Goal: Information Seeking & Learning: Compare options

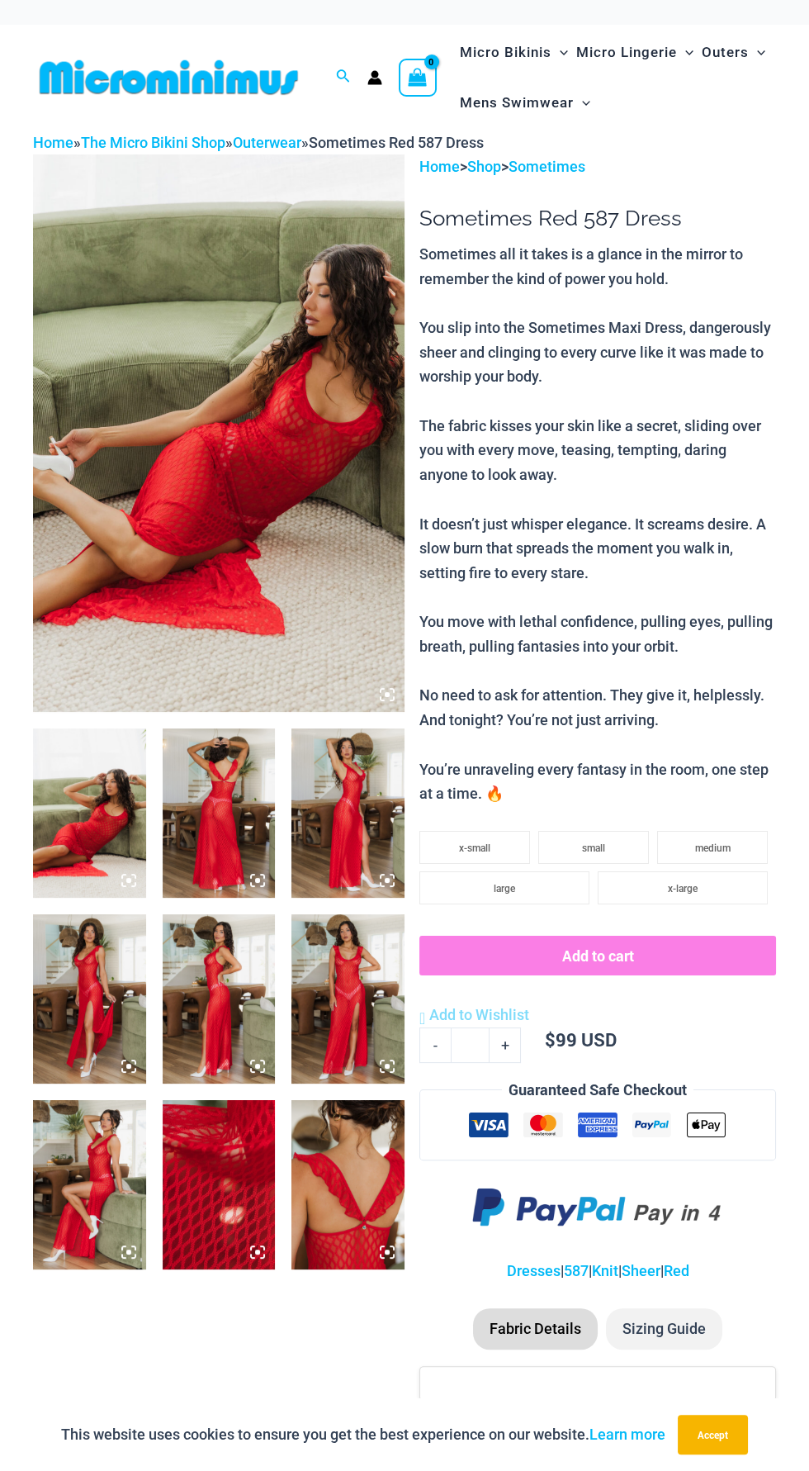
click at [230, 535] on img at bounding box center [219, 433] width 372 height 558
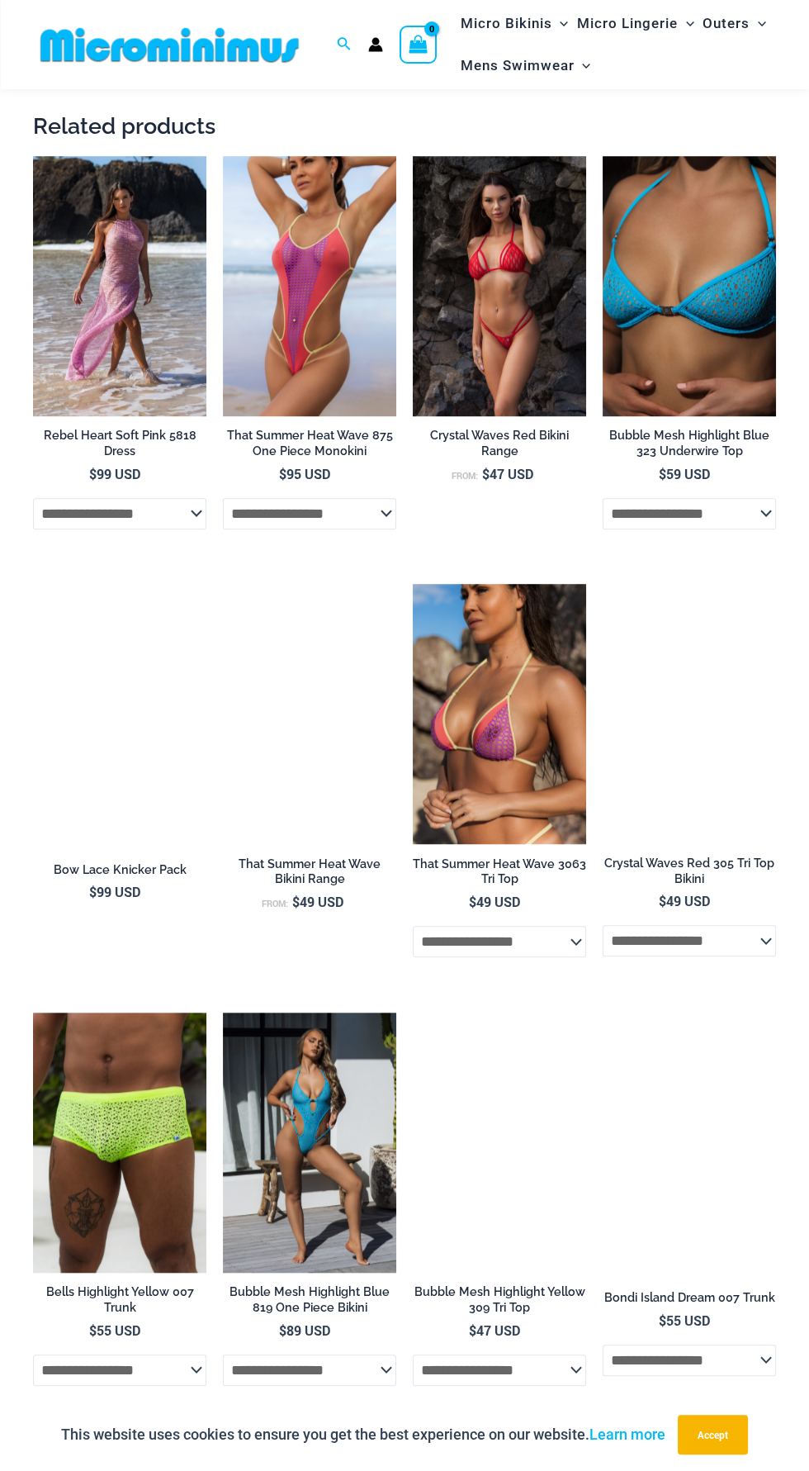
scroll to position [1308, 0]
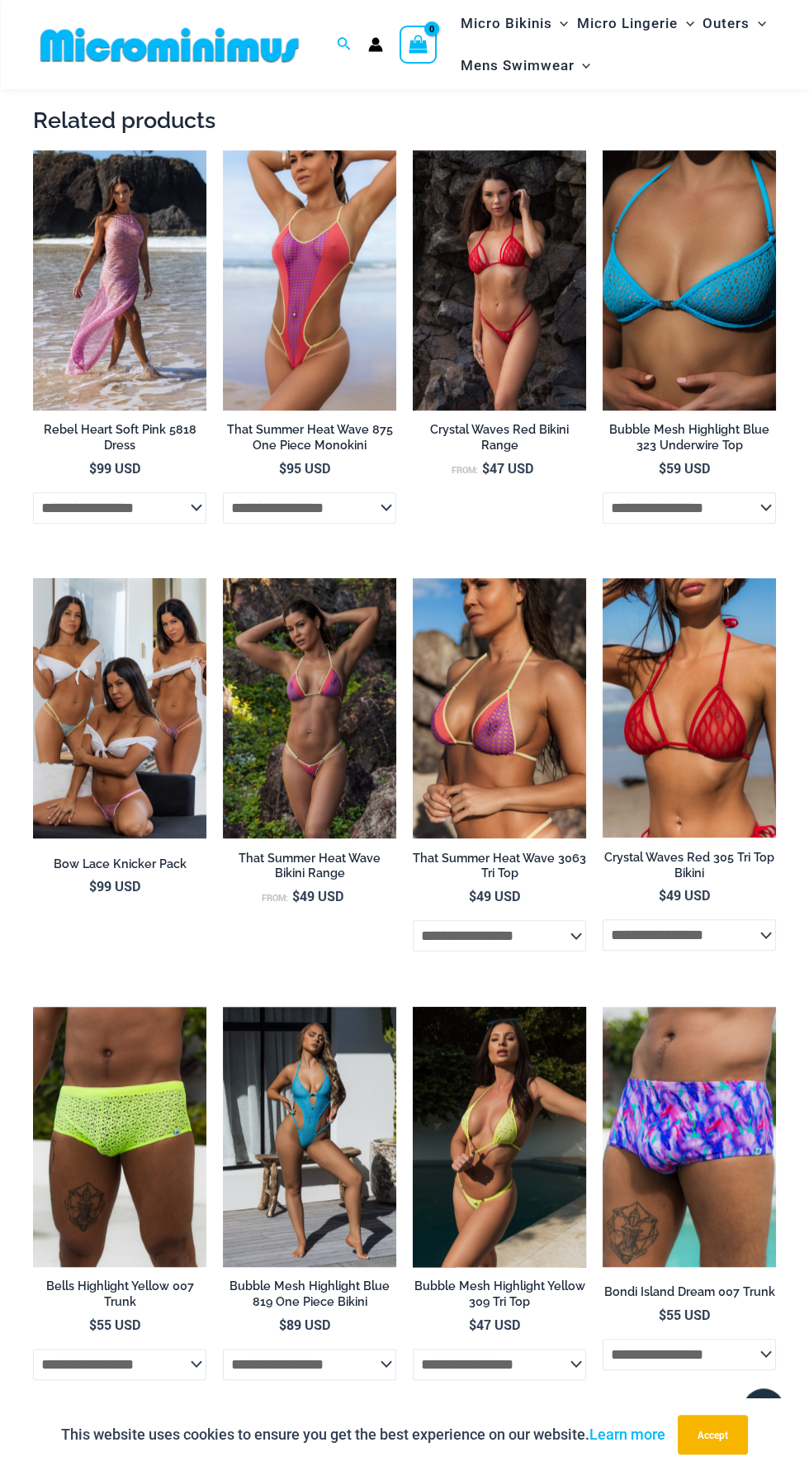
click at [503, 1156] on img at bounding box center [499, 1137] width 173 height 260
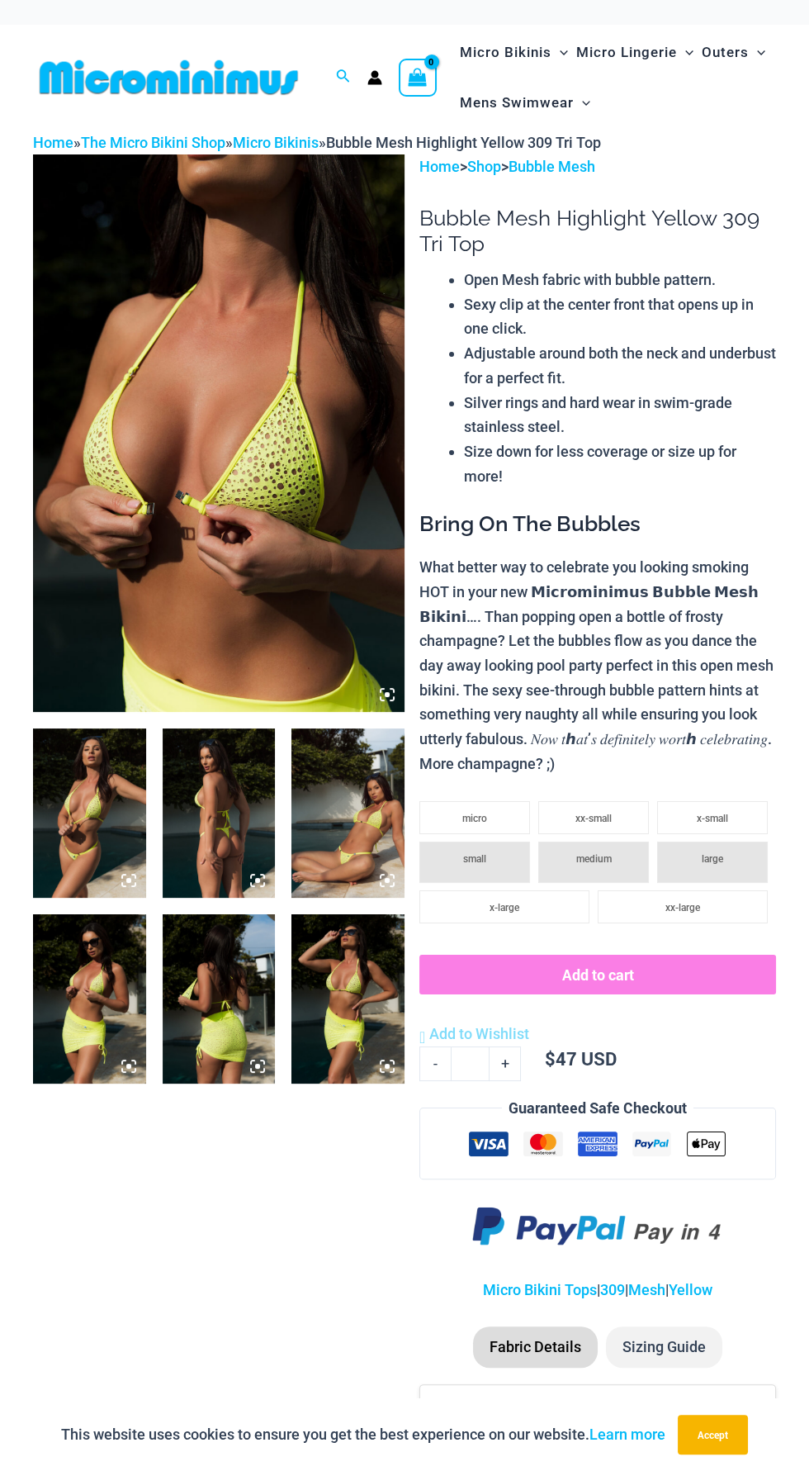
click at [274, 514] on img at bounding box center [219, 433] width 372 height 558
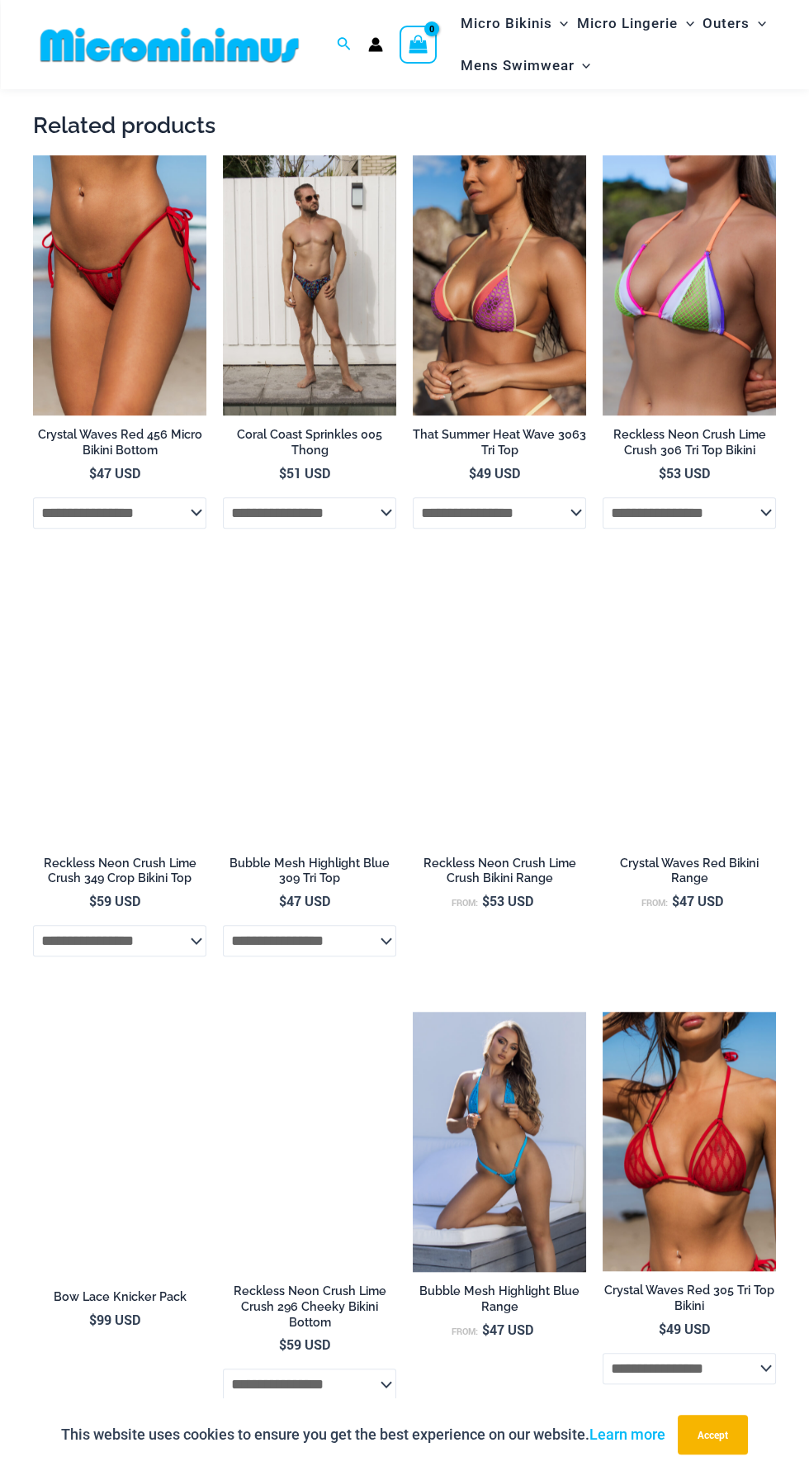
scroll to position [1308, 0]
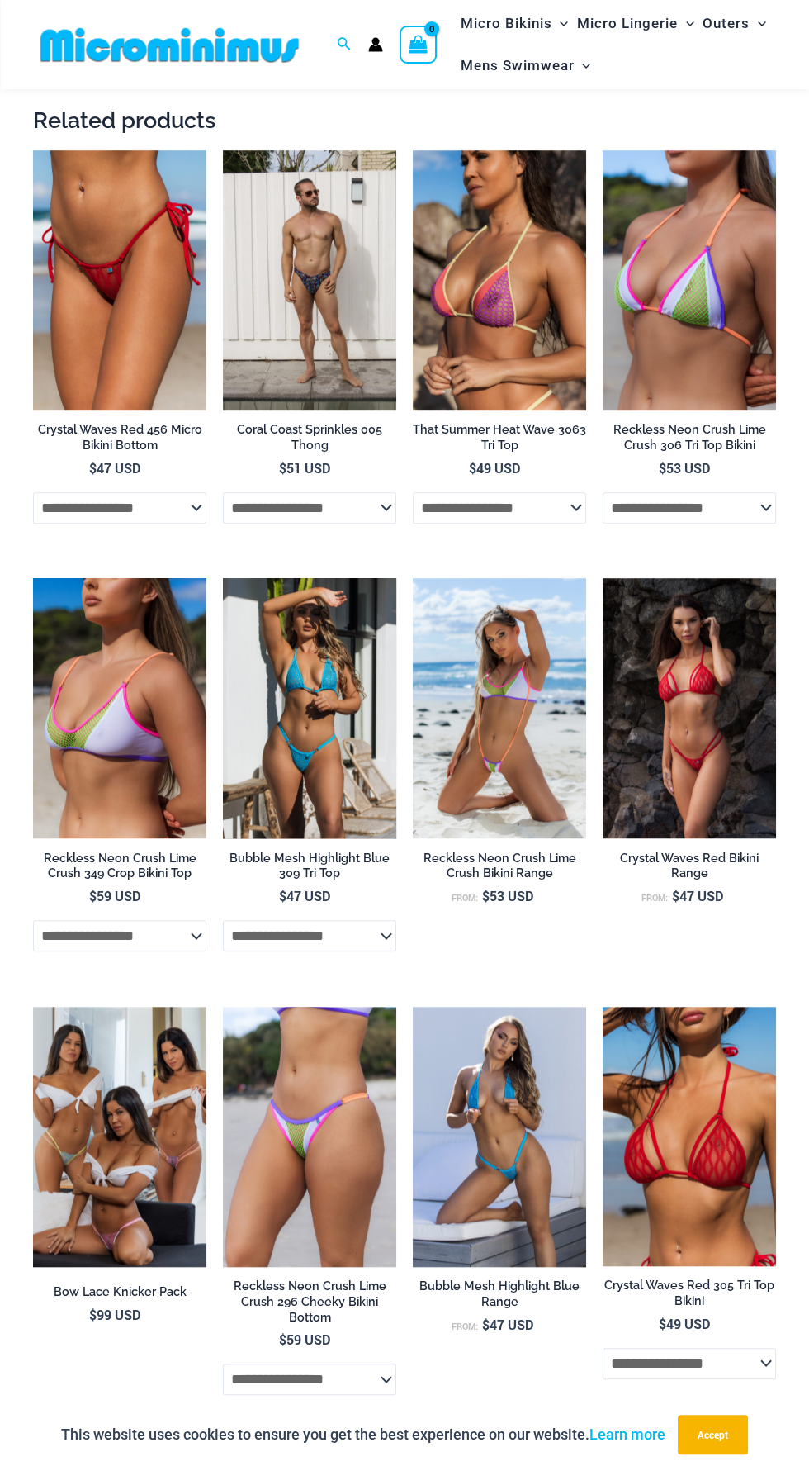
click at [335, 730] on img at bounding box center [309, 708] width 173 height 260
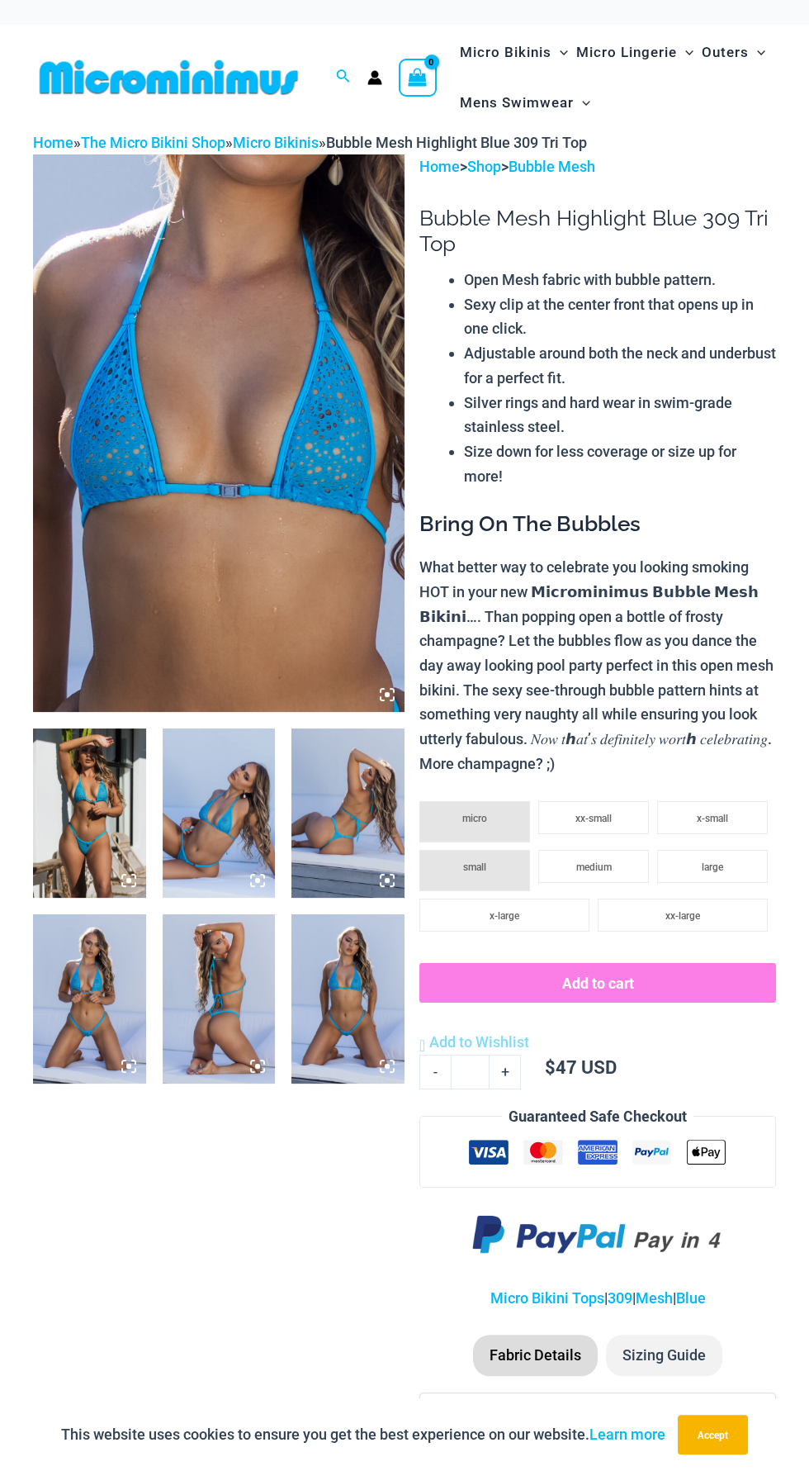
click at [336, 538] on img at bounding box center [219, 433] width 372 height 558
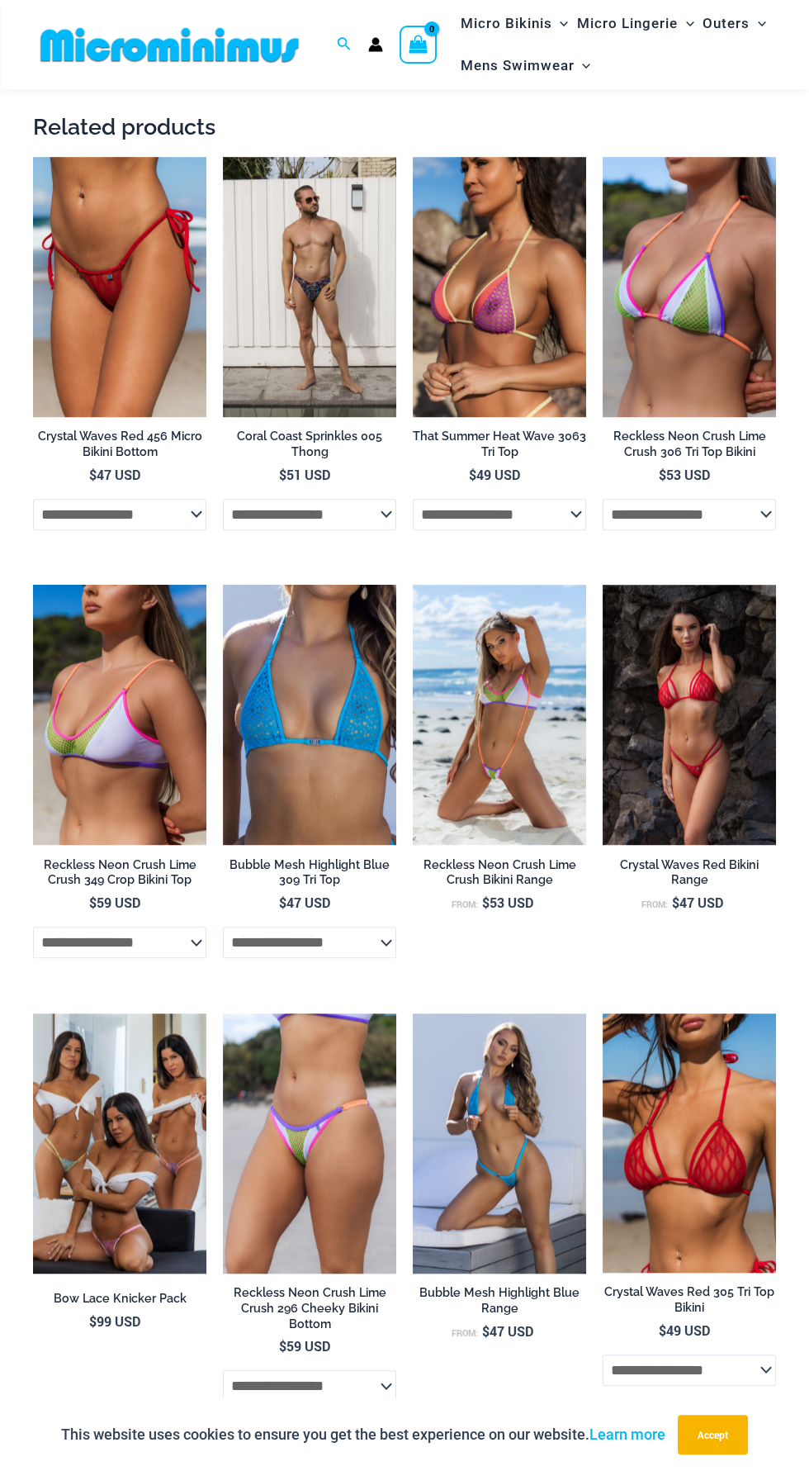
scroll to position [1308, 0]
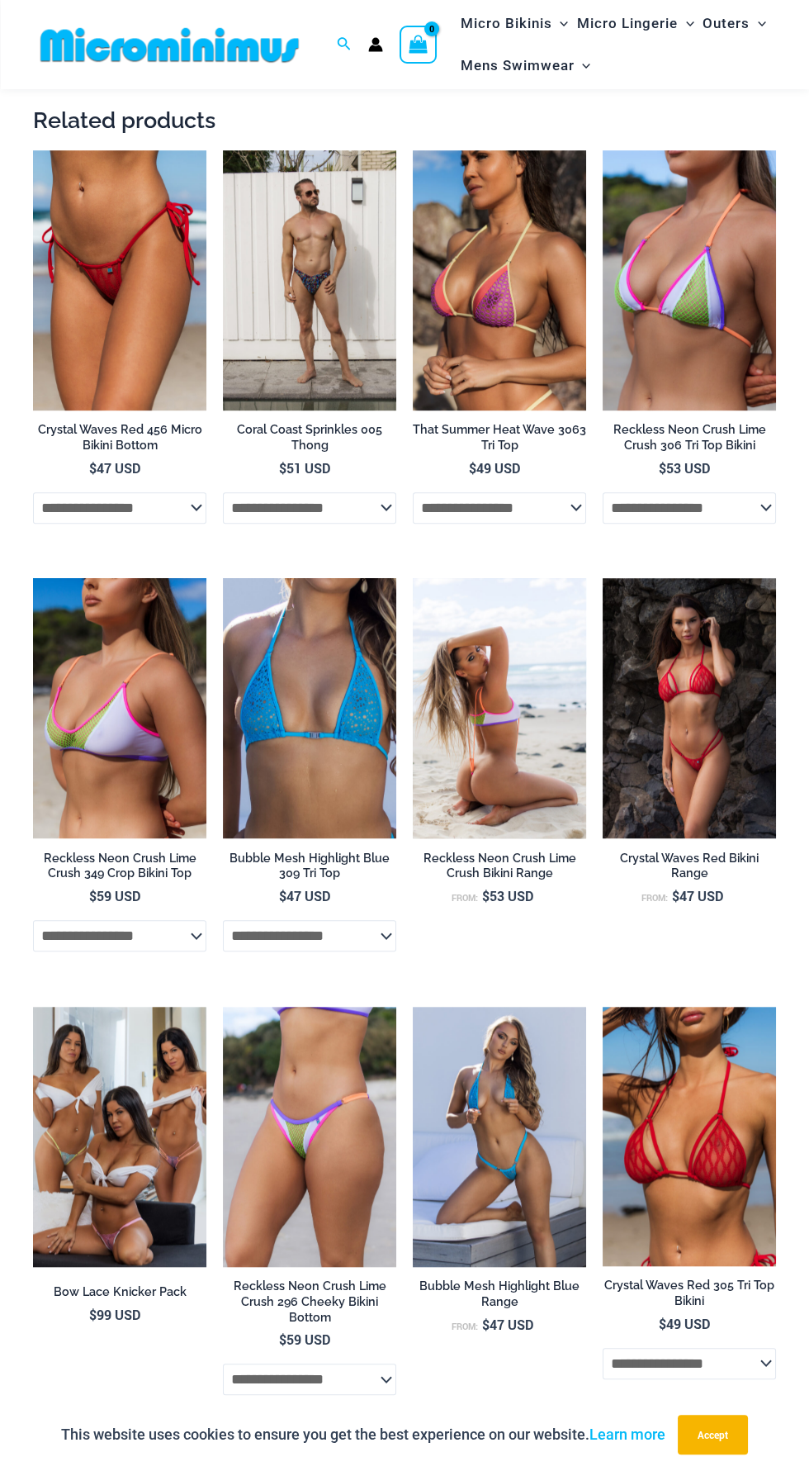
click at [529, 724] on img at bounding box center [499, 708] width 173 height 260
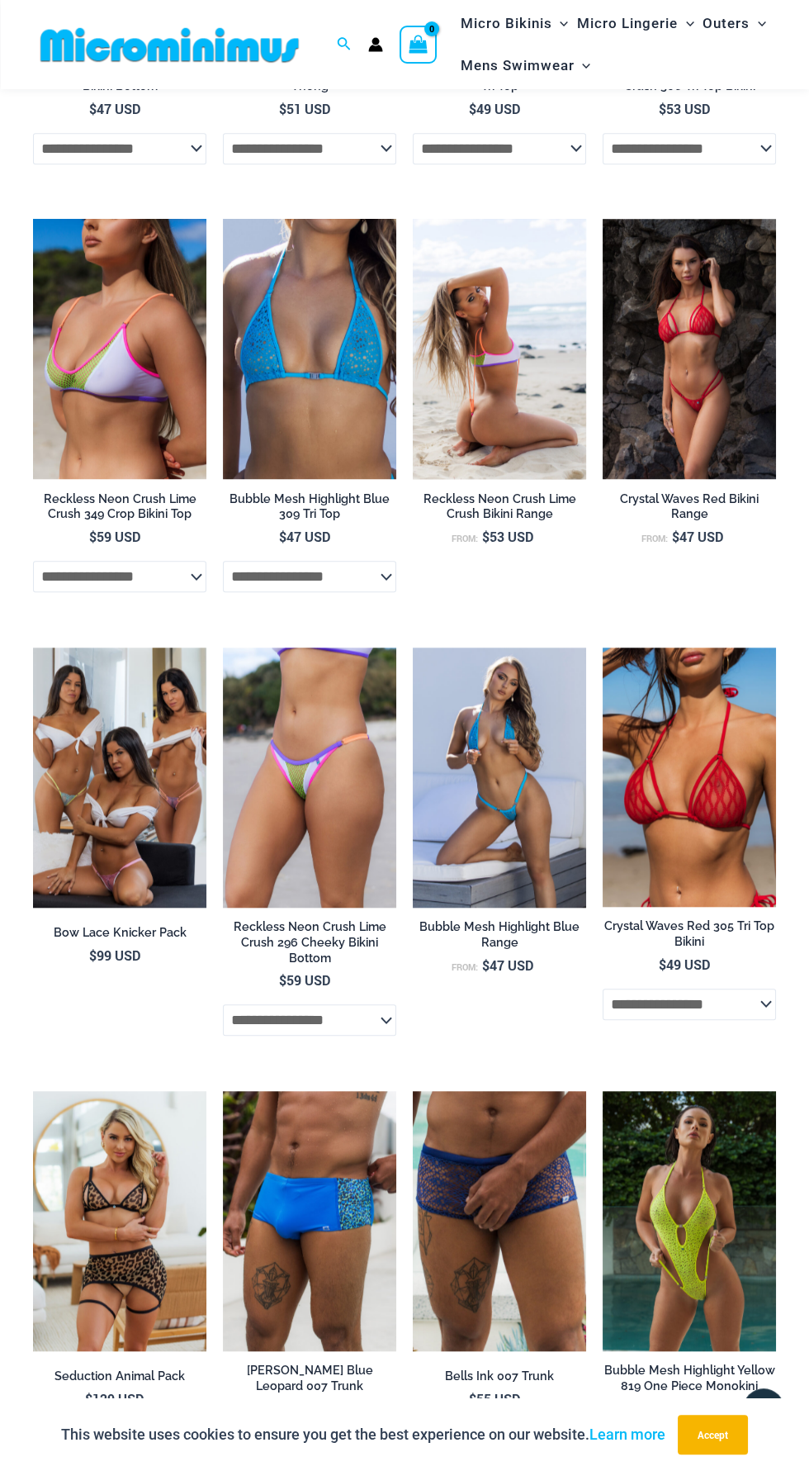
scroll to position [1671, 0]
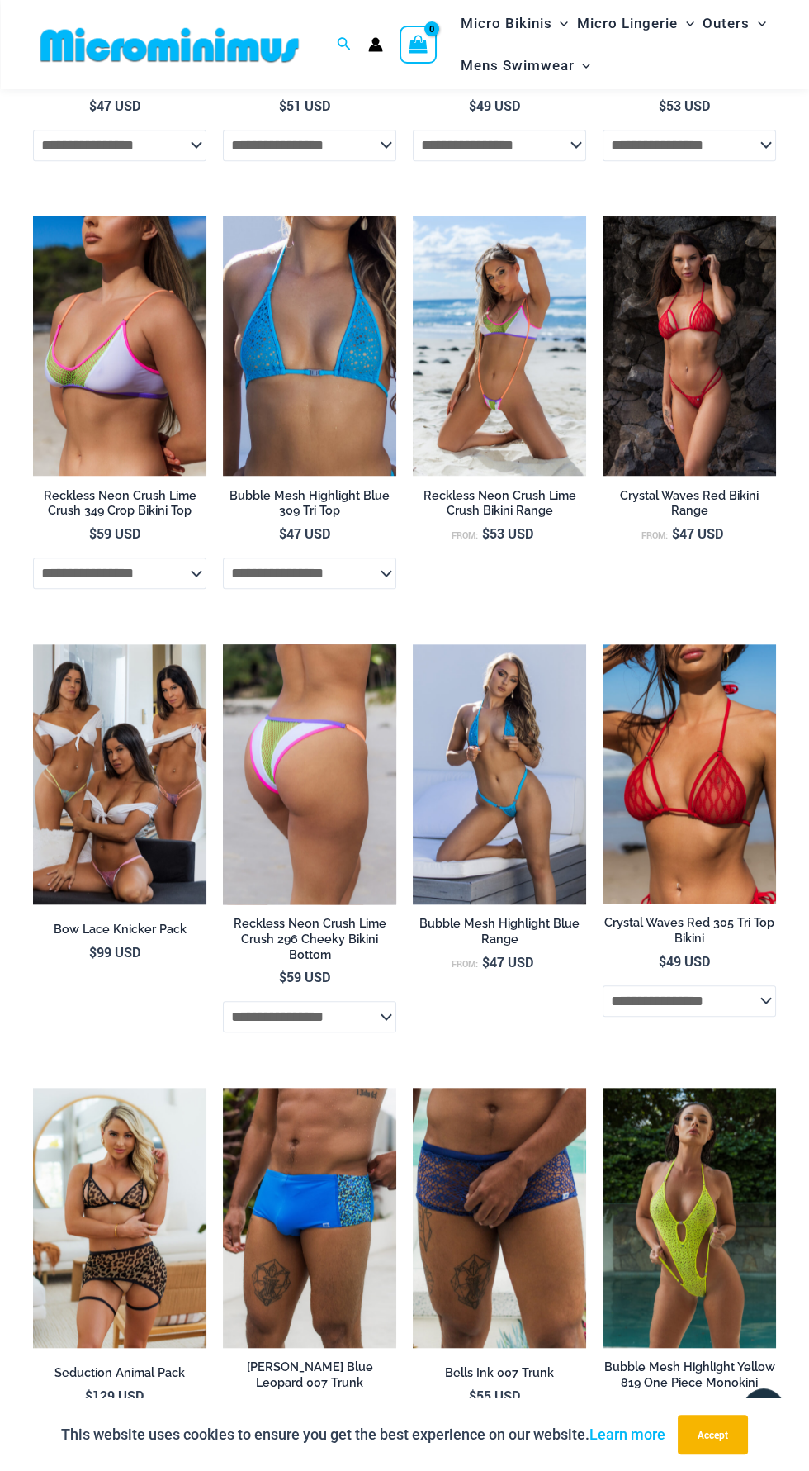
click at [362, 803] on img at bounding box center [309, 774] width 173 height 260
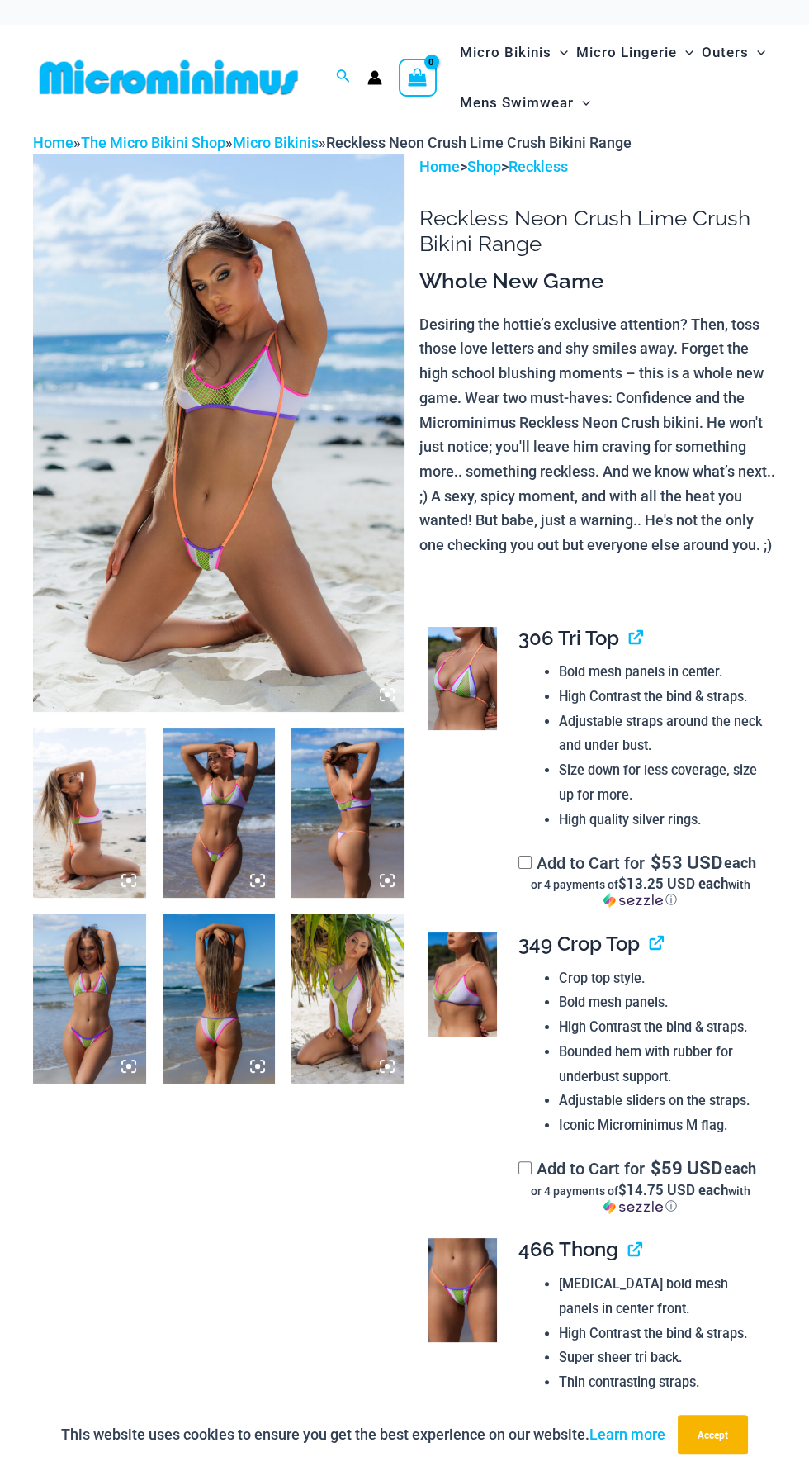
click at [325, 539] on img at bounding box center [219, 433] width 372 height 558
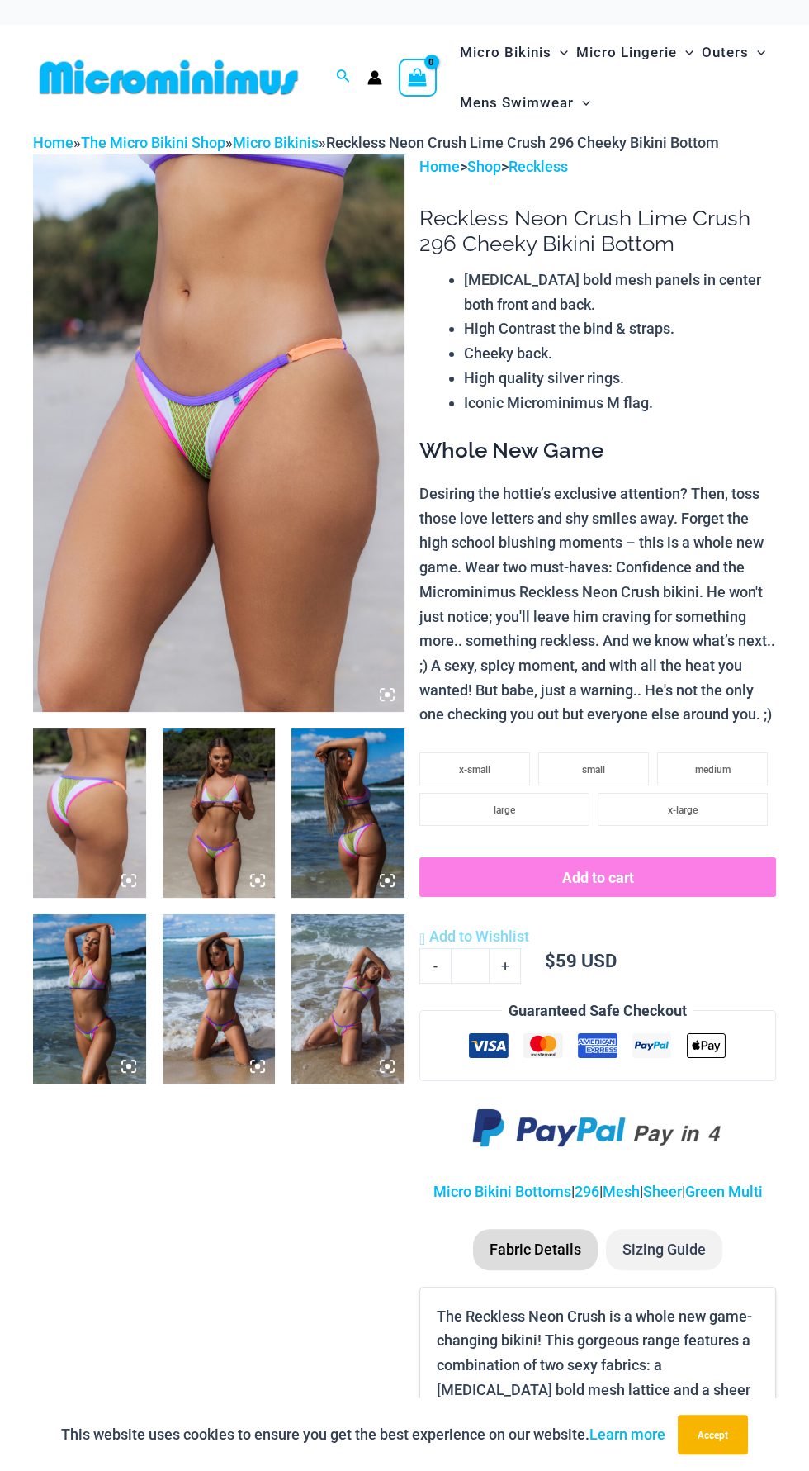
click at [287, 610] on img at bounding box center [219, 433] width 372 height 558
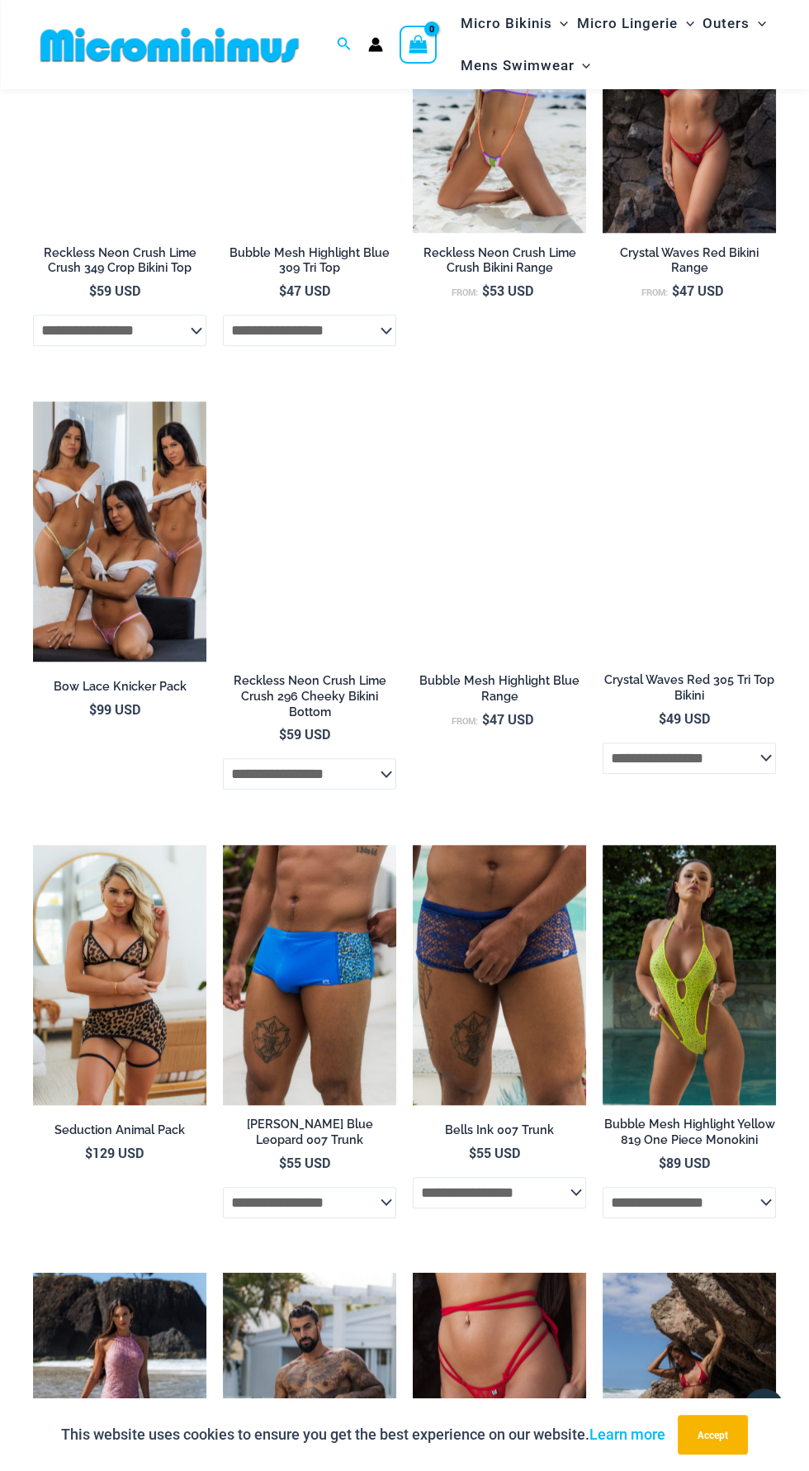
scroll to position [1915, 0]
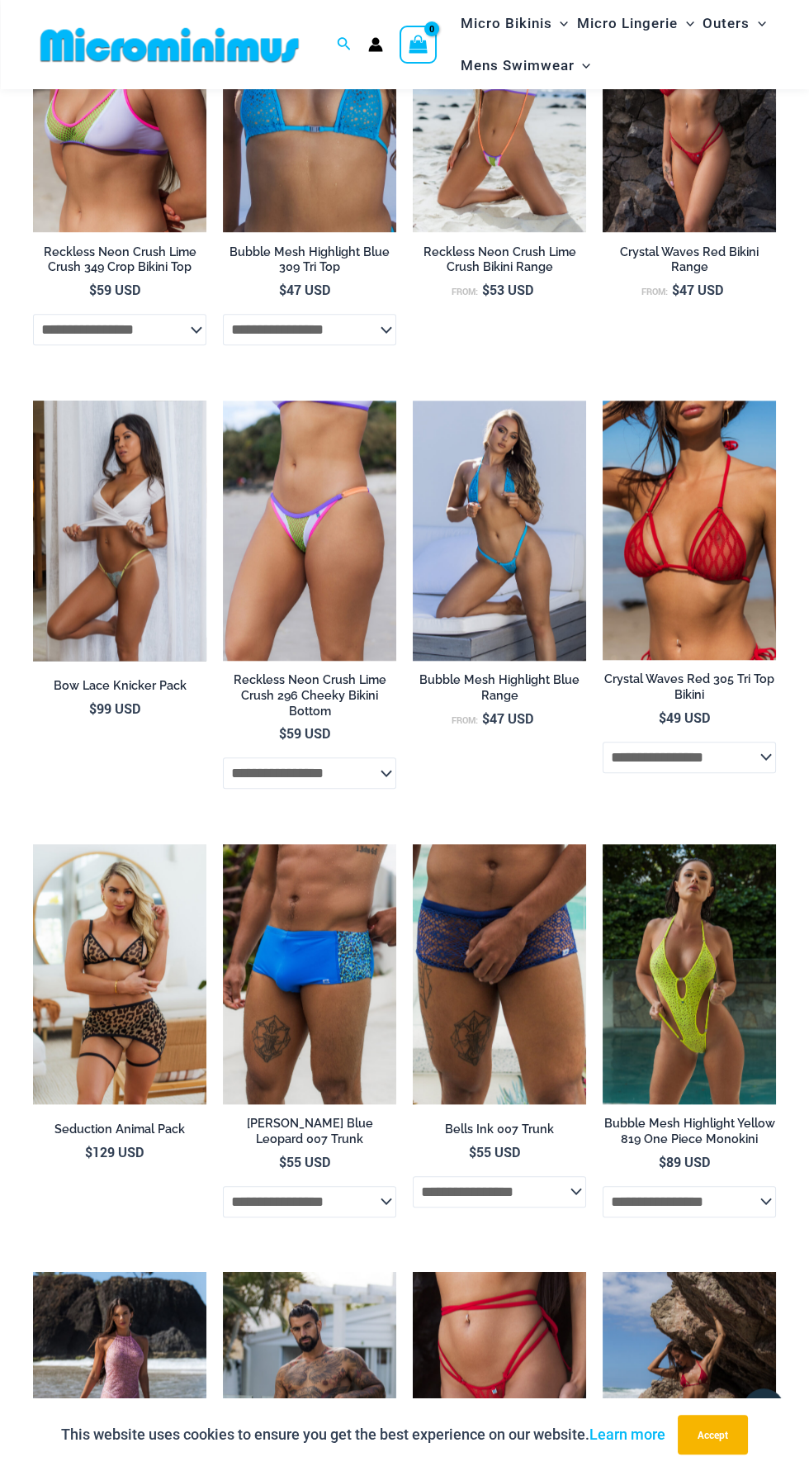
click at [151, 591] on img at bounding box center [119, 531] width 173 height 260
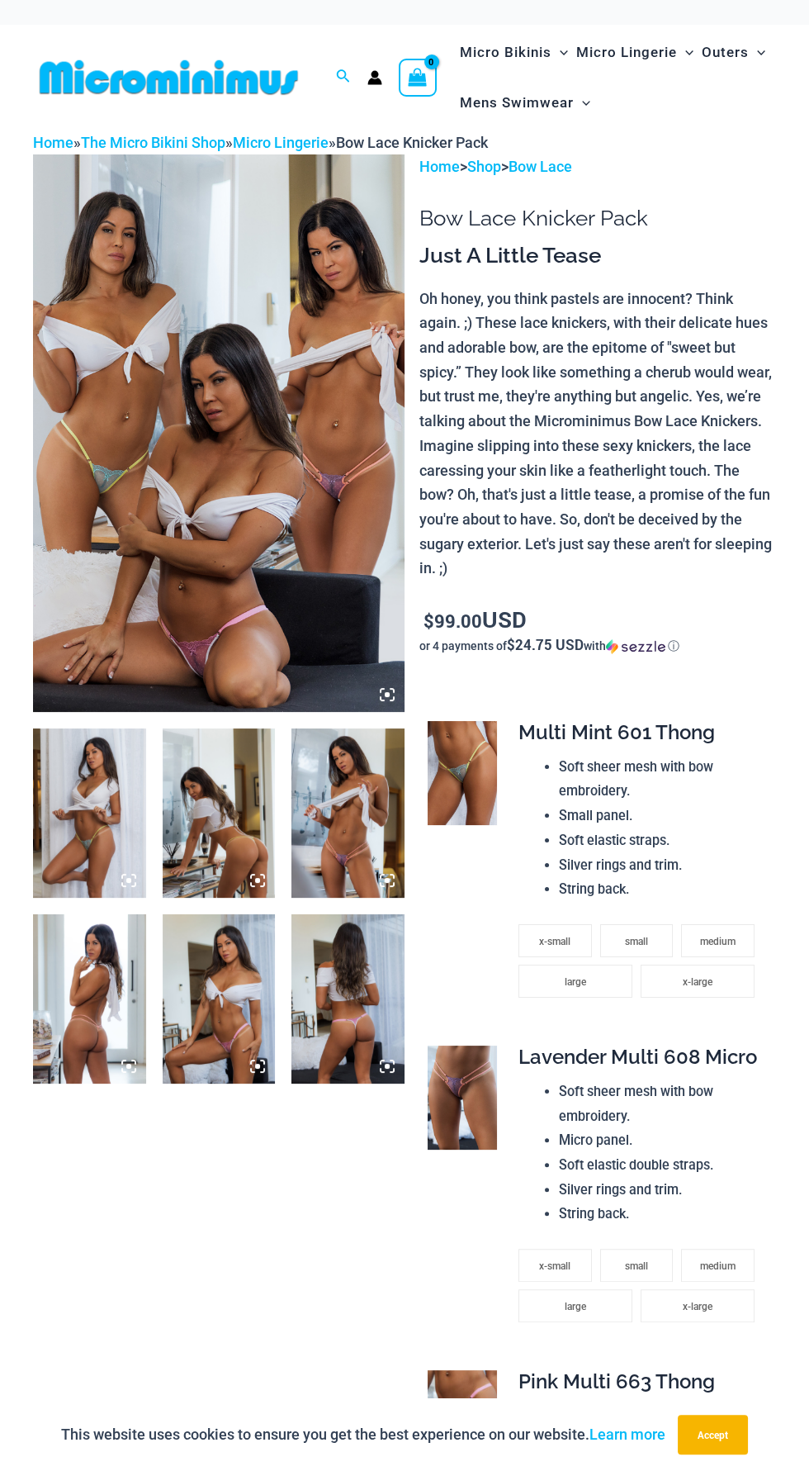
click at [257, 524] on img at bounding box center [219, 433] width 372 height 558
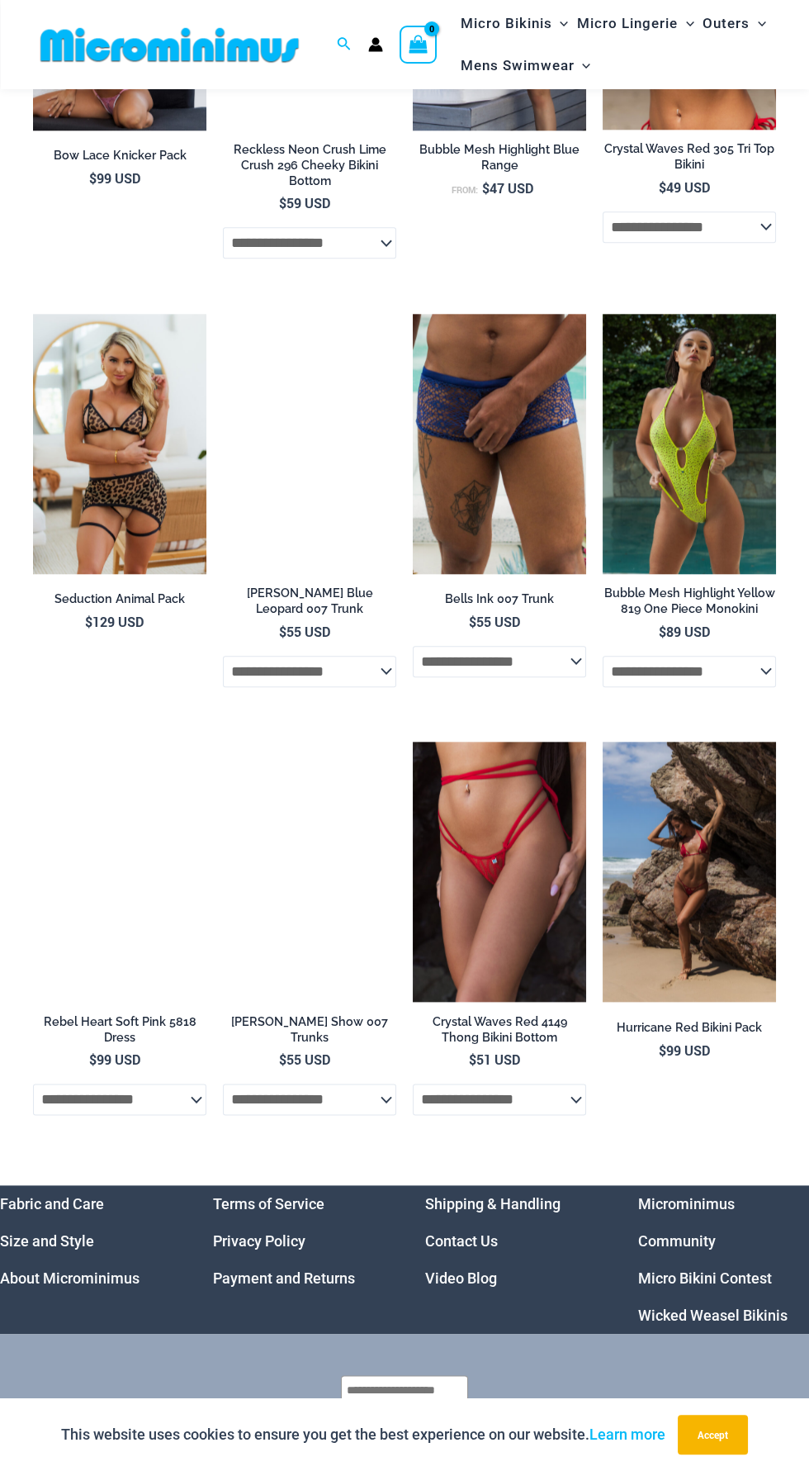
scroll to position [2455, 0]
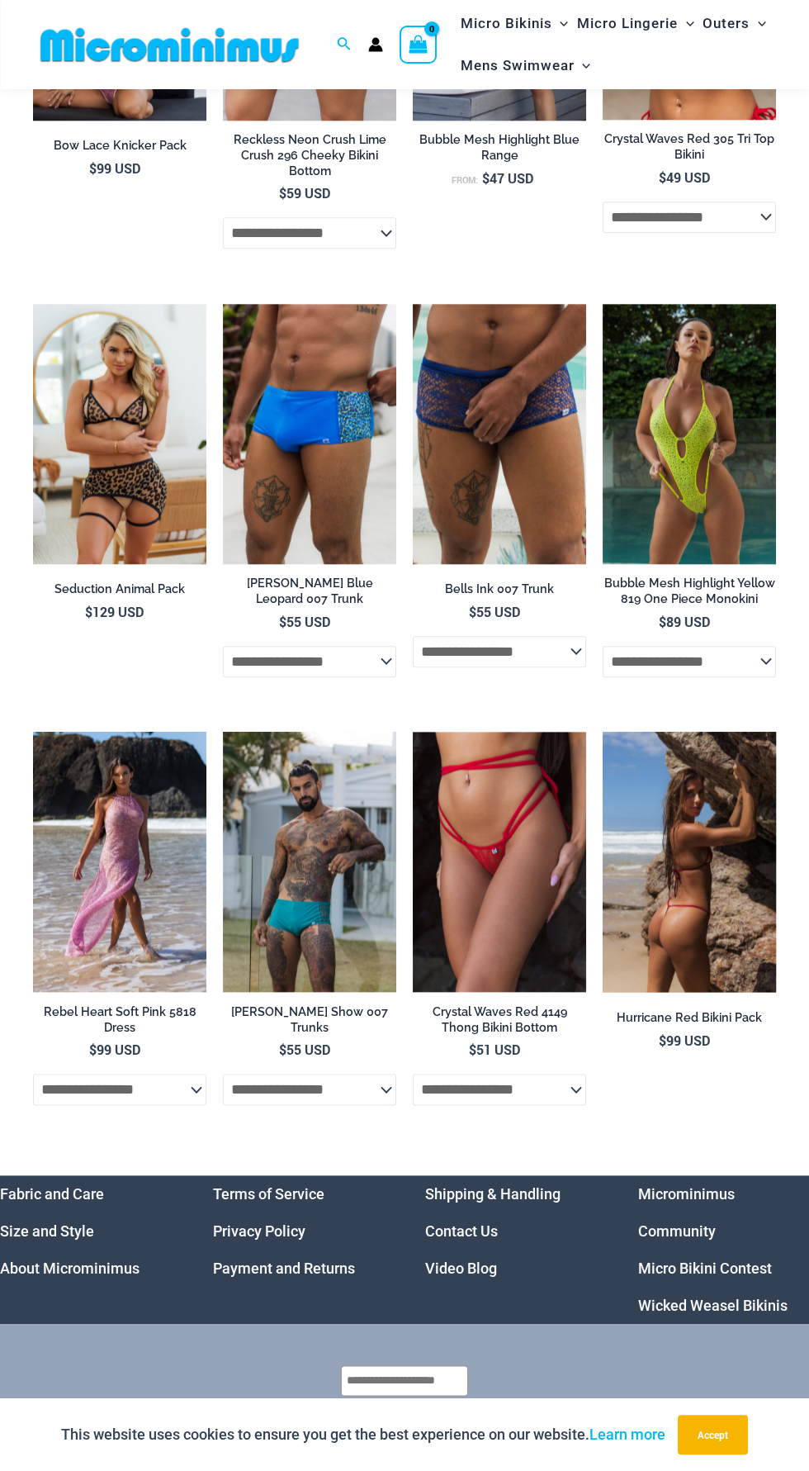
click at [723, 864] on img at bounding box center [689, 862] width 173 height 260
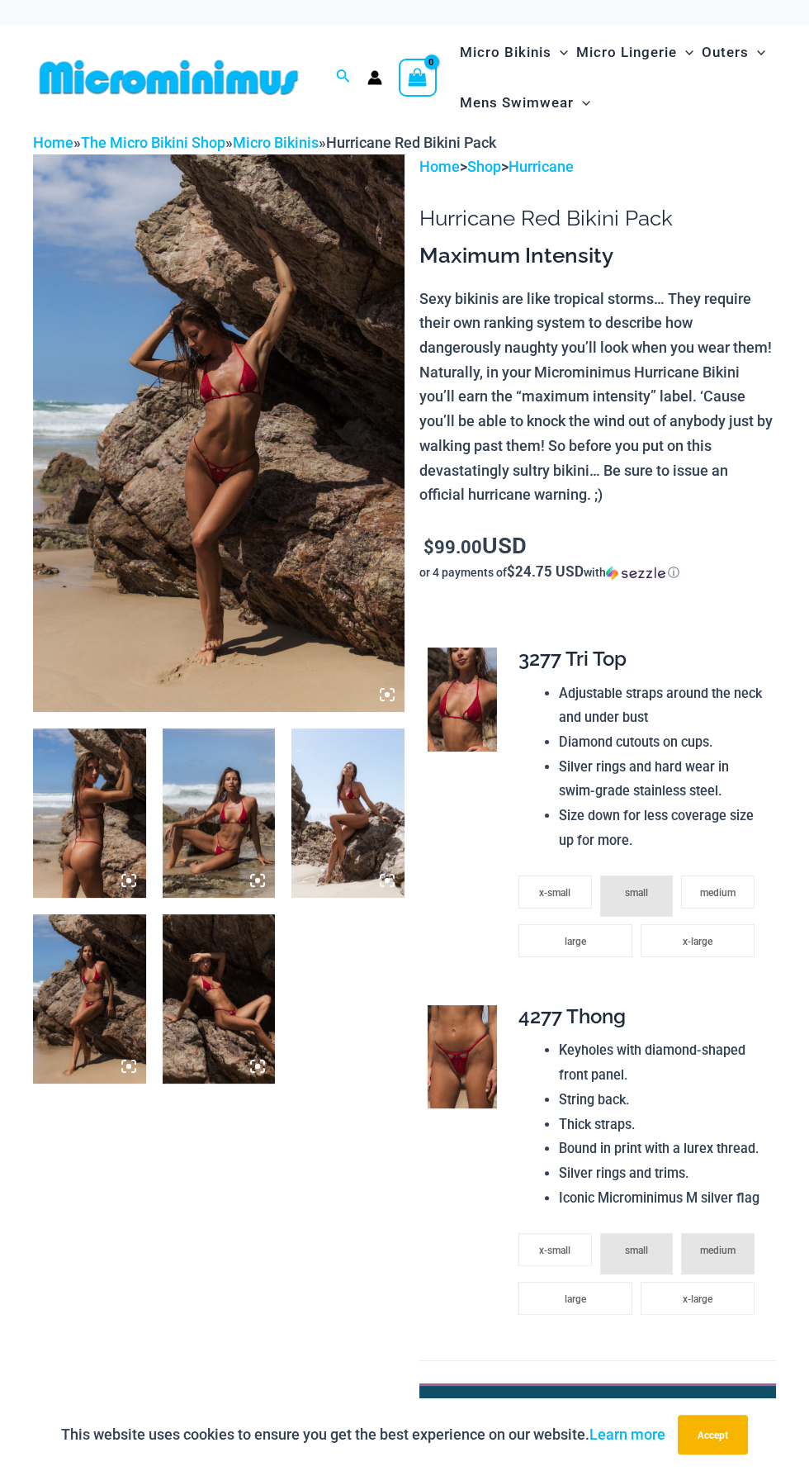
click at [293, 578] on img at bounding box center [219, 433] width 372 height 558
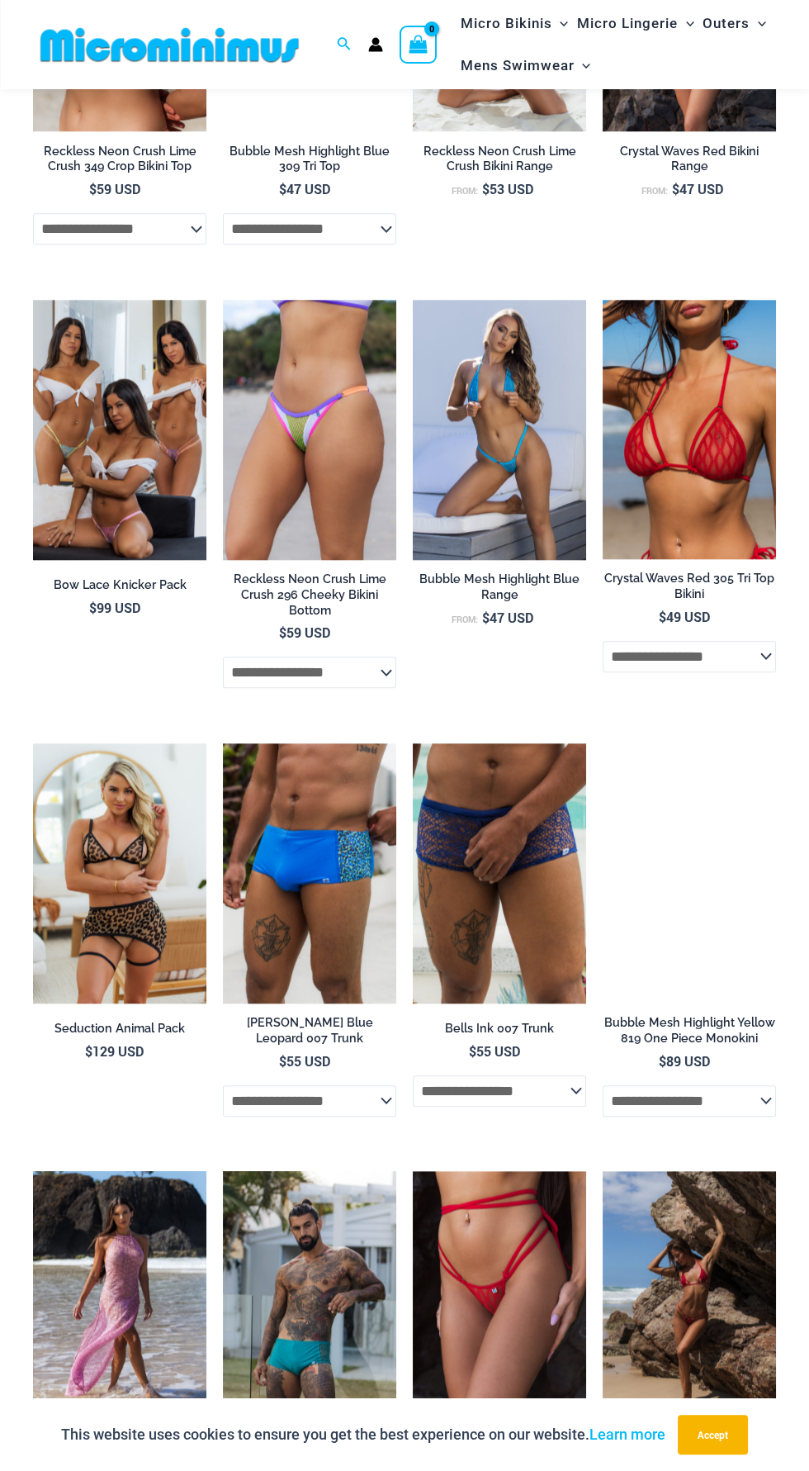
scroll to position [2002, 0]
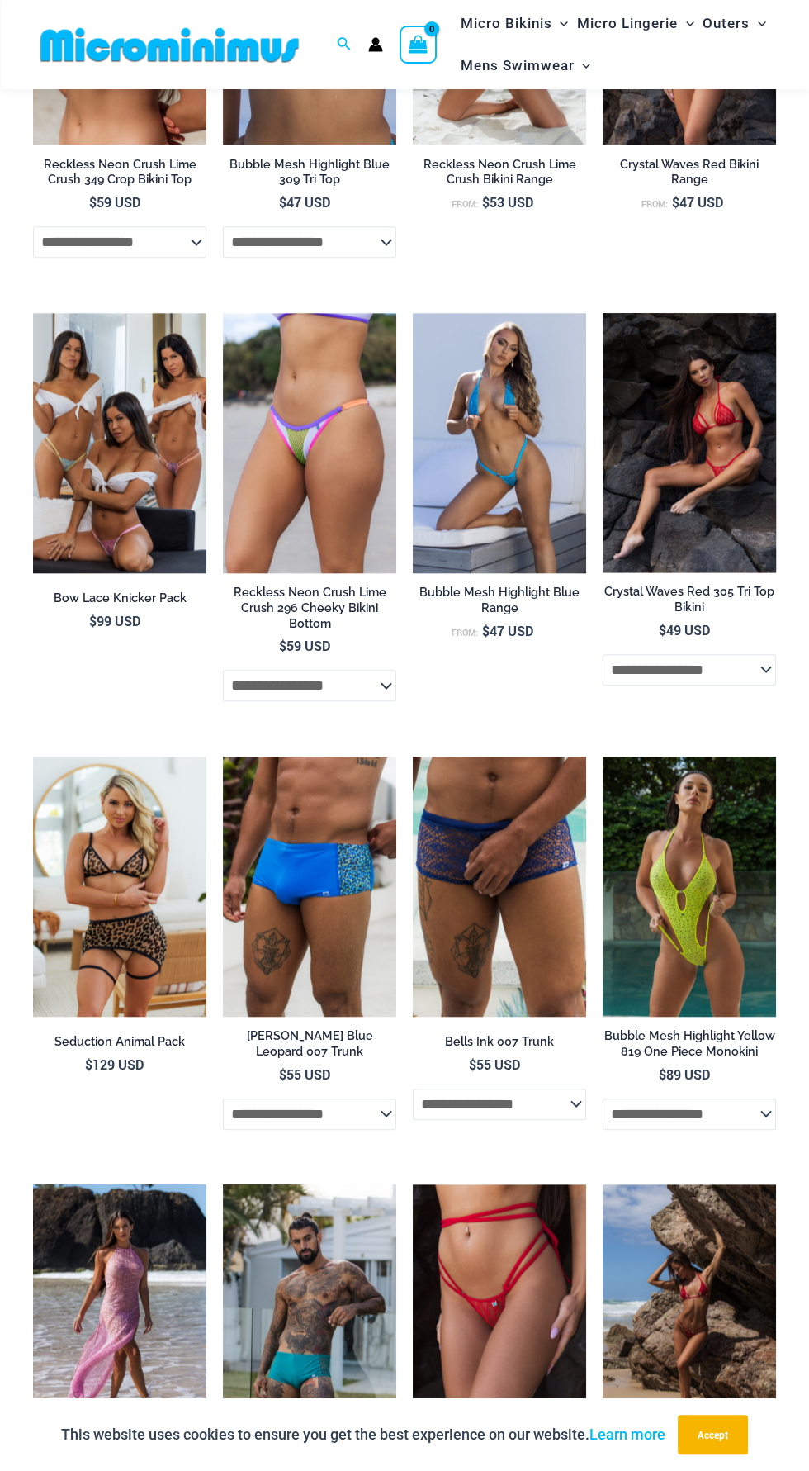
click at [718, 463] on img at bounding box center [689, 442] width 173 height 259
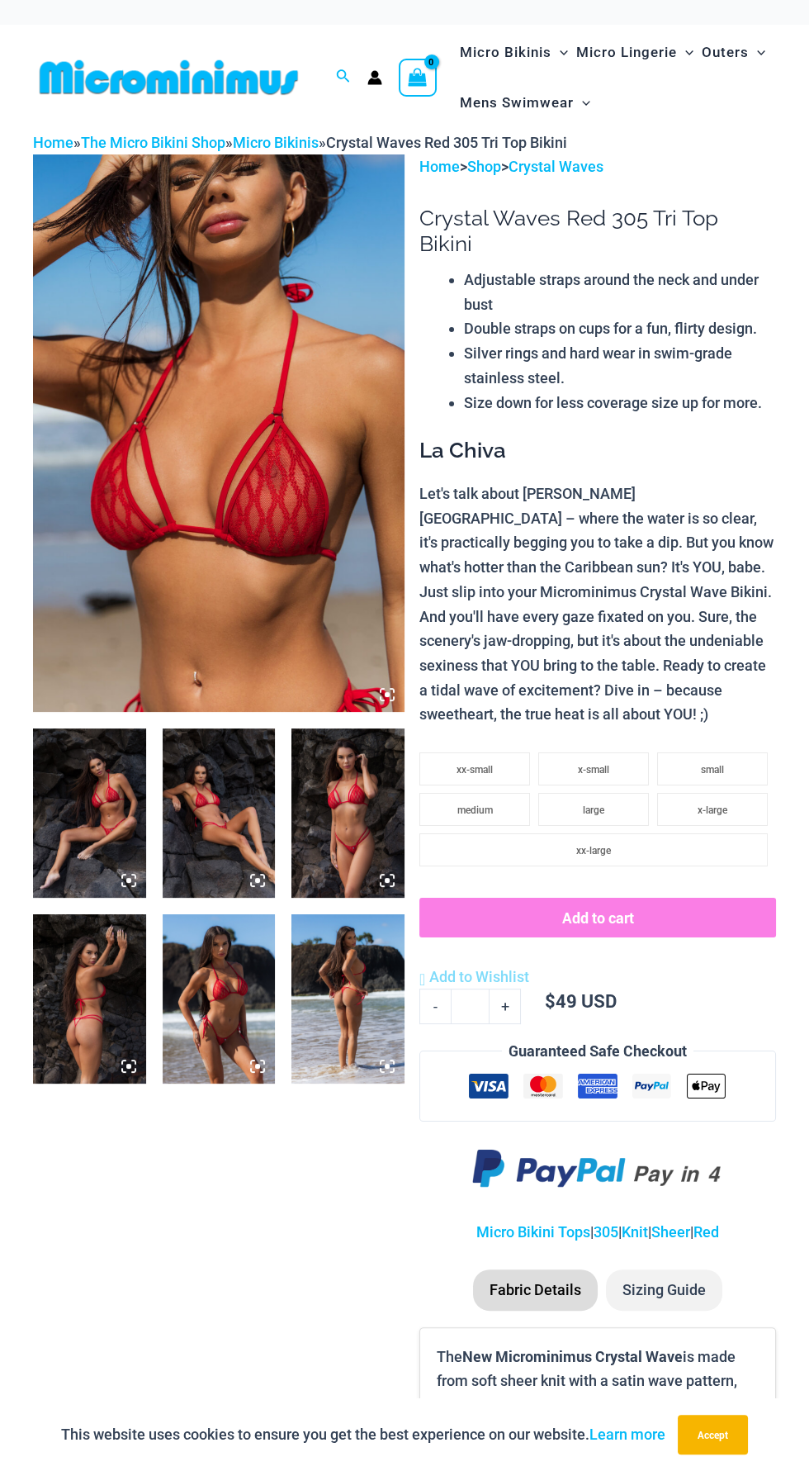
click at [285, 538] on img at bounding box center [219, 433] width 372 height 558
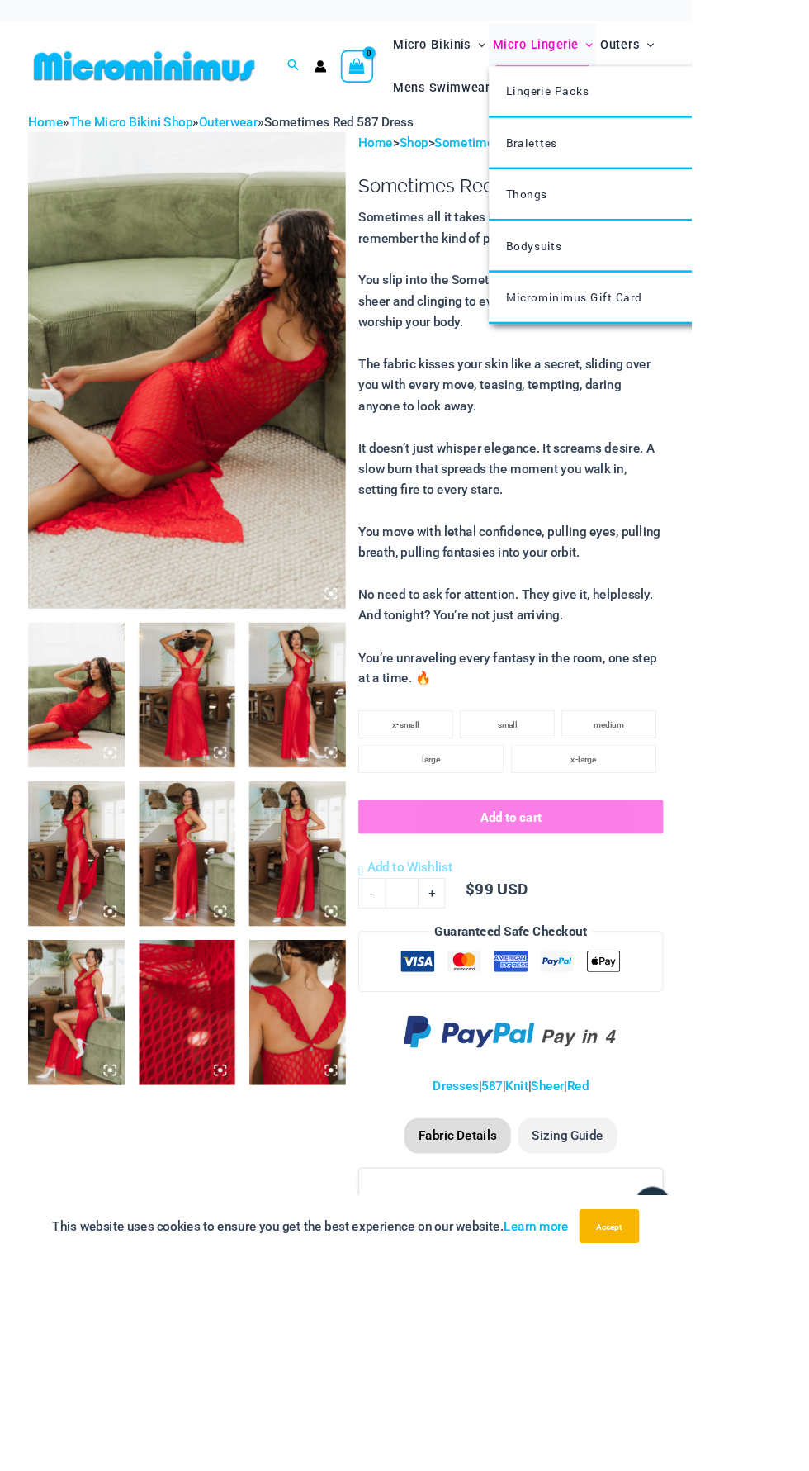
click at [691, 52] on icon "Menu Toggle" at bounding box center [690, 53] width 8 height 8
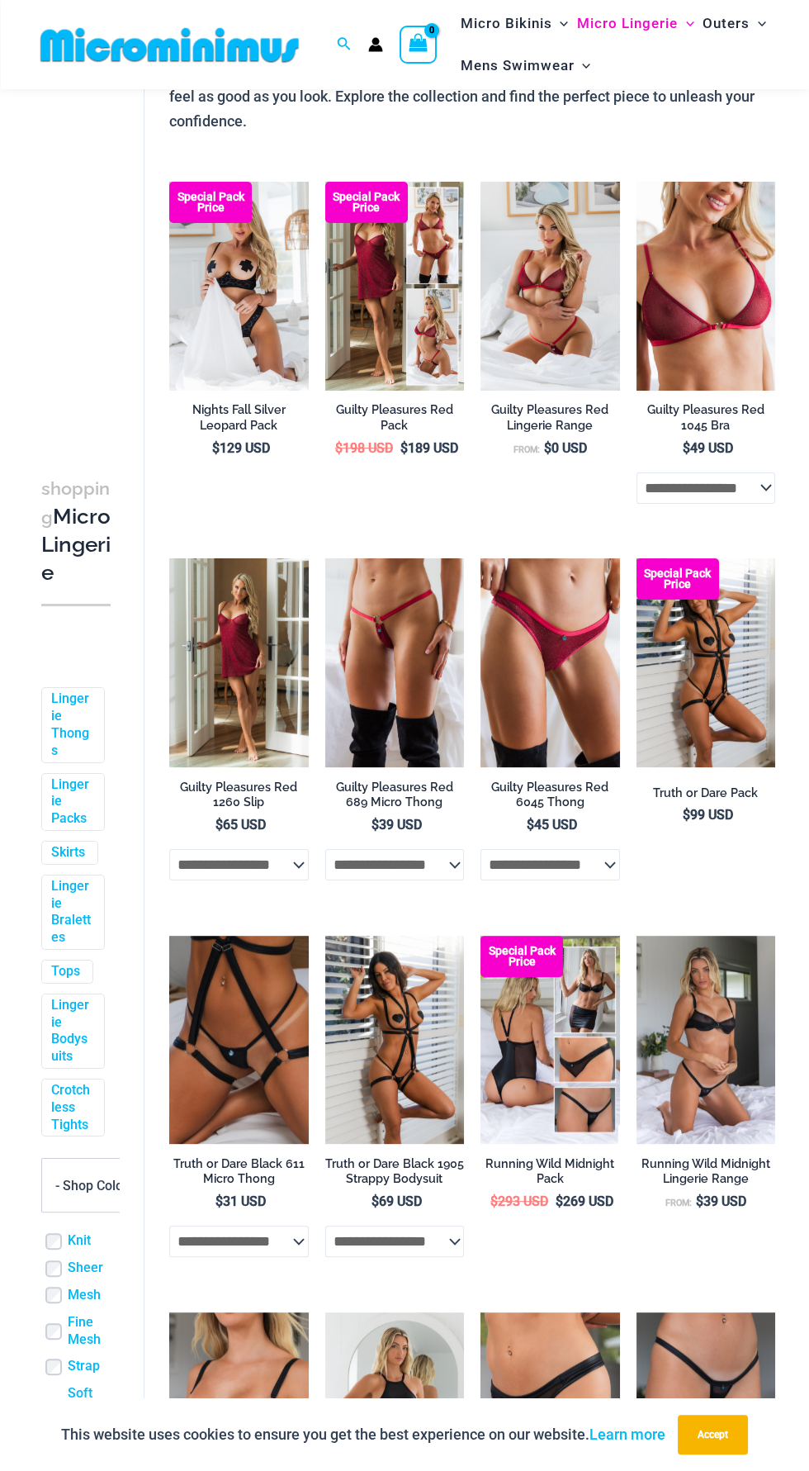
scroll to position [300, 0]
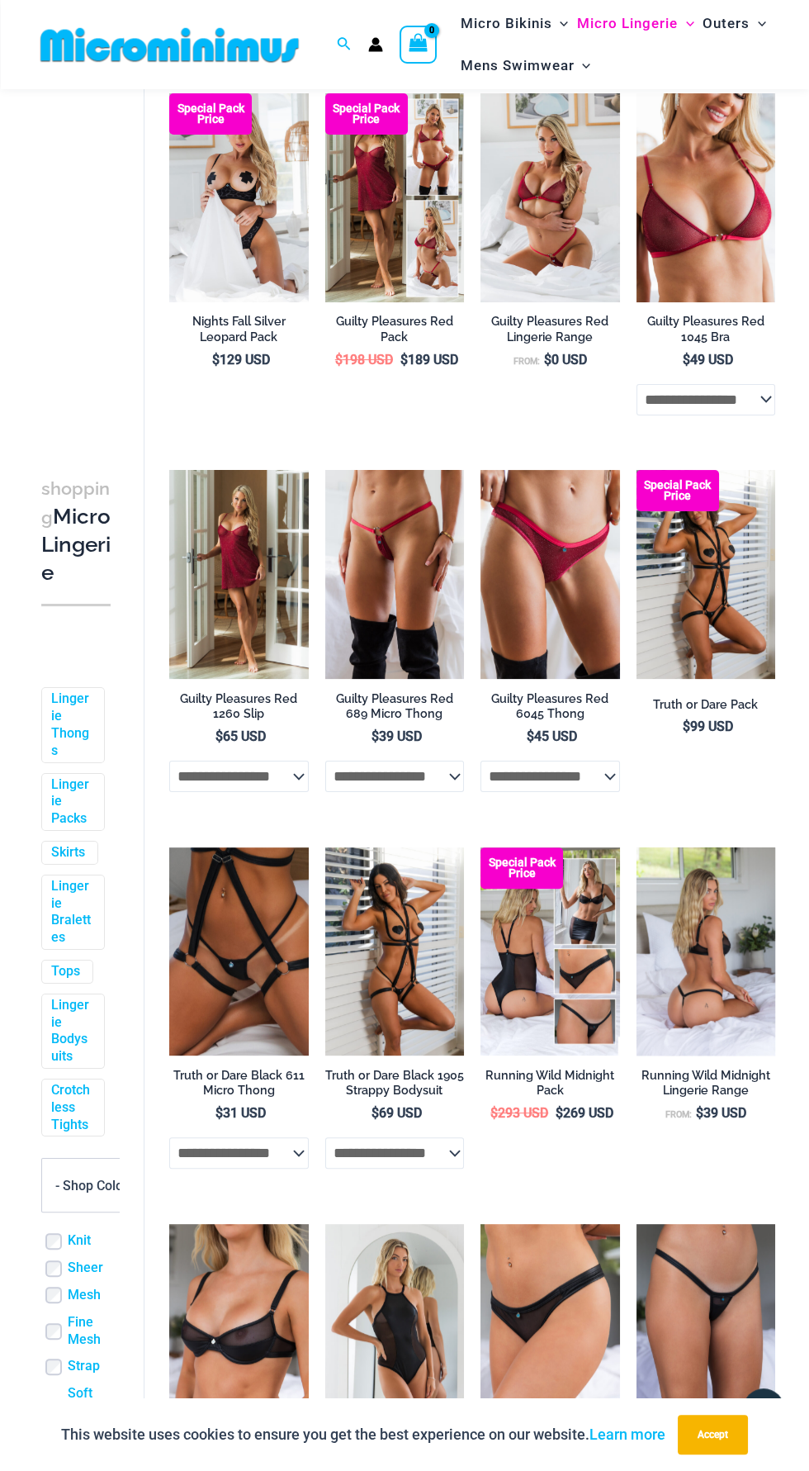
click at [724, 962] on img at bounding box center [707, 951] width 140 height 209
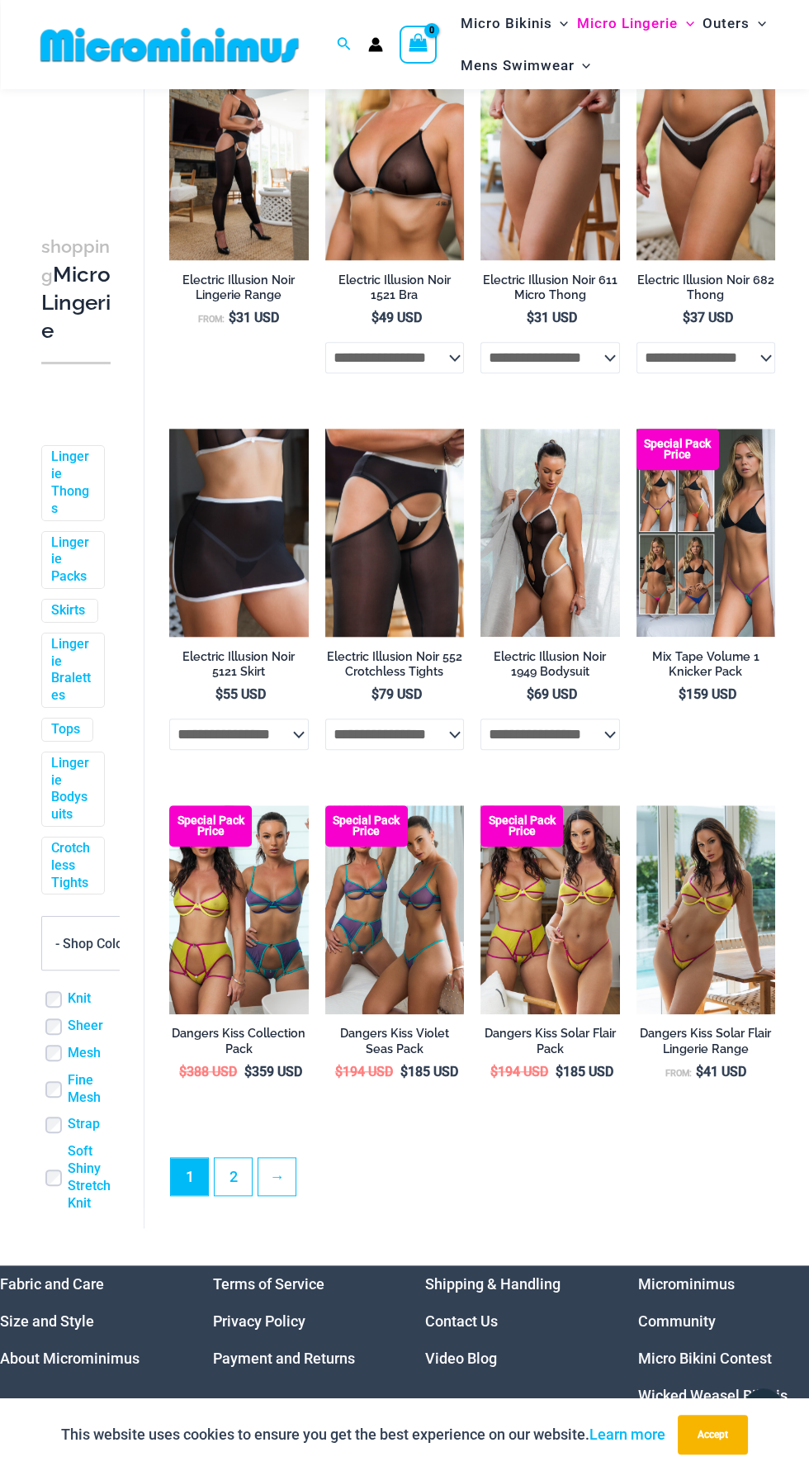
scroll to position [2229, 0]
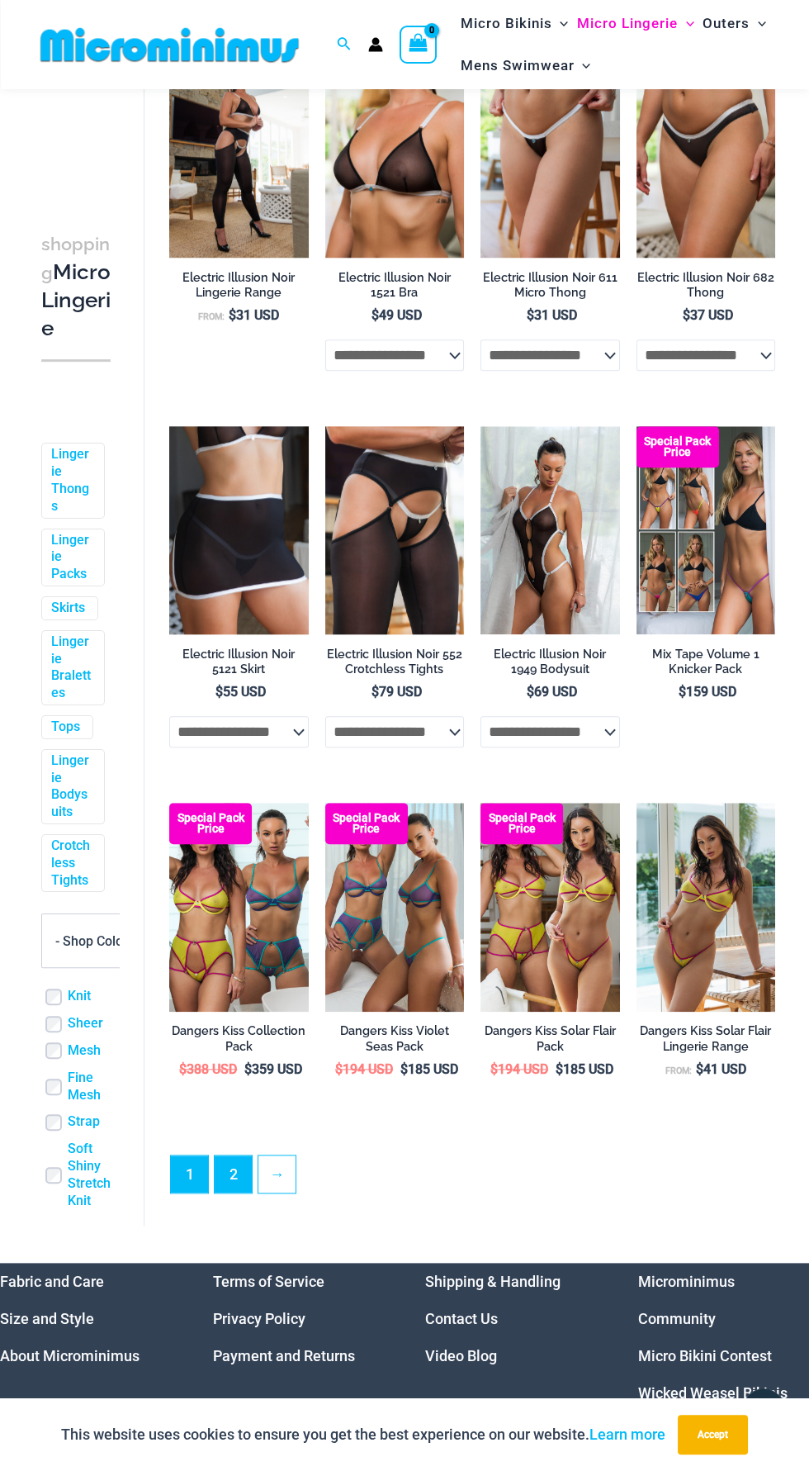
click at [232, 1185] on link "2" at bounding box center [233, 1174] width 37 height 37
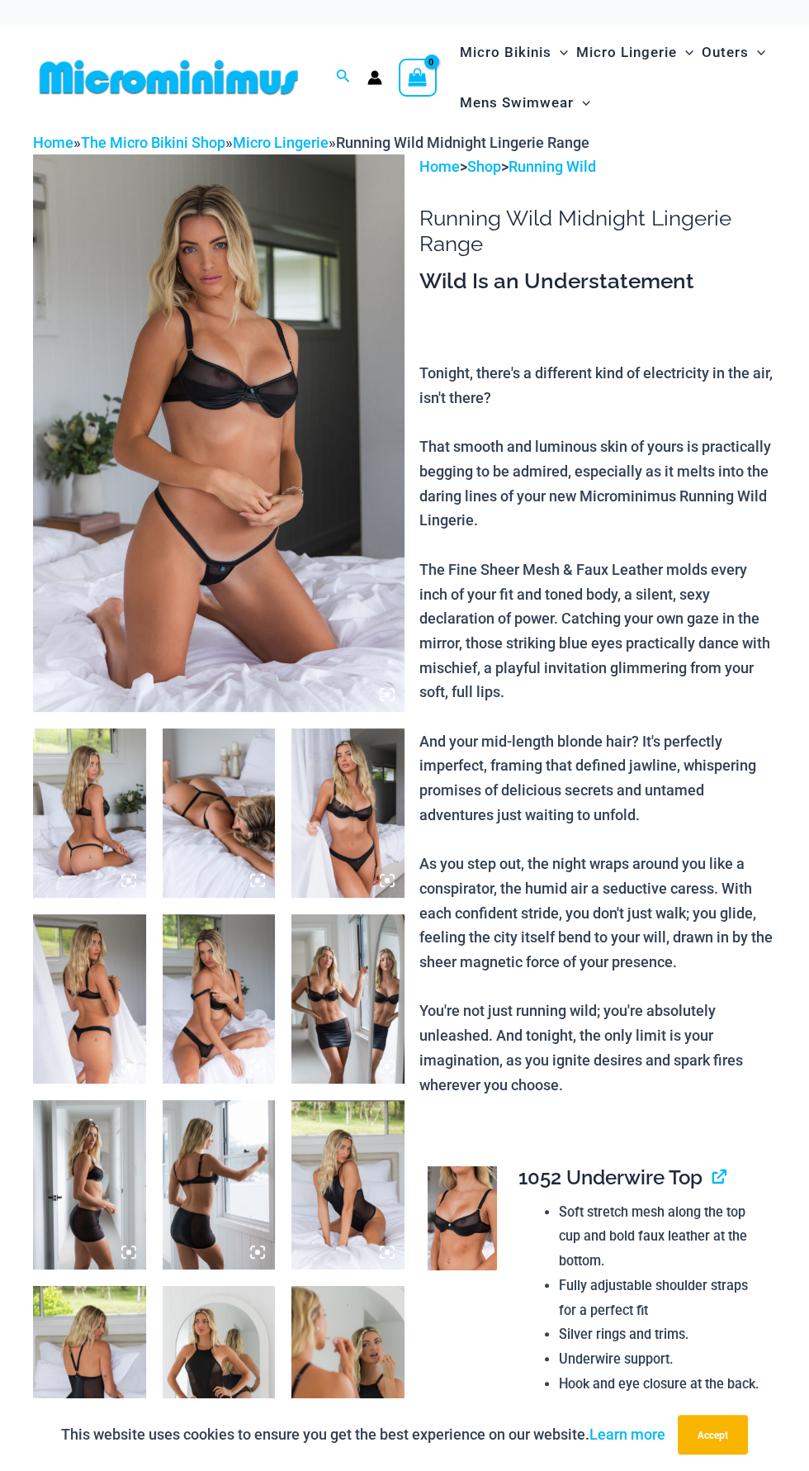
click at [315, 548] on img at bounding box center [219, 433] width 372 height 558
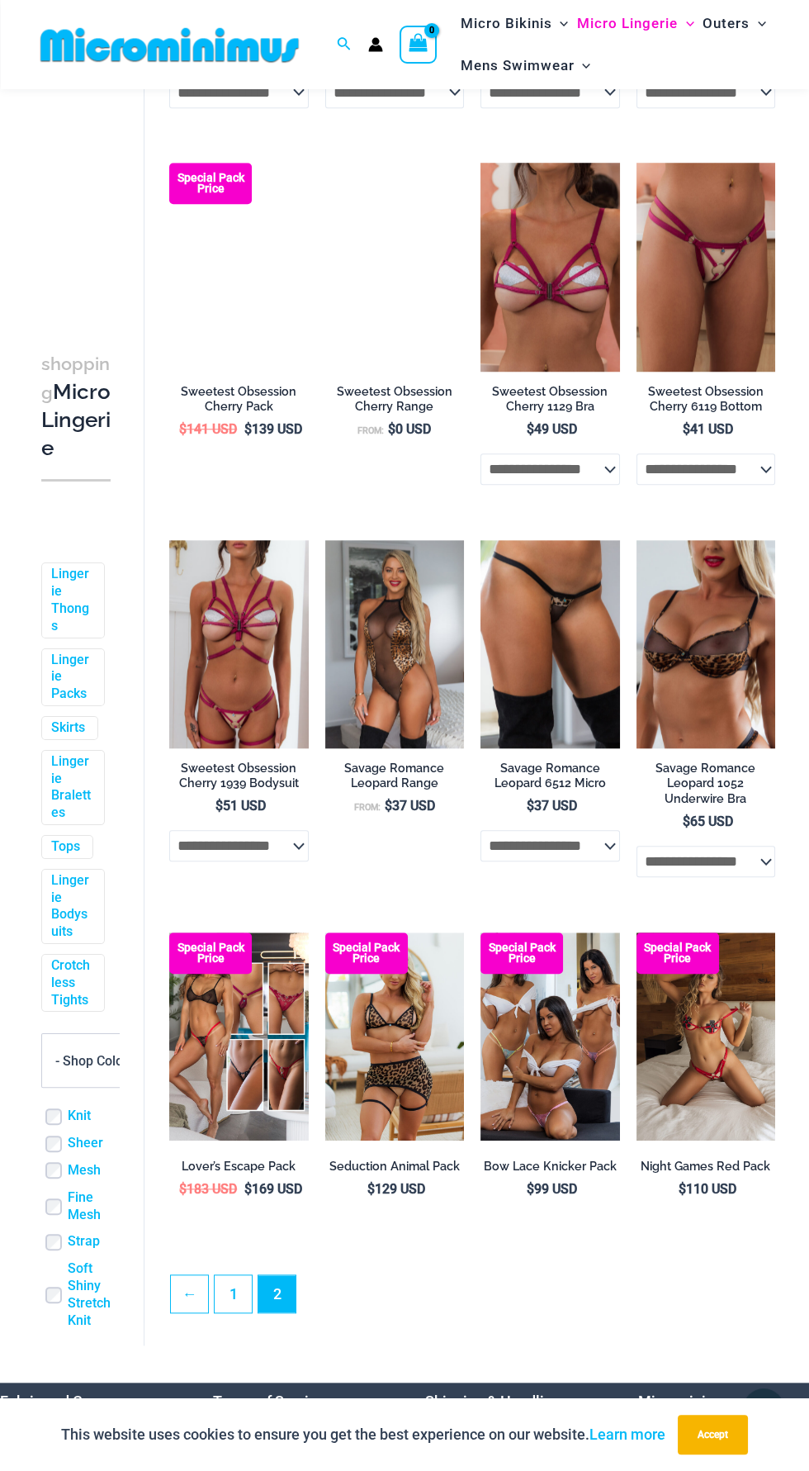
scroll to position [1962, 0]
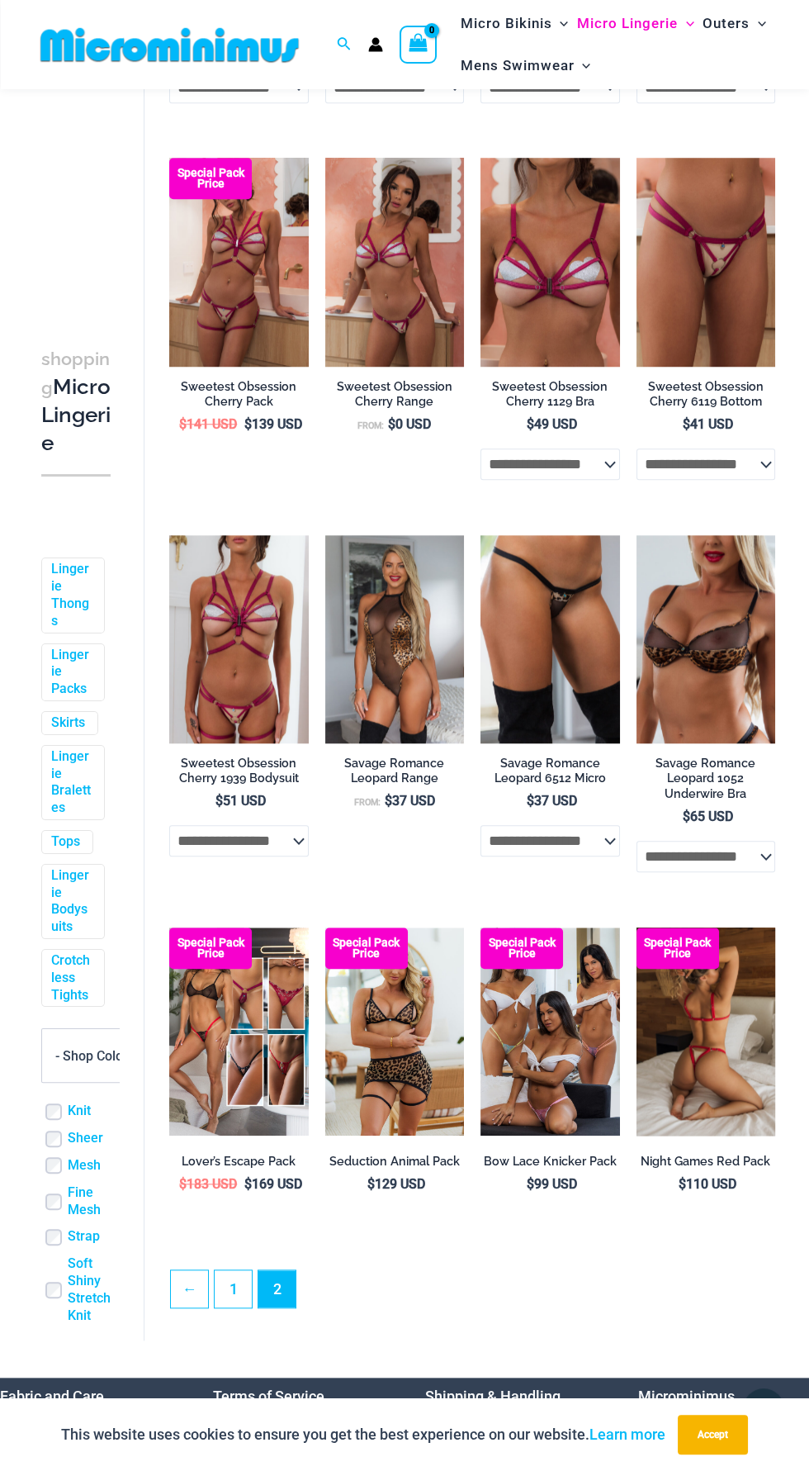
click at [759, 1056] on img at bounding box center [707, 1032] width 140 height 209
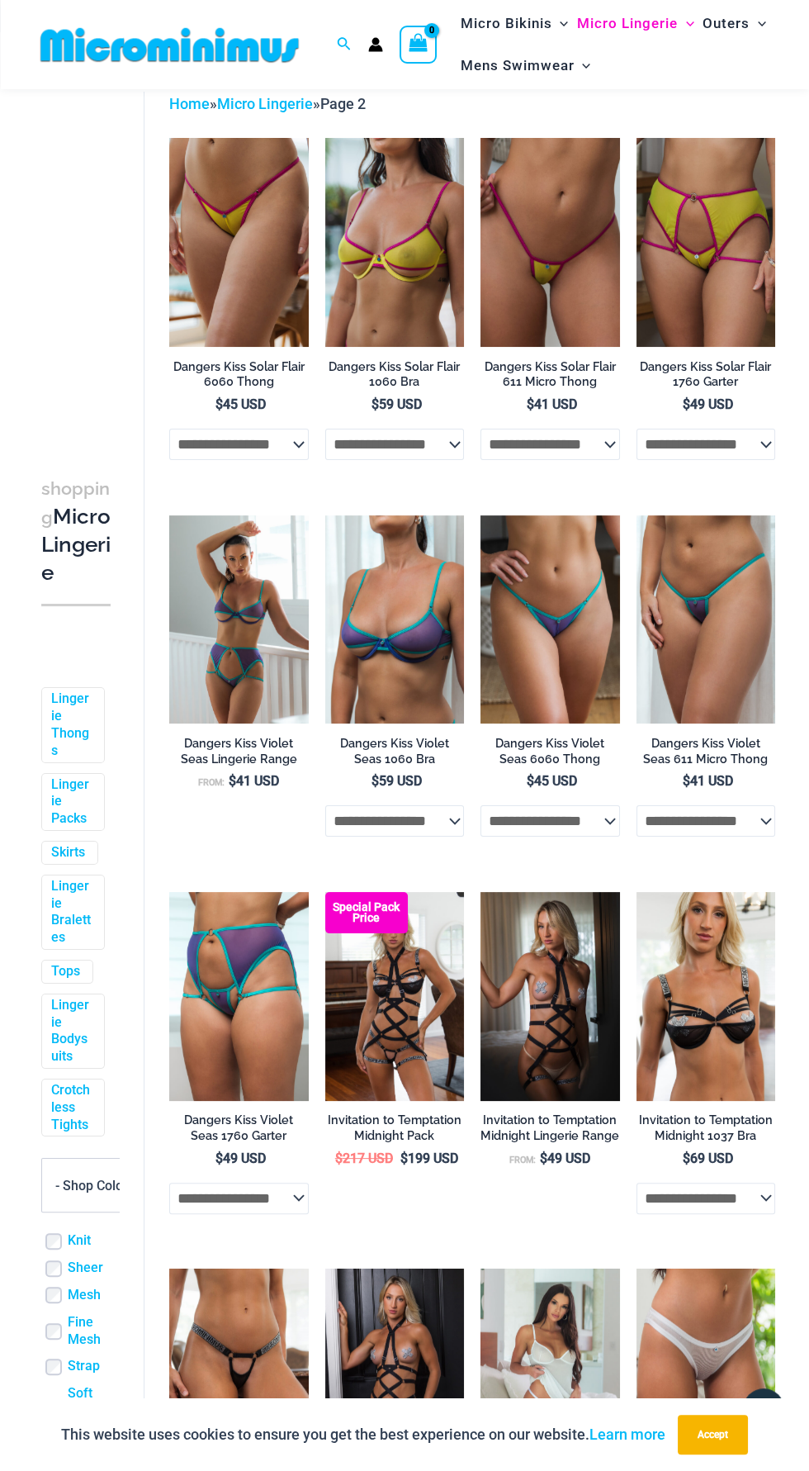
scroll to position [0, 0]
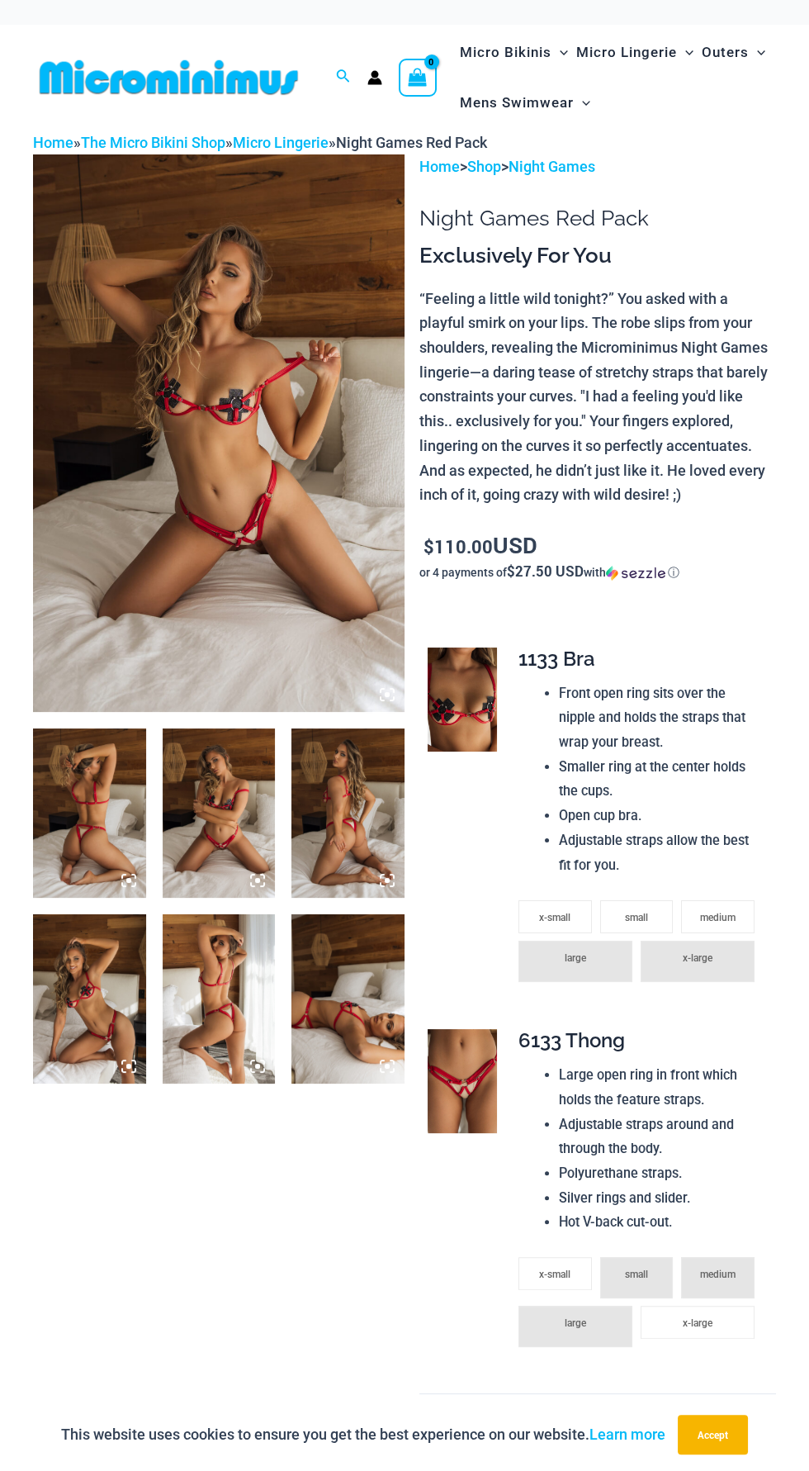
click at [345, 566] on img at bounding box center [219, 433] width 372 height 558
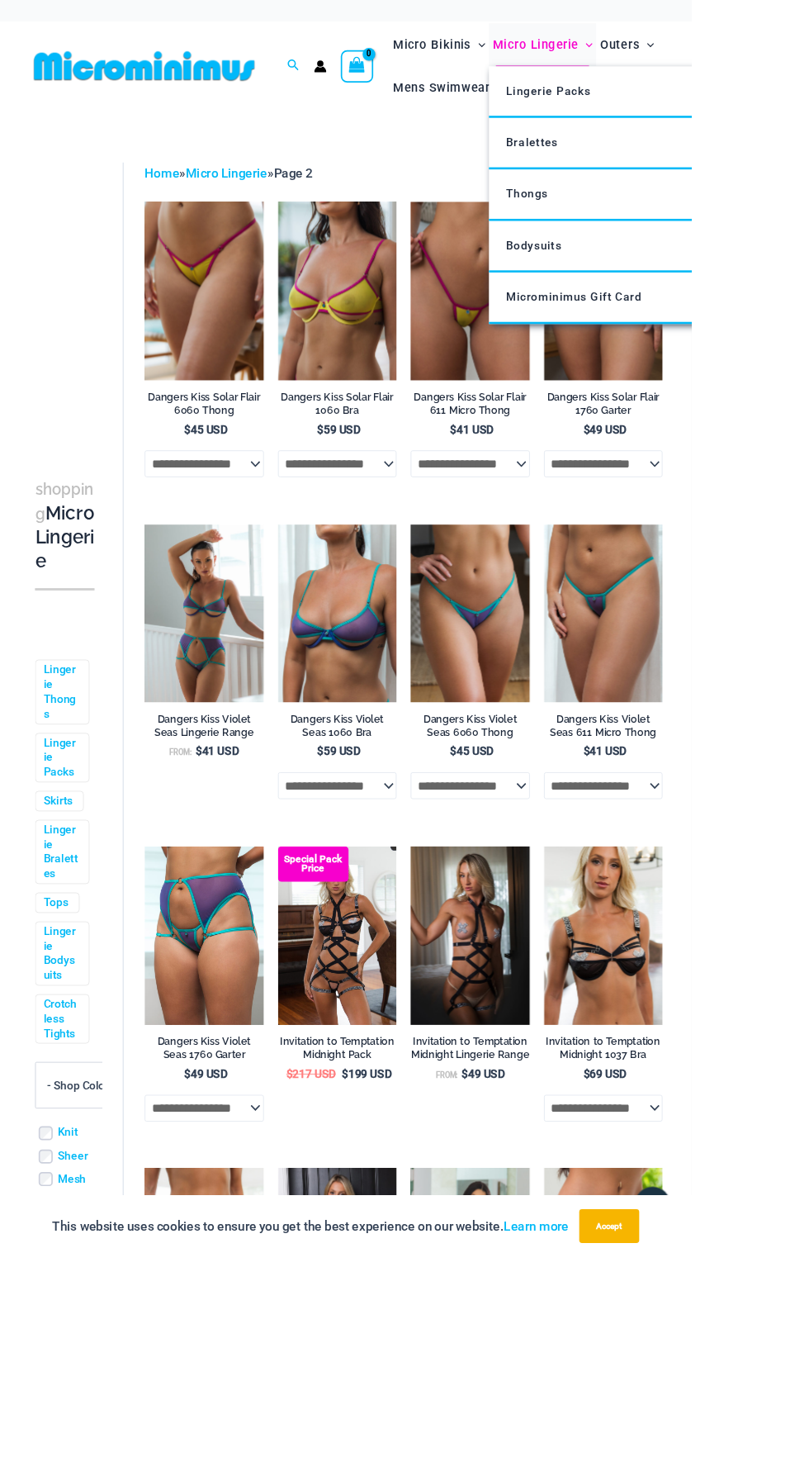
click at [686, 51] on icon "Menu Toggle" at bounding box center [690, 53] width 8 height 8
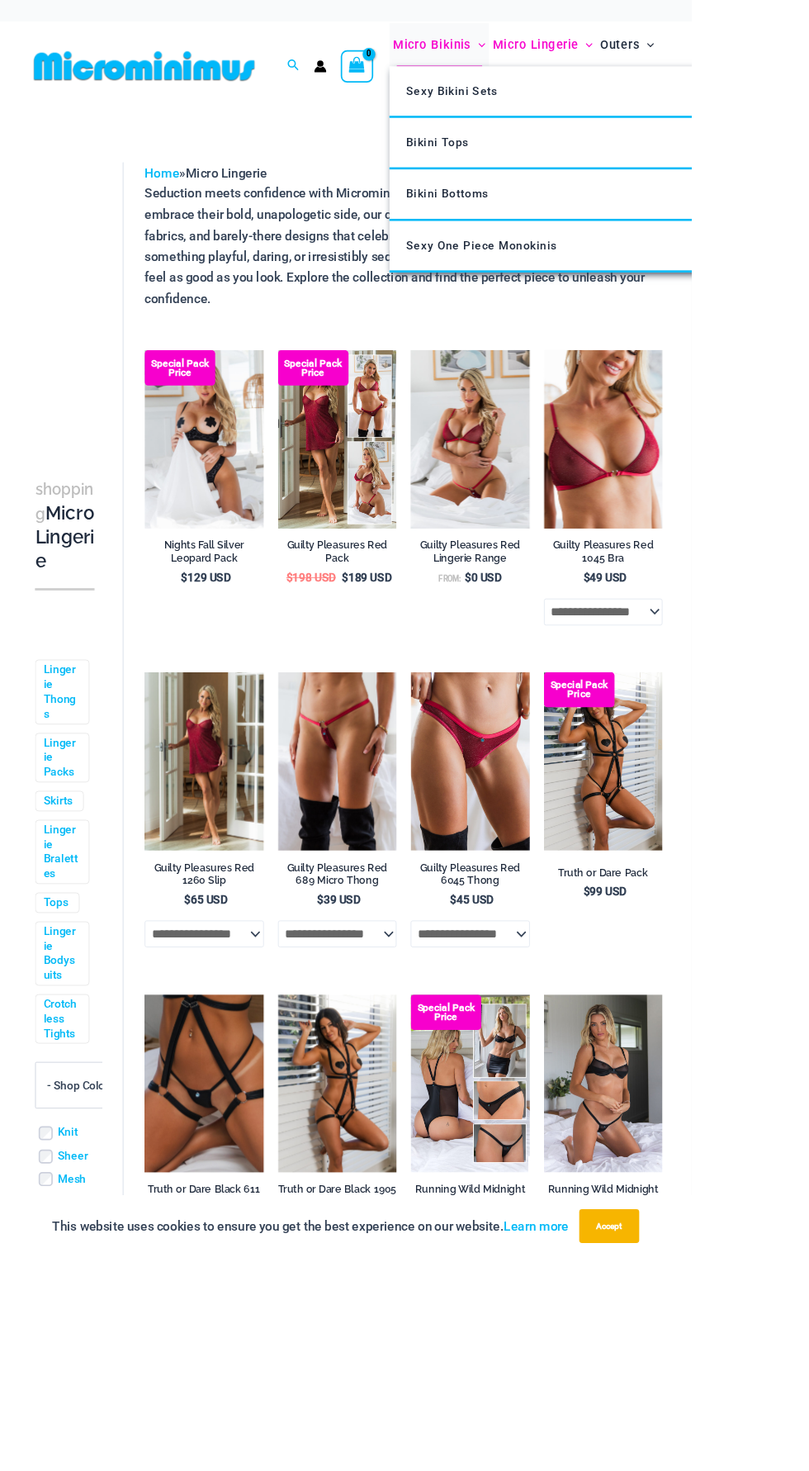
click at [564, 52] on icon "Menu Toggle" at bounding box center [564, 53] width 8 height 8
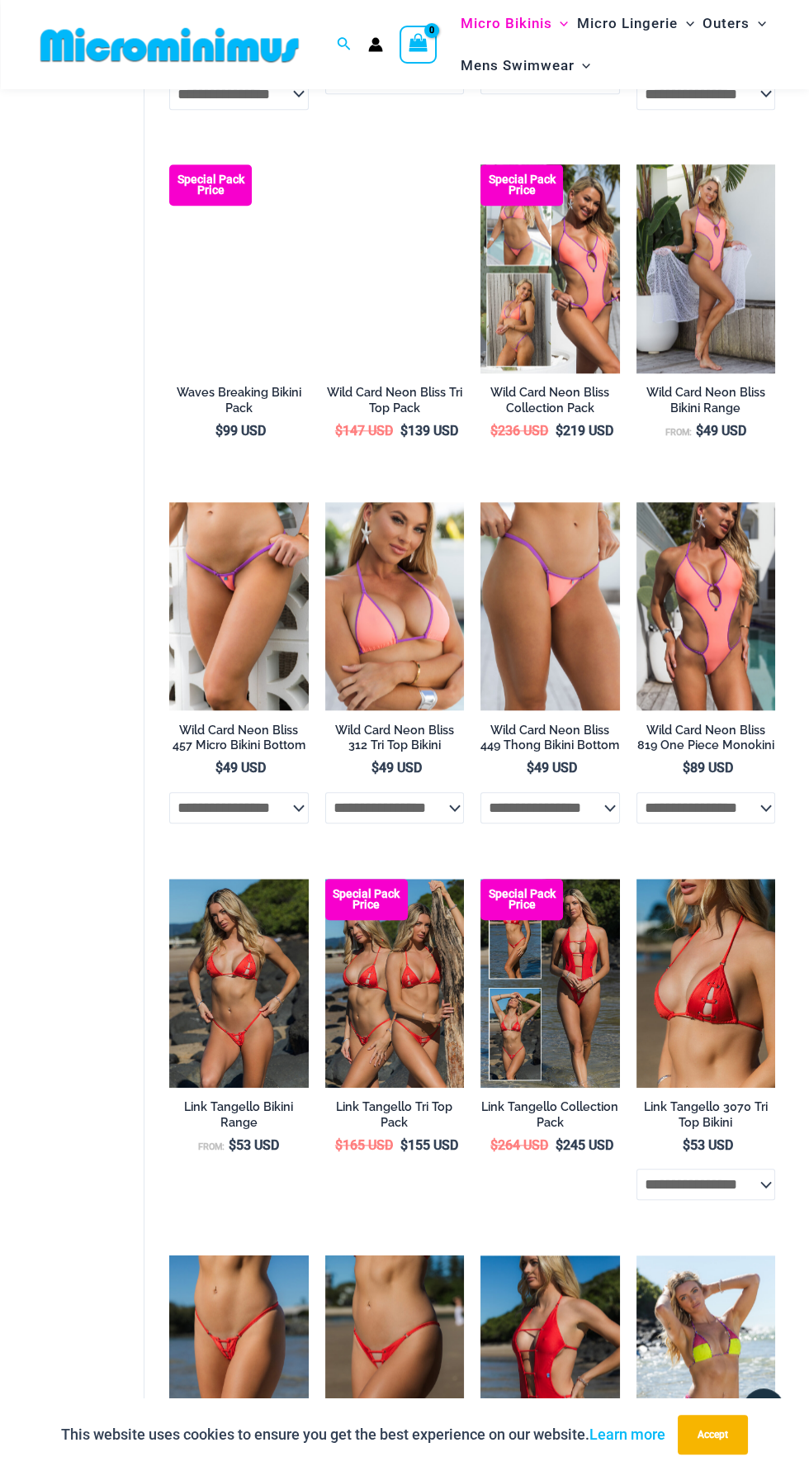
scroll to position [2142, 0]
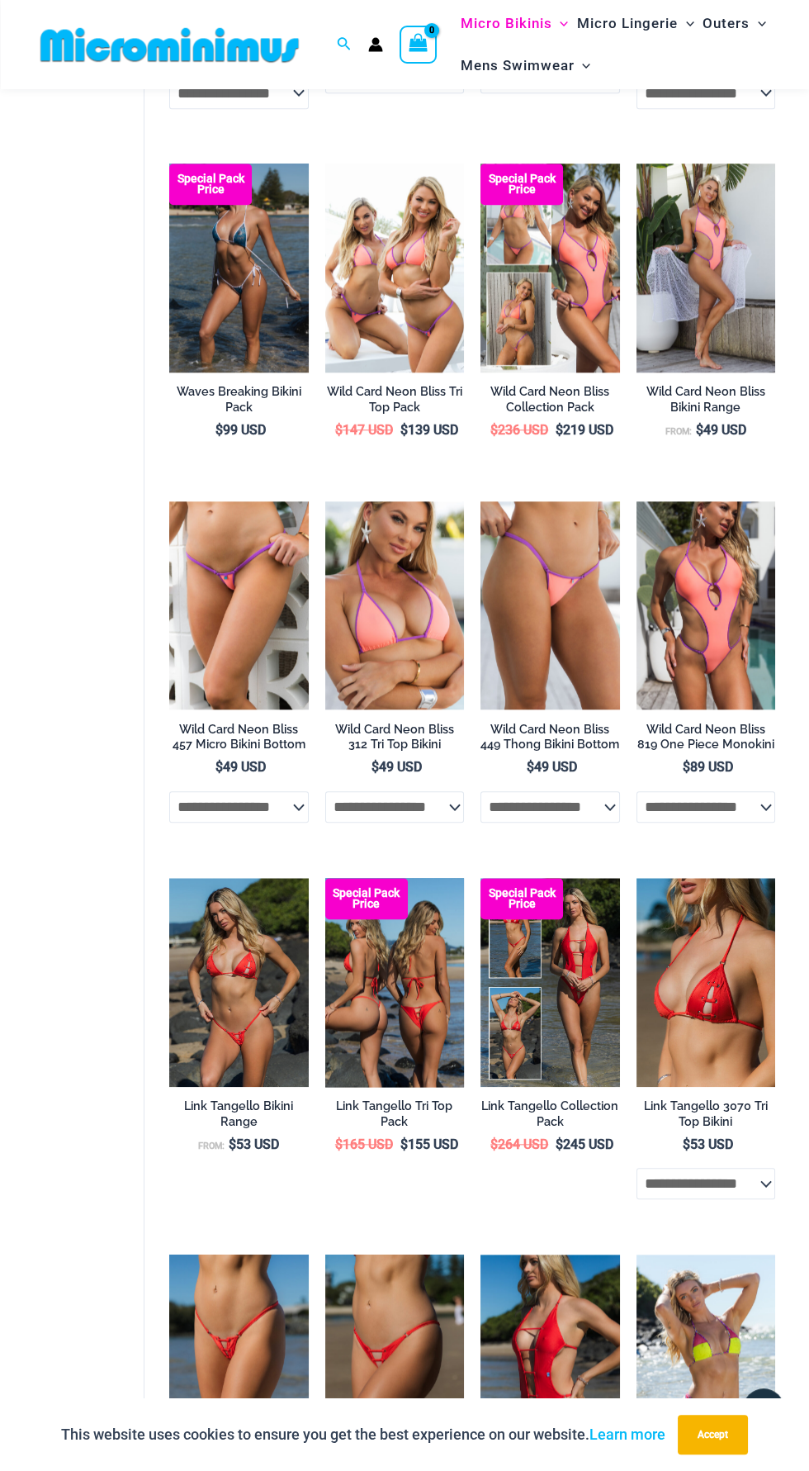
click at [411, 1028] on img at bounding box center [395, 982] width 140 height 209
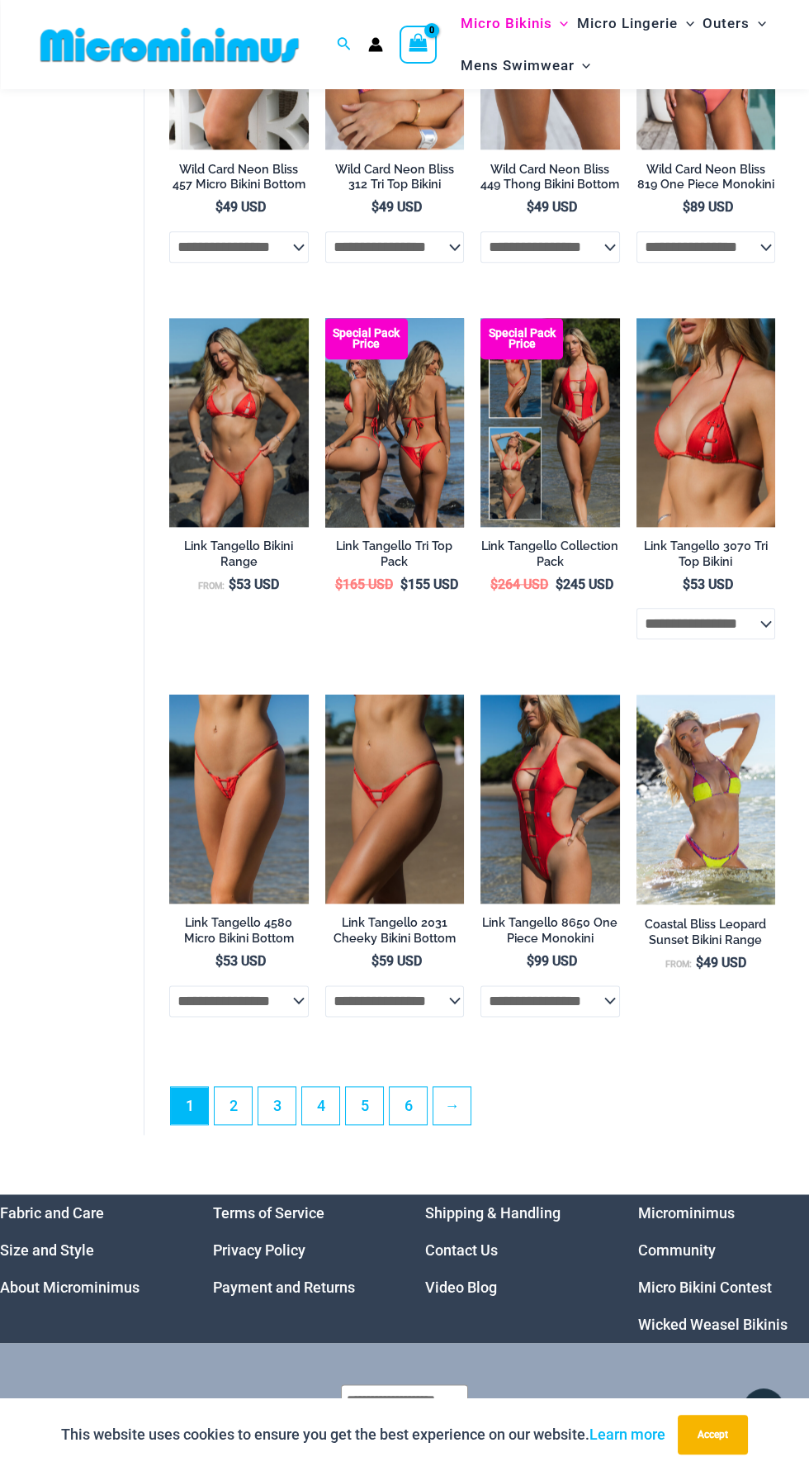
scroll to position [2697, 0]
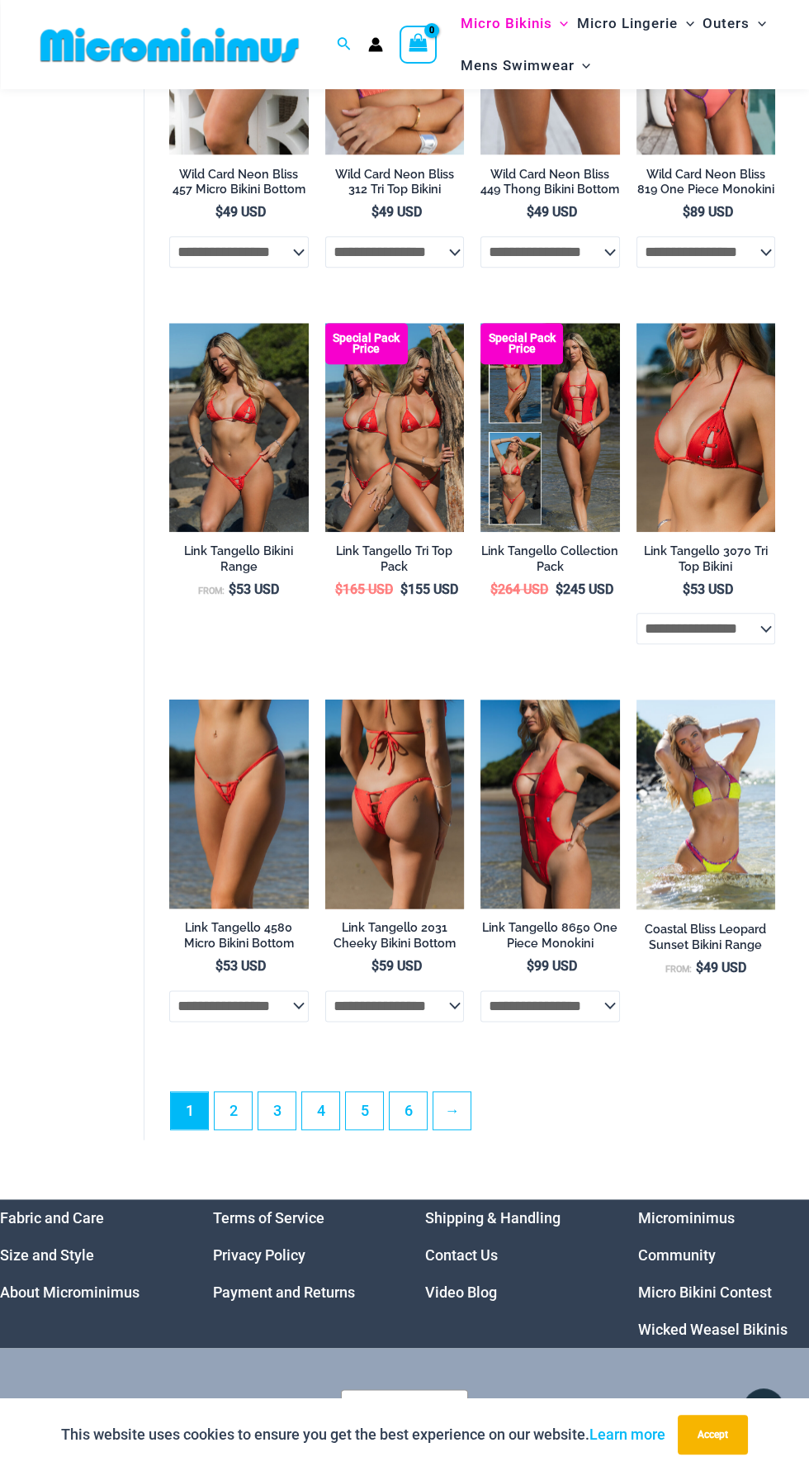
click at [412, 864] on img at bounding box center [395, 804] width 140 height 209
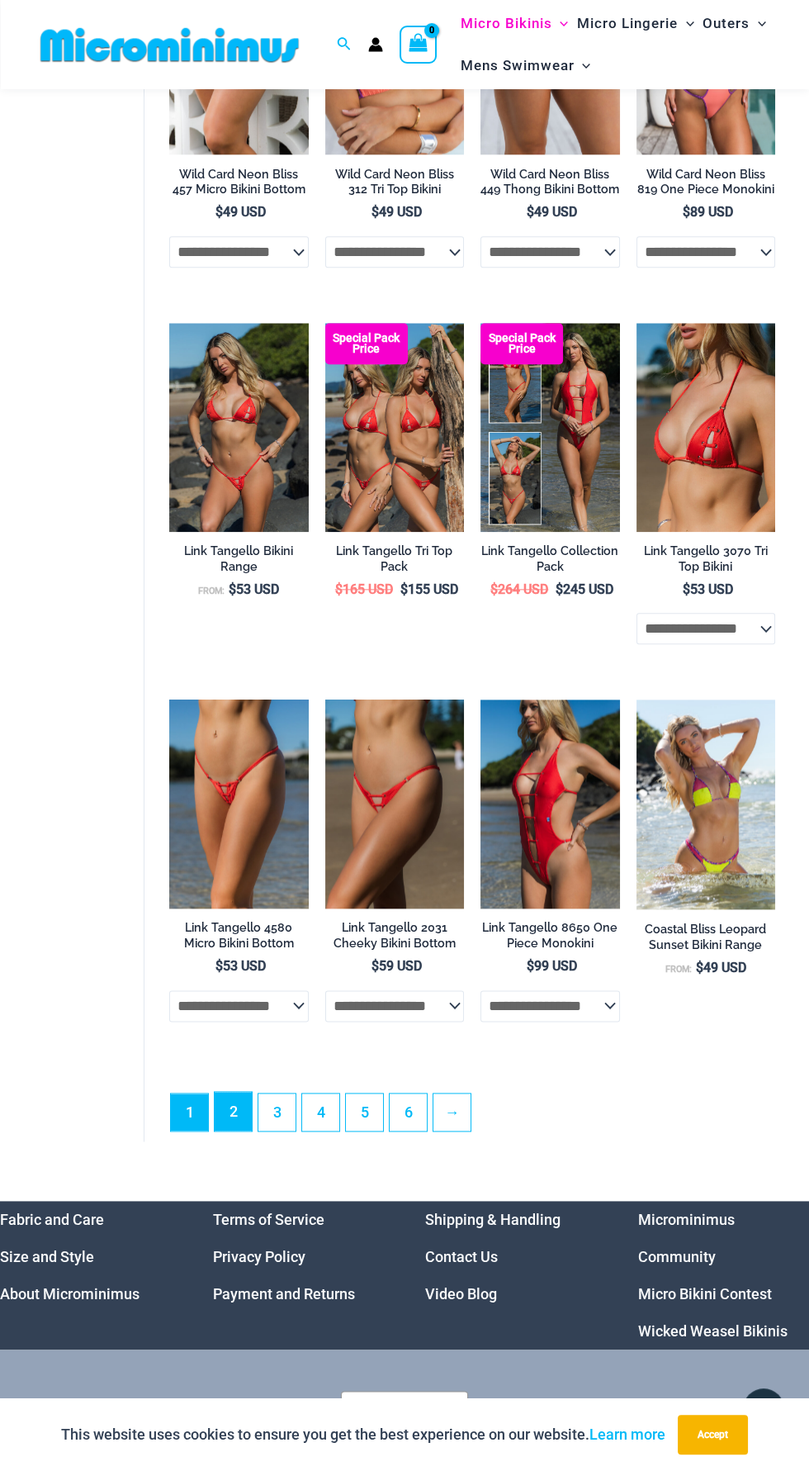
click at [232, 1131] on link "2" at bounding box center [233, 1111] width 37 height 39
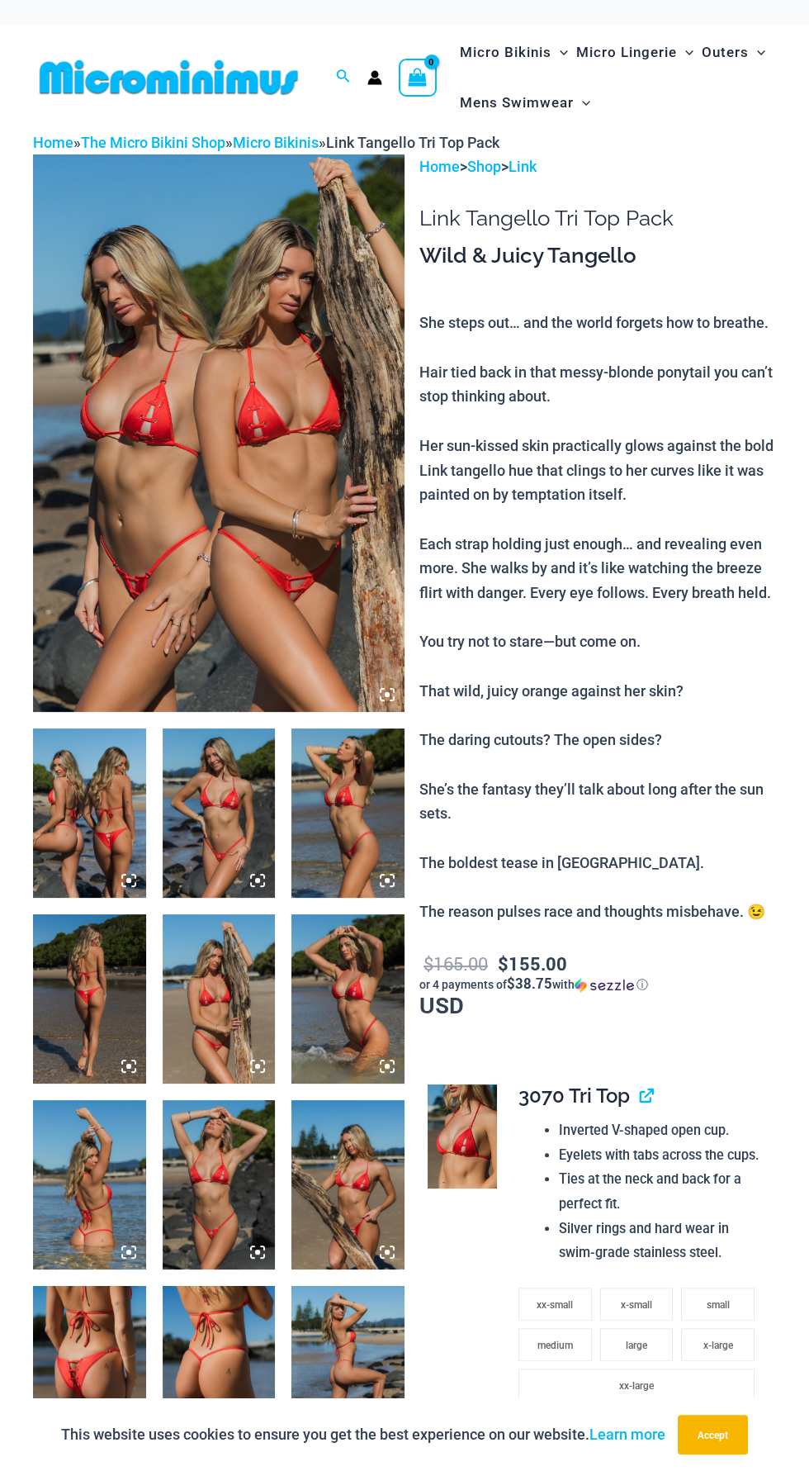
click at [273, 555] on img at bounding box center [219, 433] width 372 height 558
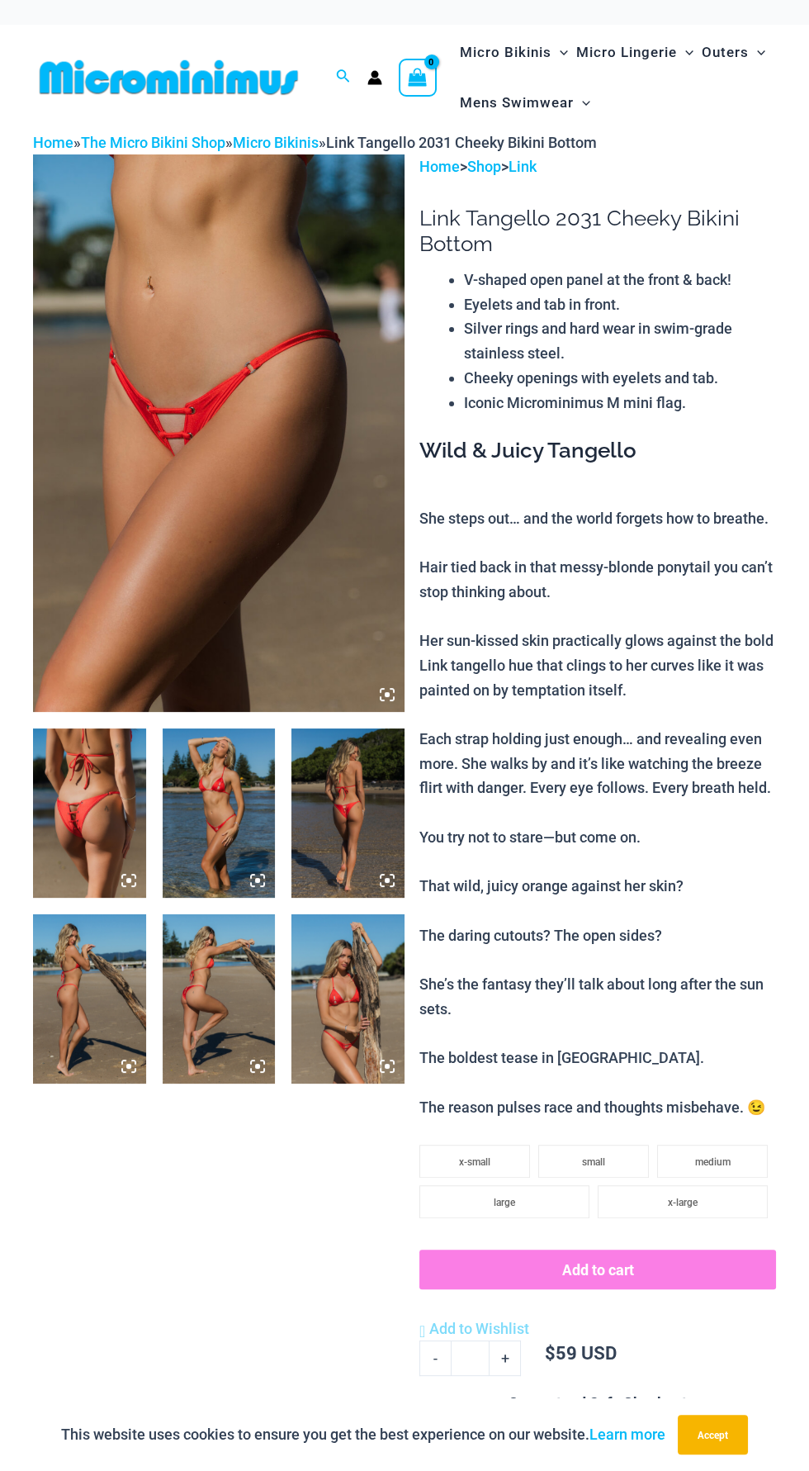
click at [271, 605] on img at bounding box center [219, 433] width 372 height 558
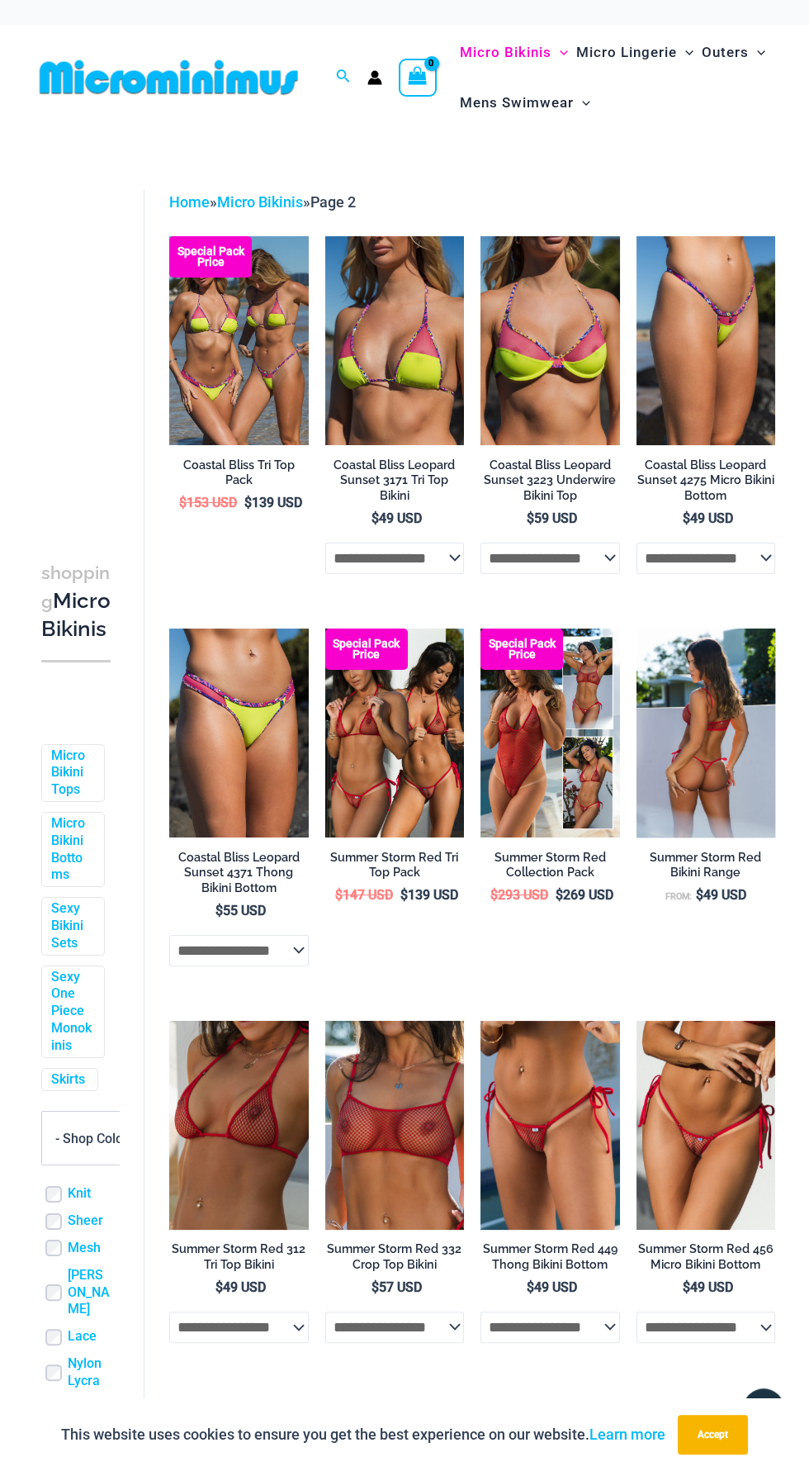
click at [722, 724] on img at bounding box center [707, 733] width 140 height 209
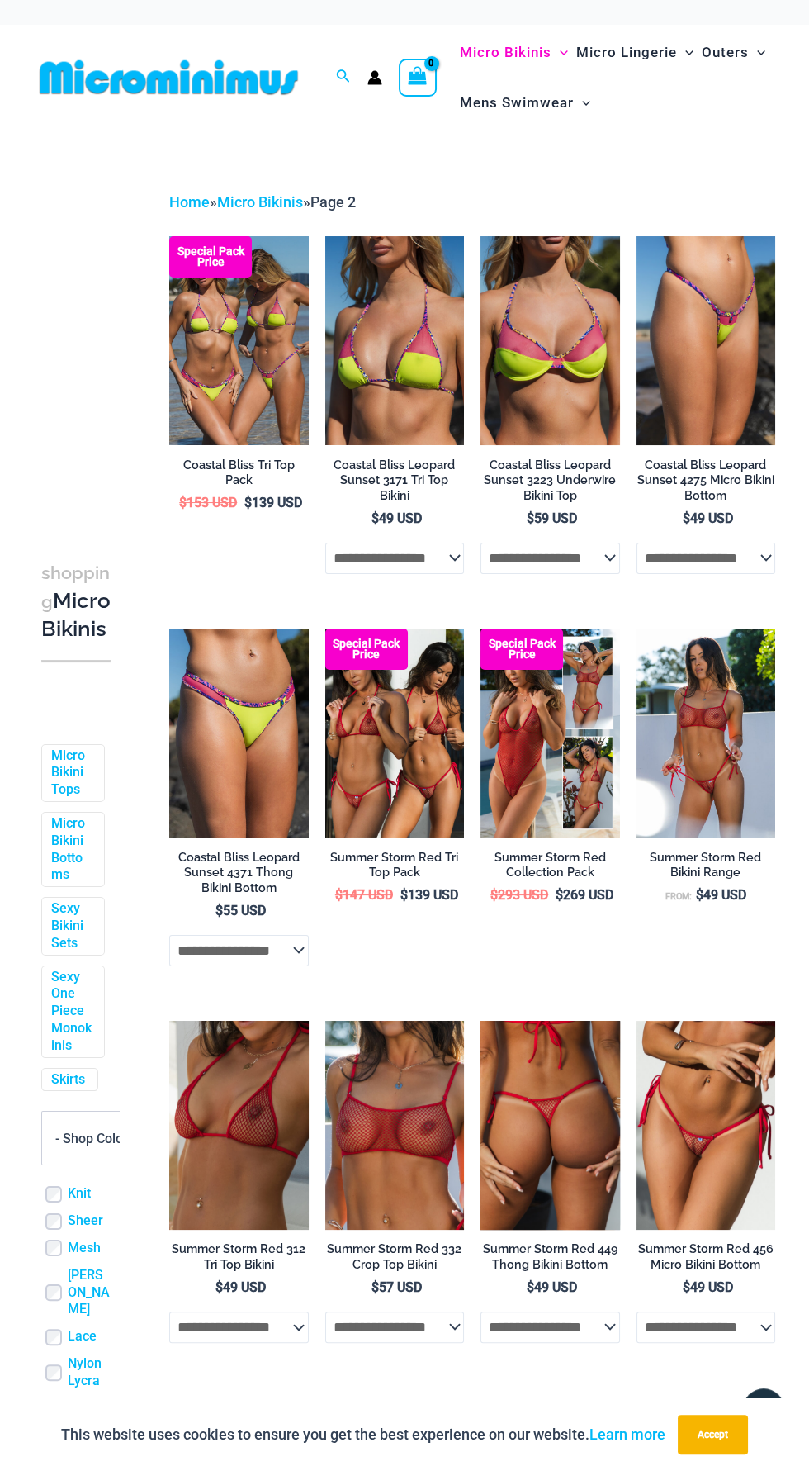
click at [585, 1156] on img at bounding box center [551, 1125] width 140 height 208
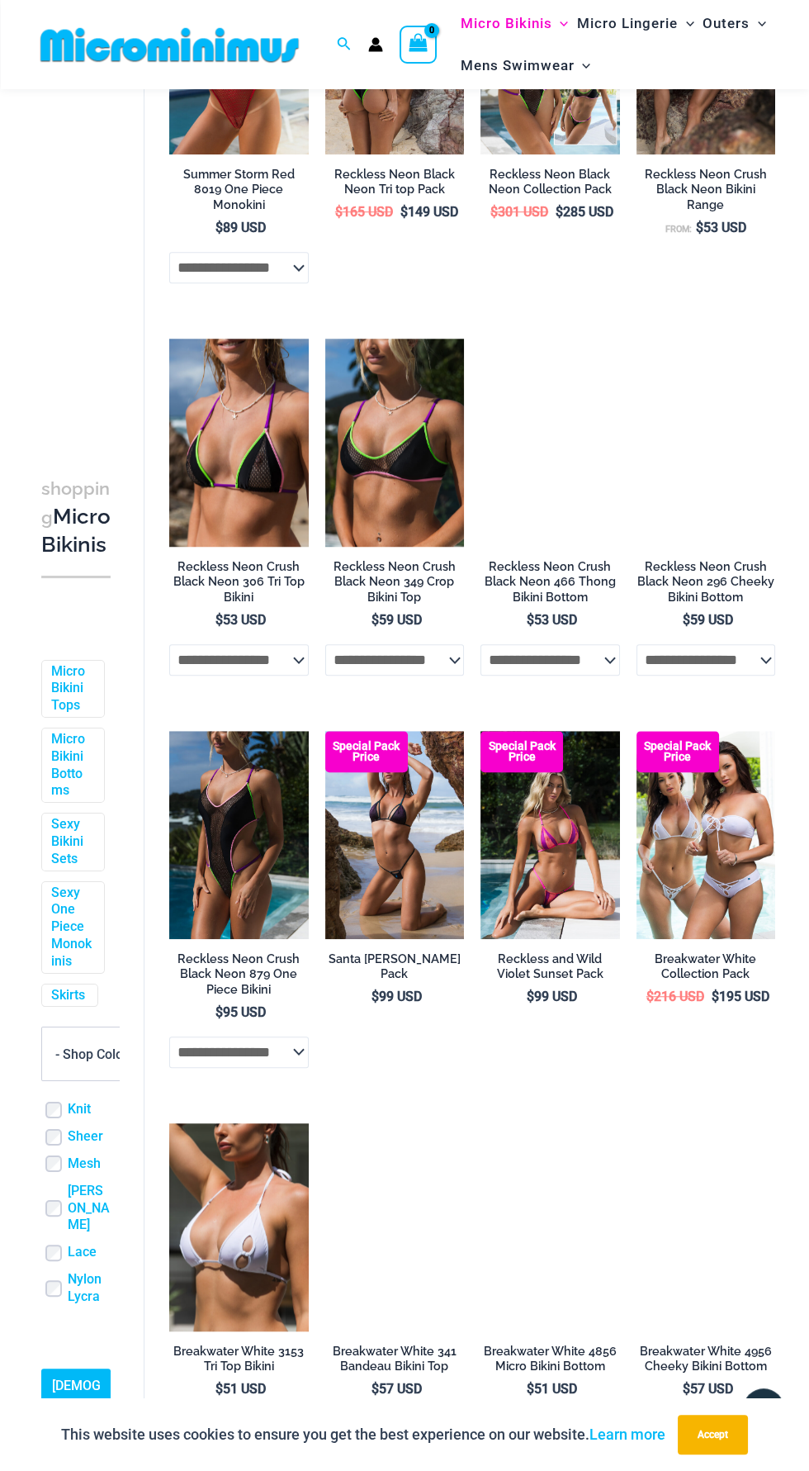
scroll to position [1190, 0]
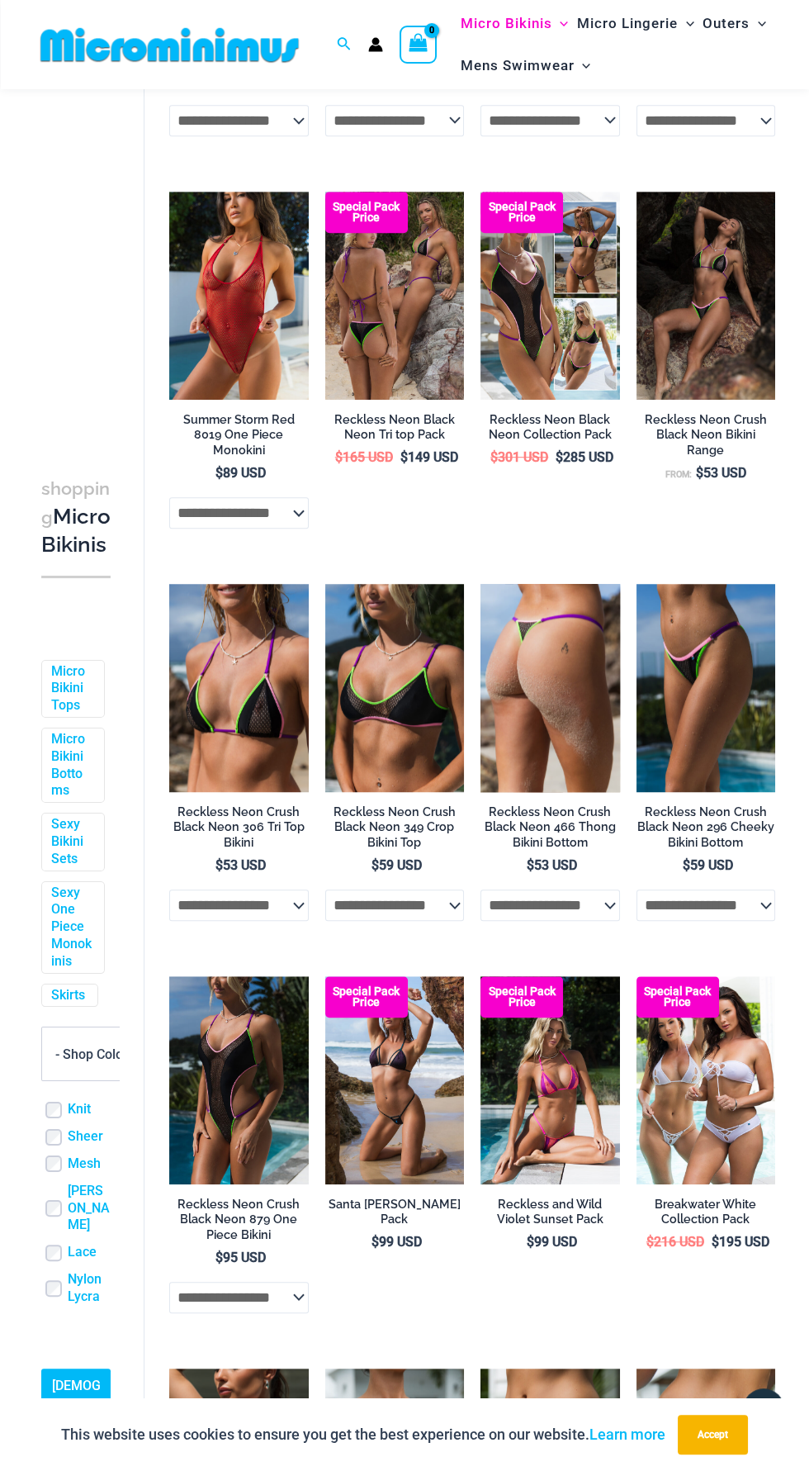
click at [553, 704] on img at bounding box center [551, 688] width 140 height 209
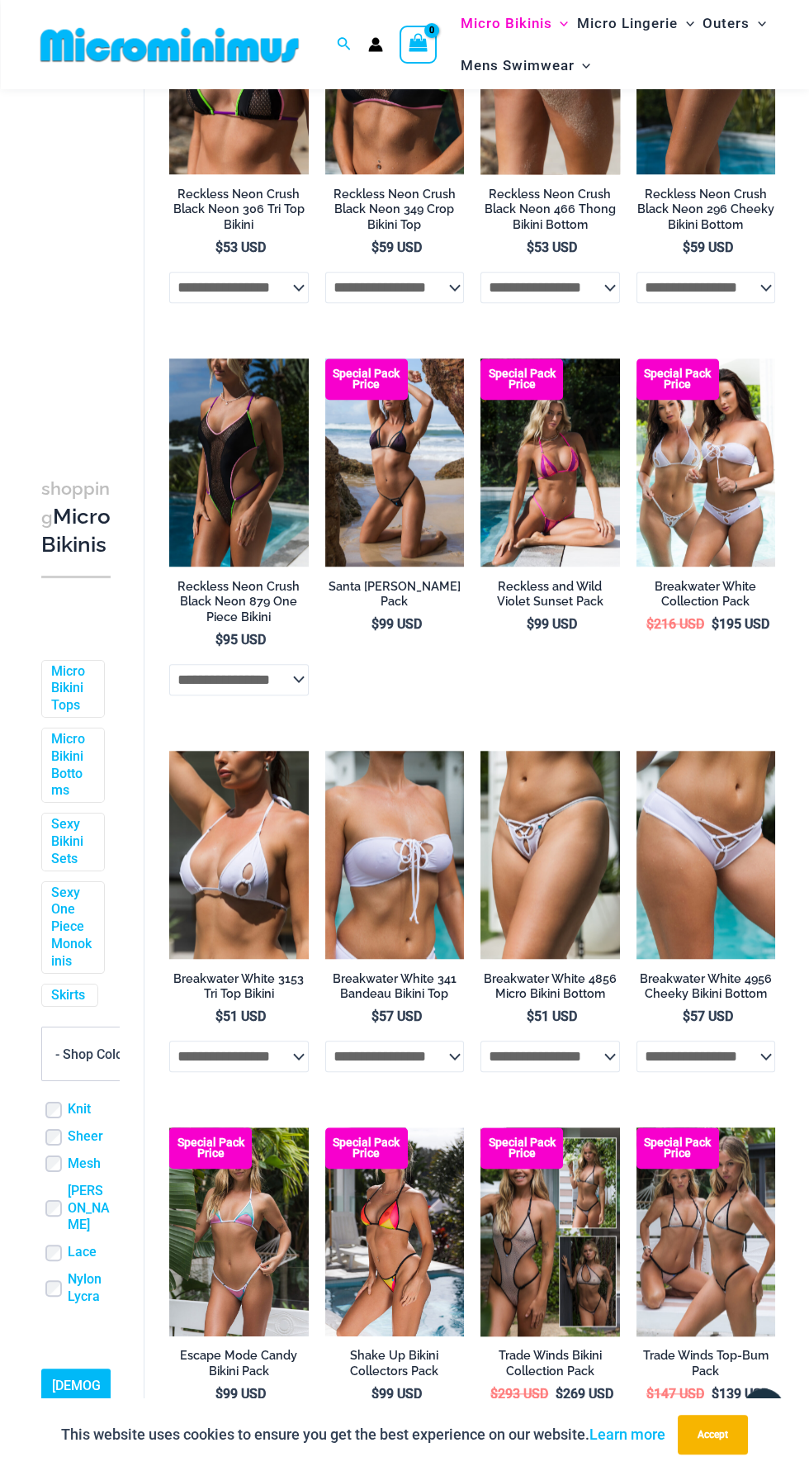
scroll to position [1801, 0]
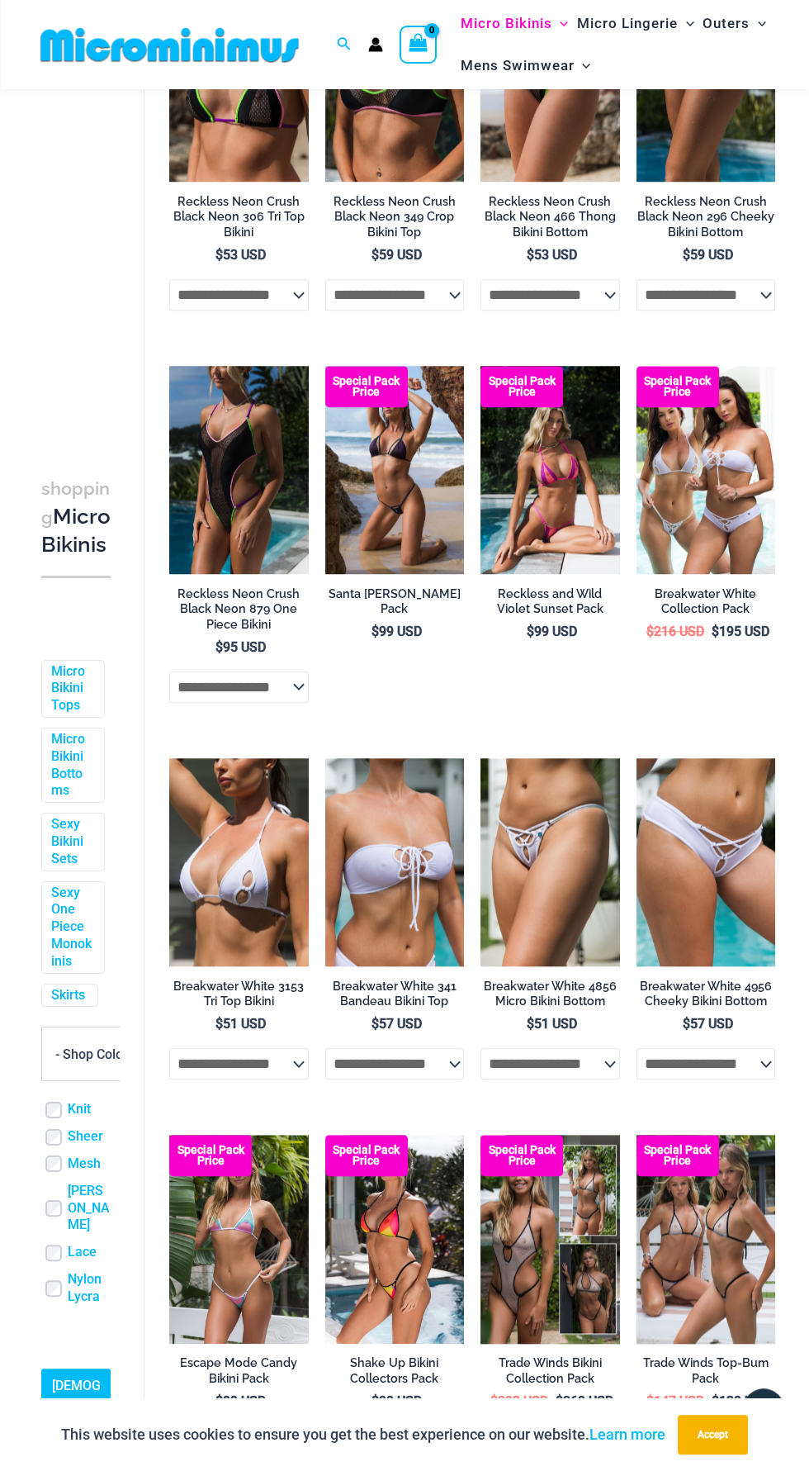
click at [287, 919] on img at bounding box center [239, 862] width 140 height 209
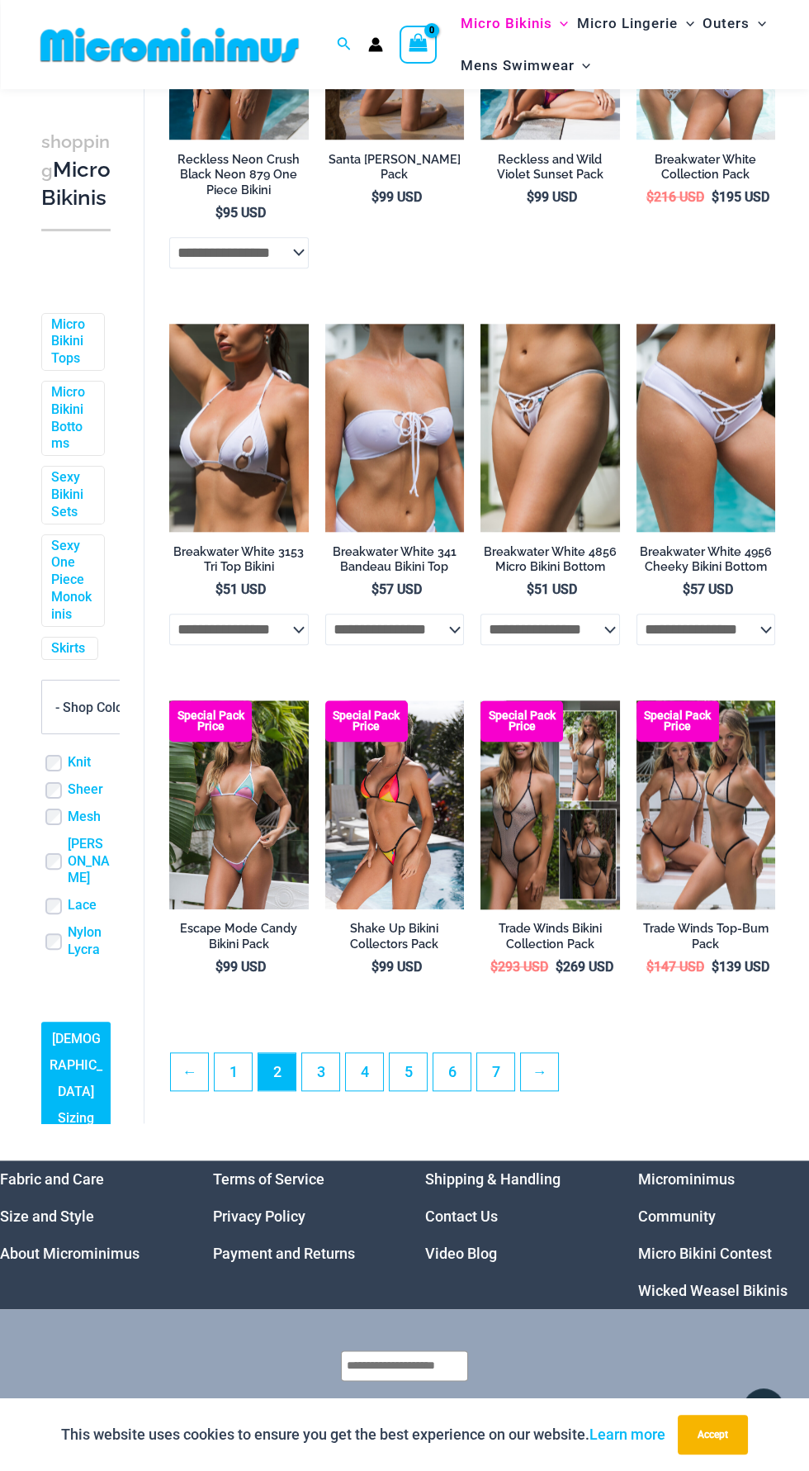
scroll to position [2234, 0]
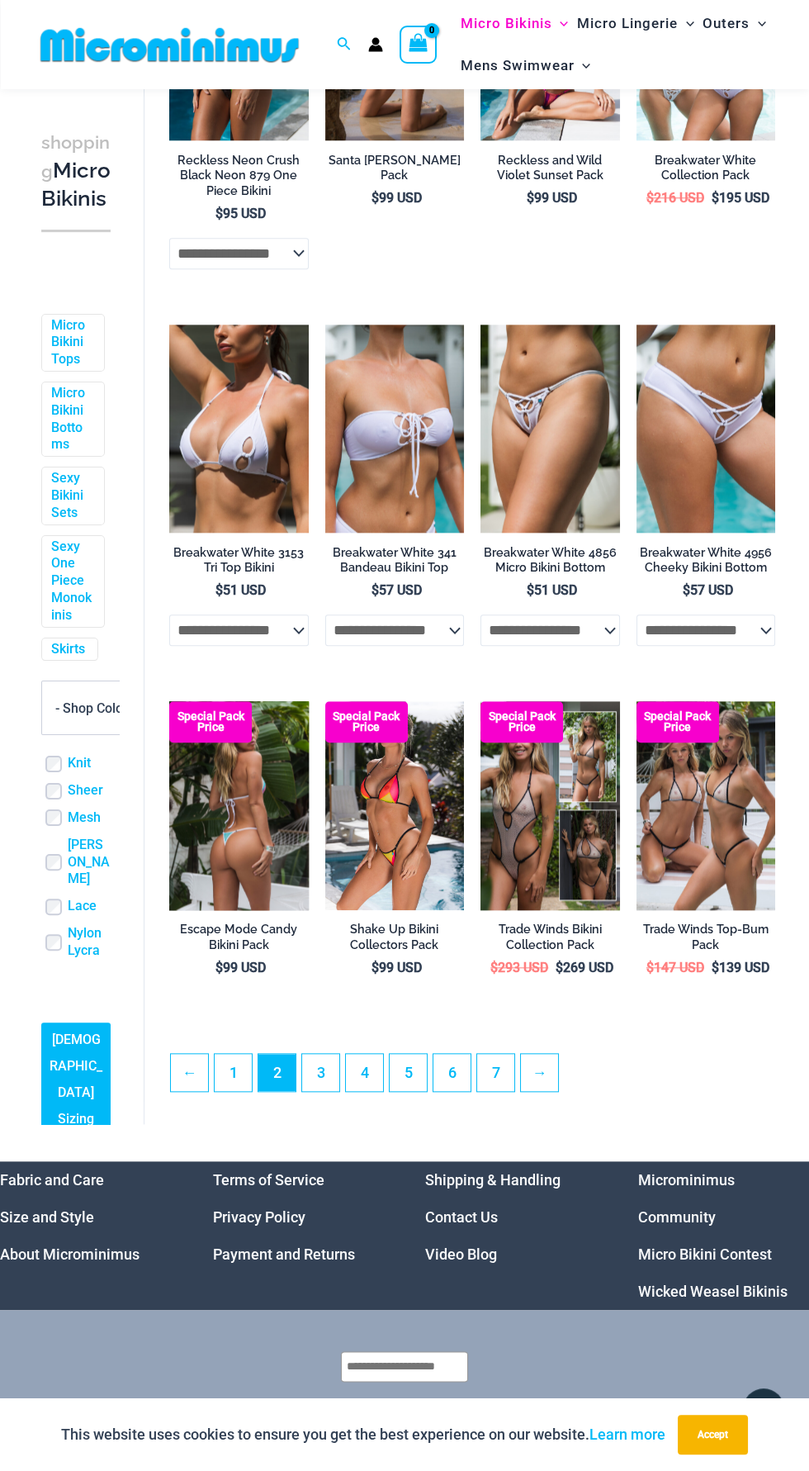
click at [244, 848] on img at bounding box center [239, 805] width 140 height 209
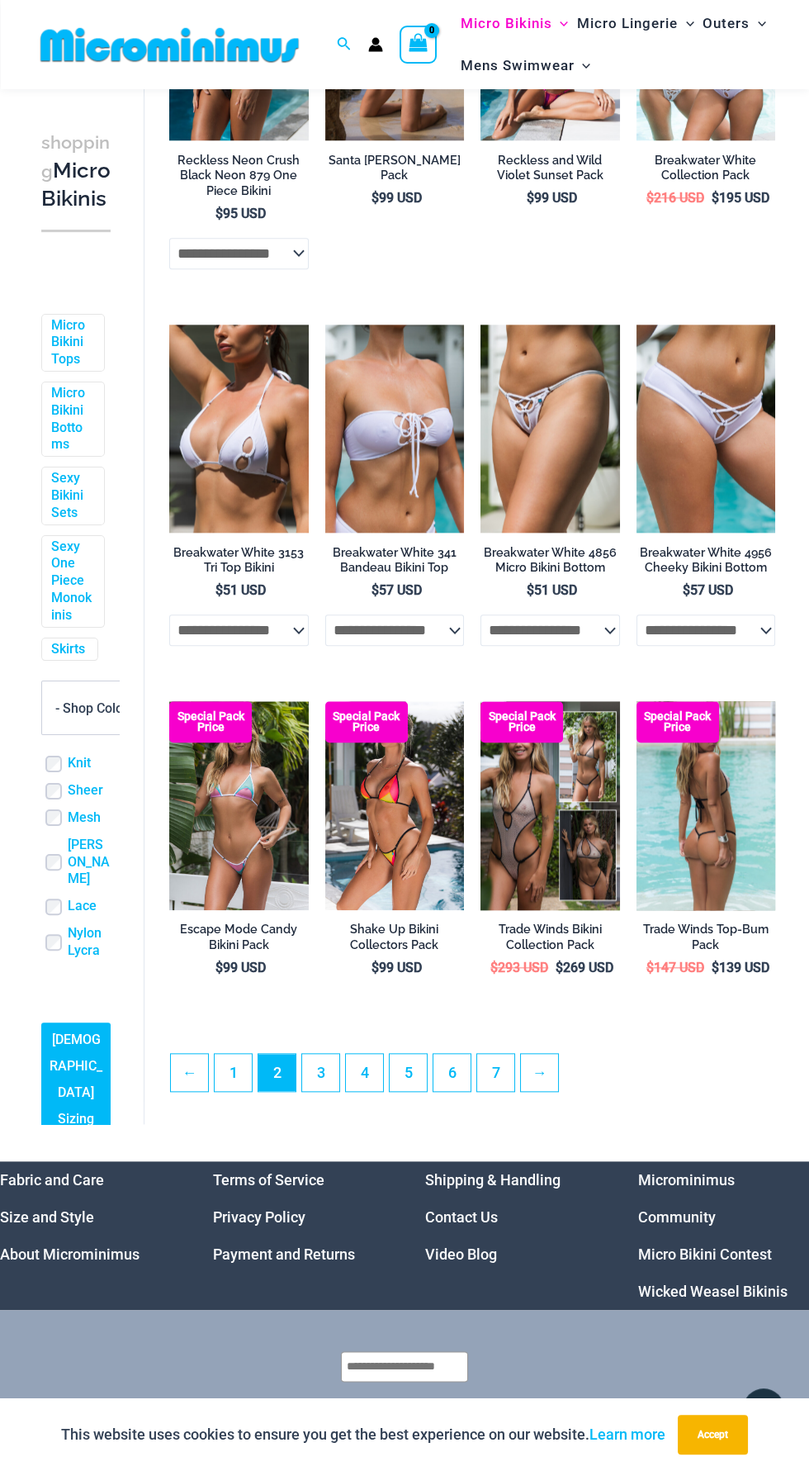
click at [729, 834] on img at bounding box center [707, 805] width 140 height 209
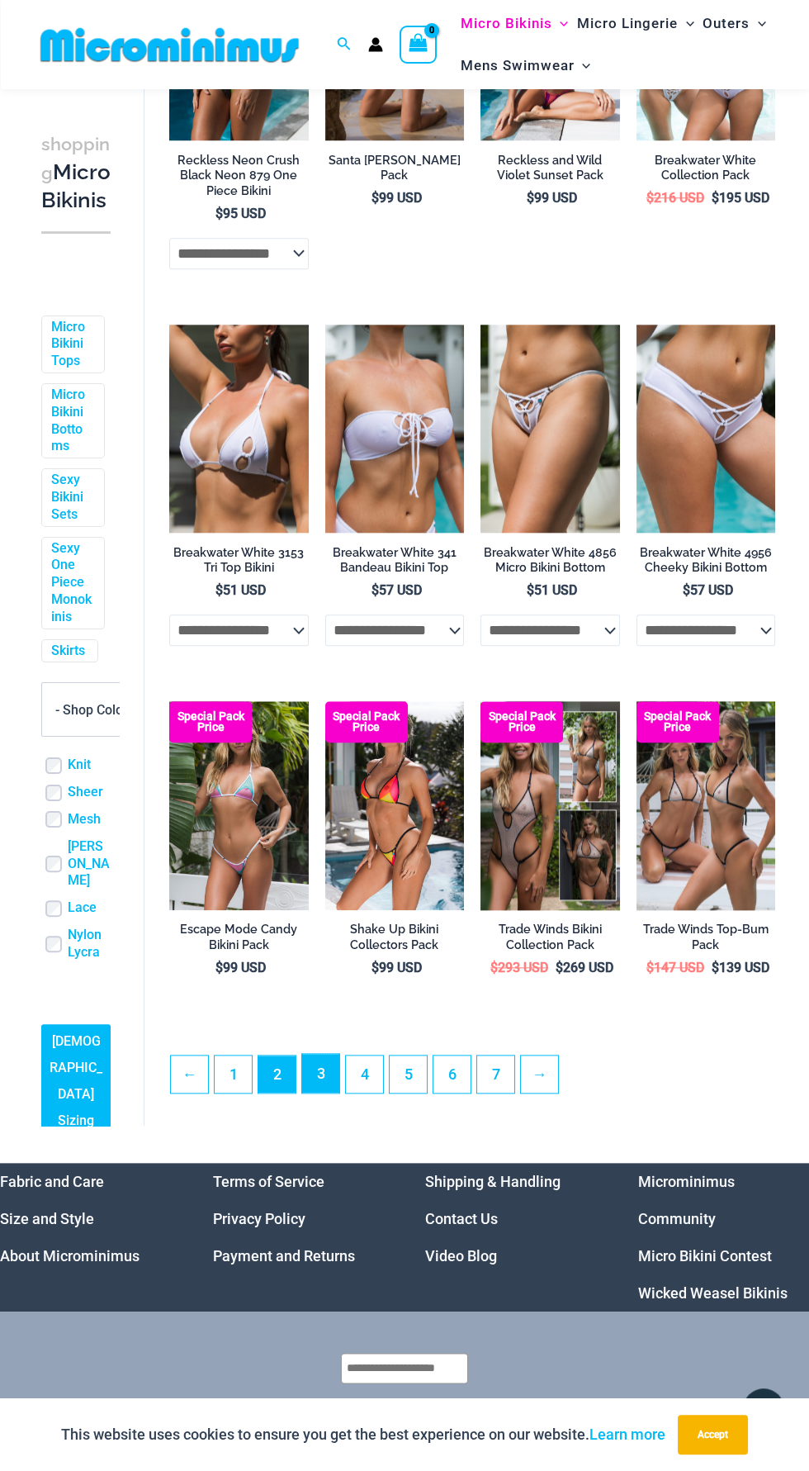
click at [327, 1093] on link "3" at bounding box center [320, 1073] width 37 height 39
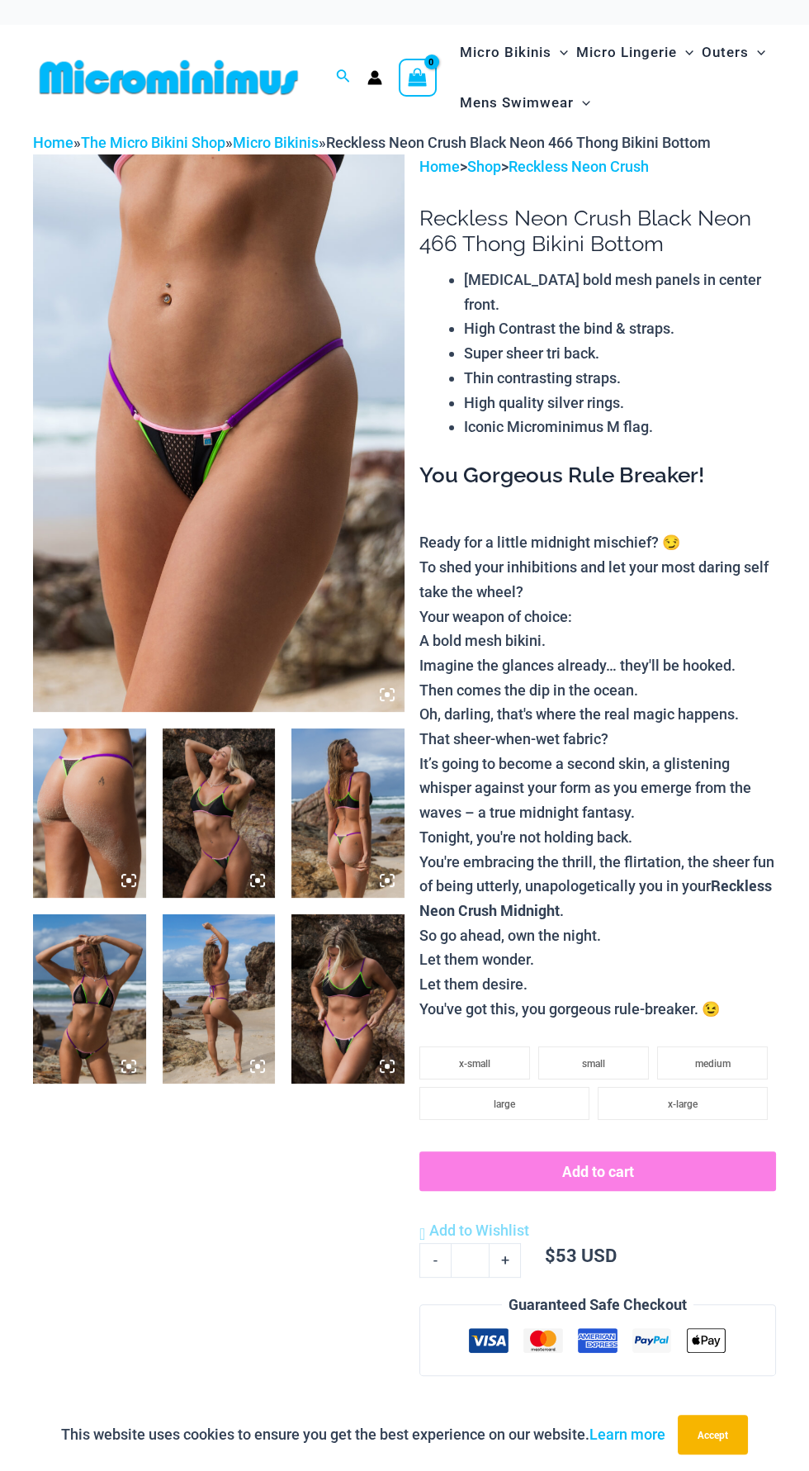
click at [294, 582] on img at bounding box center [219, 433] width 372 height 558
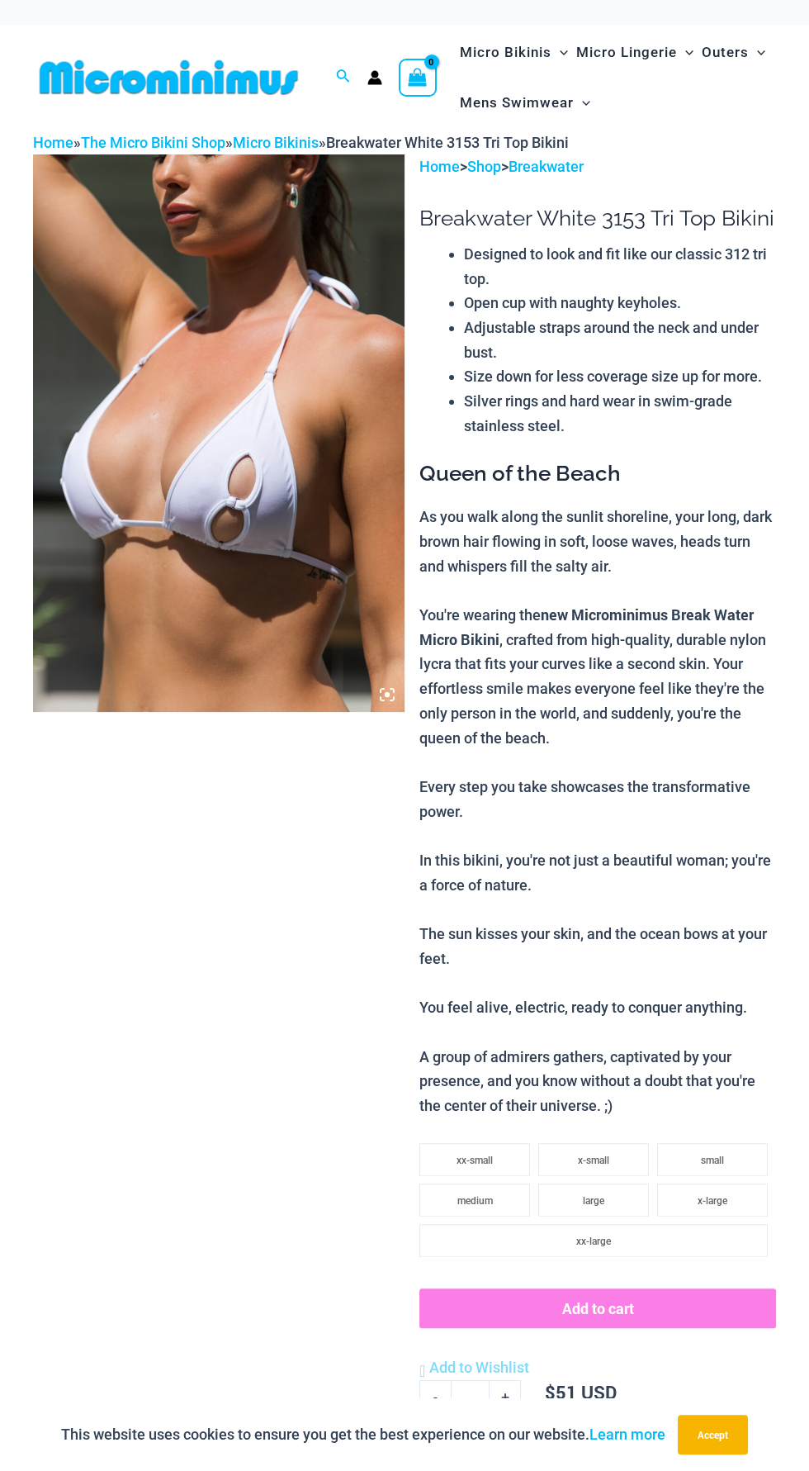
click at [296, 606] on img at bounding box center [219, 433] width 372 height 558
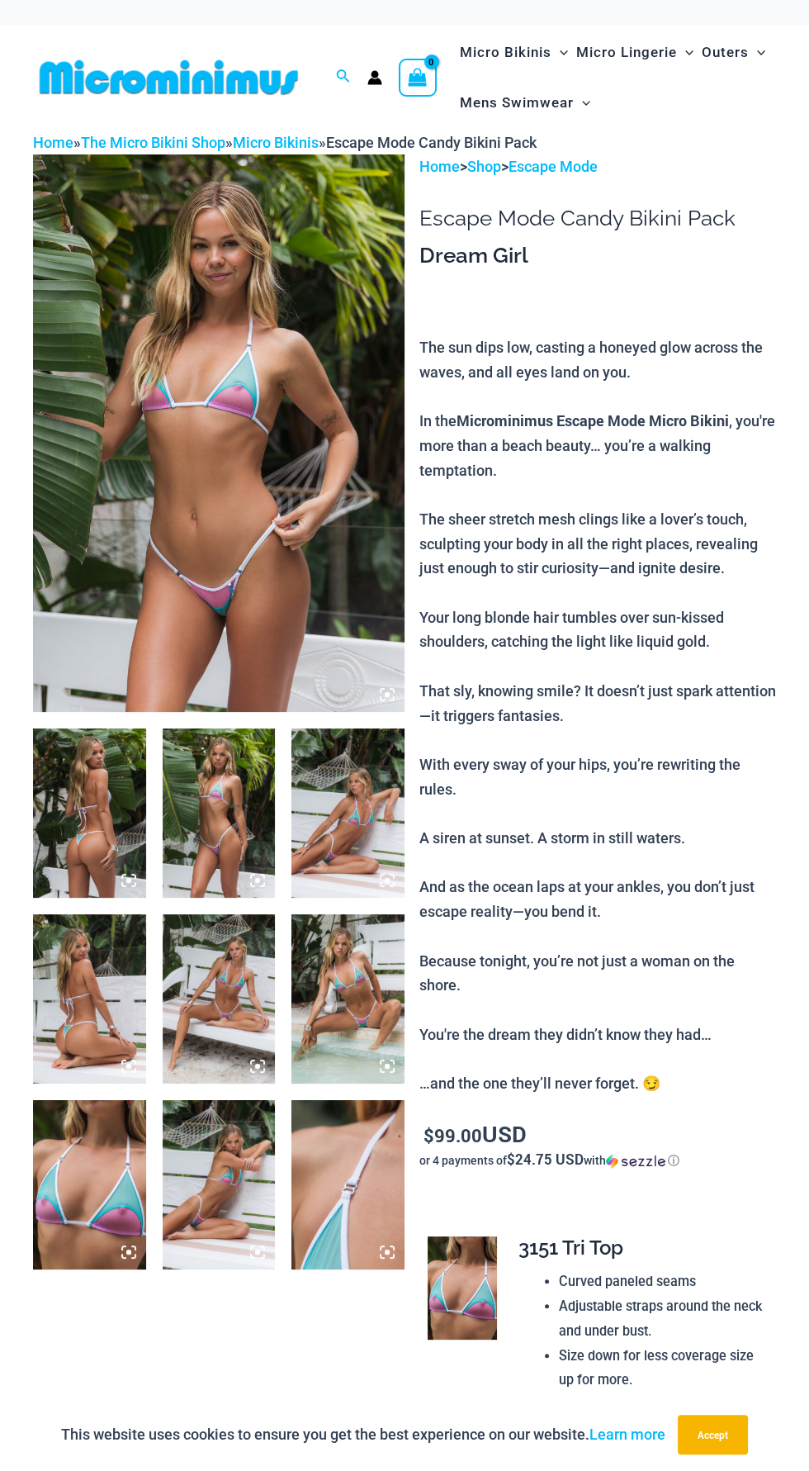
click at [280, 586] on img at bounding box center [219, 433] width 372 height 558
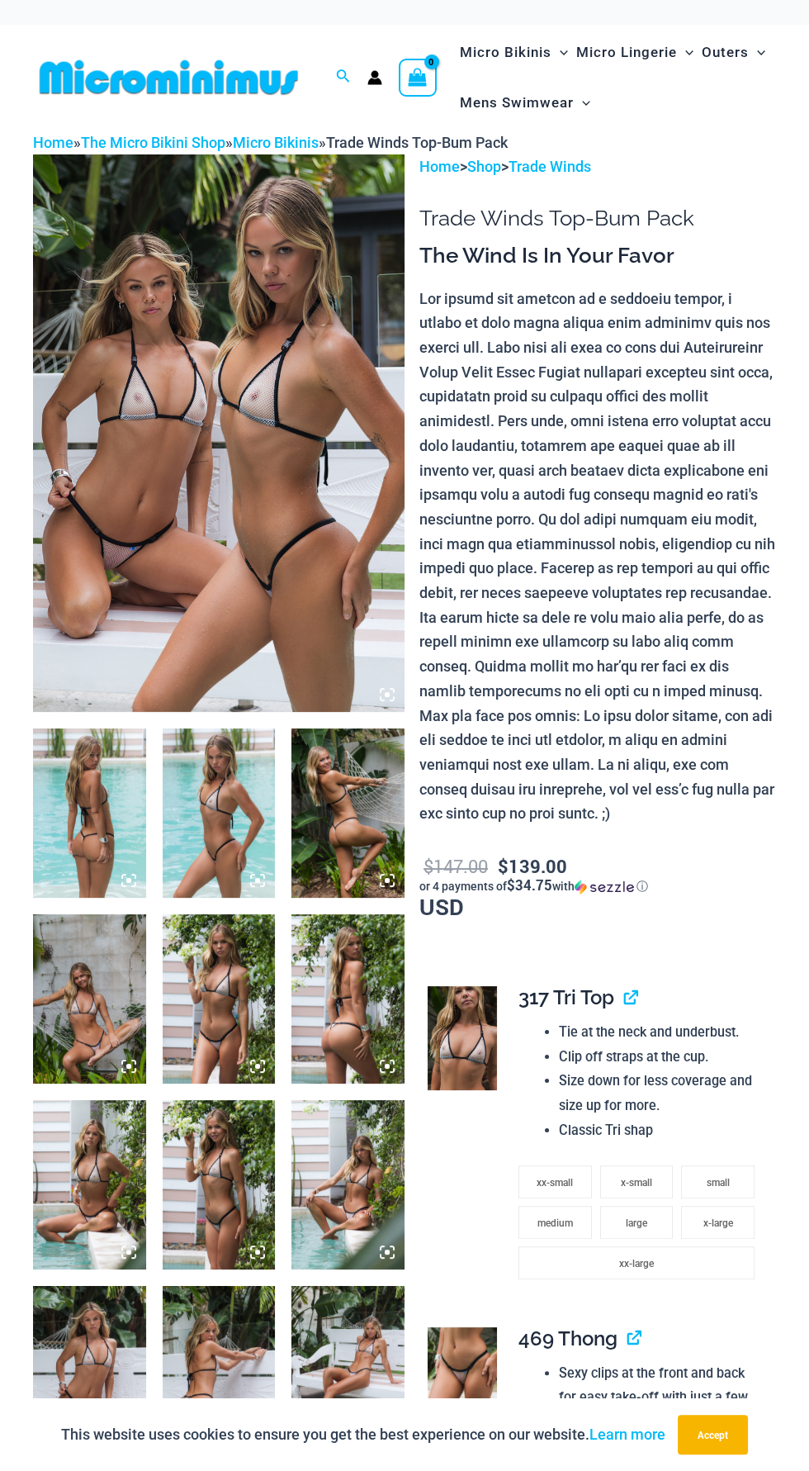
click at [298, 600] on img at bounding box center [219, 433] width 372 height 558
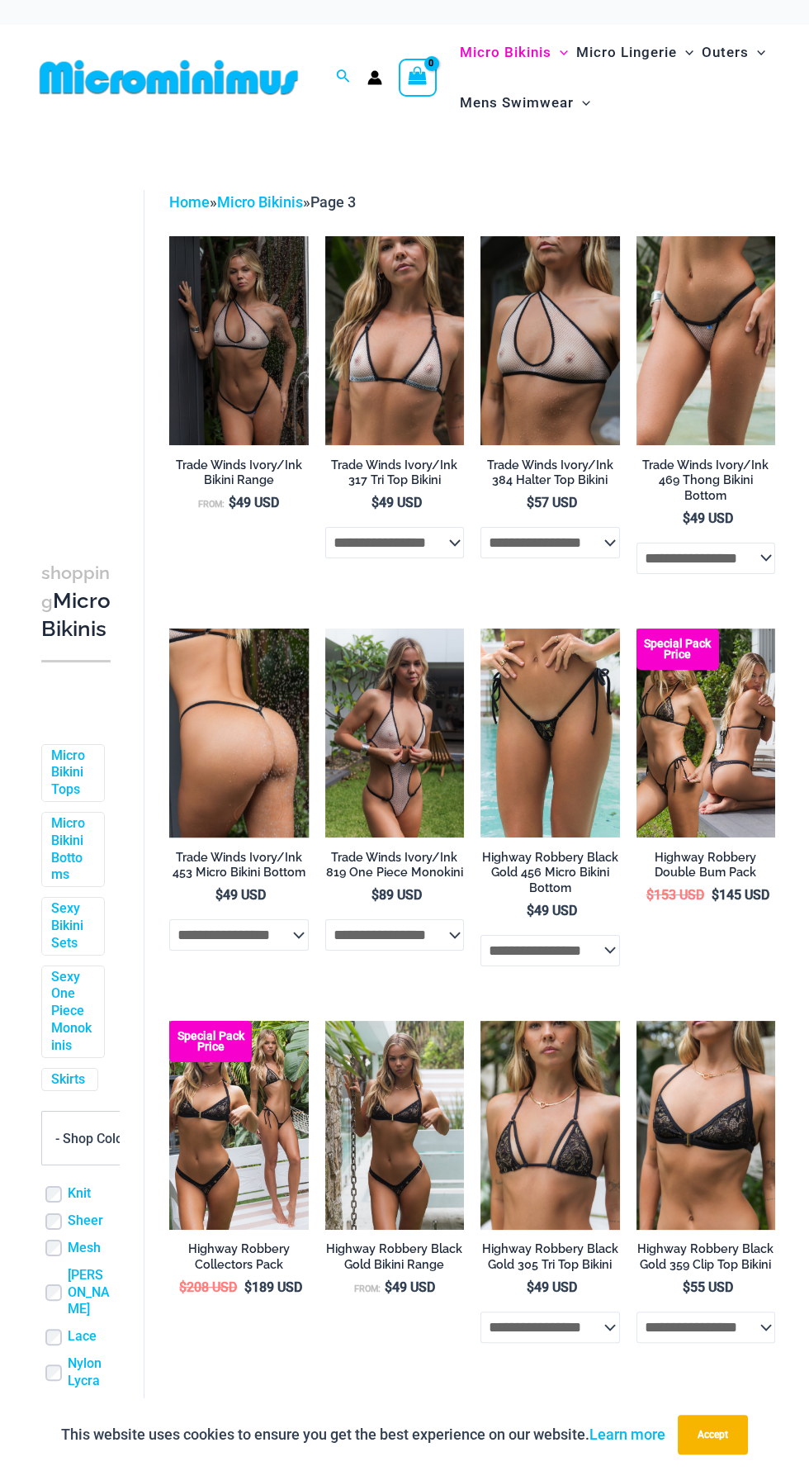
click at [267, 762] on img at bounding box center [239, 733] width 140 height 209
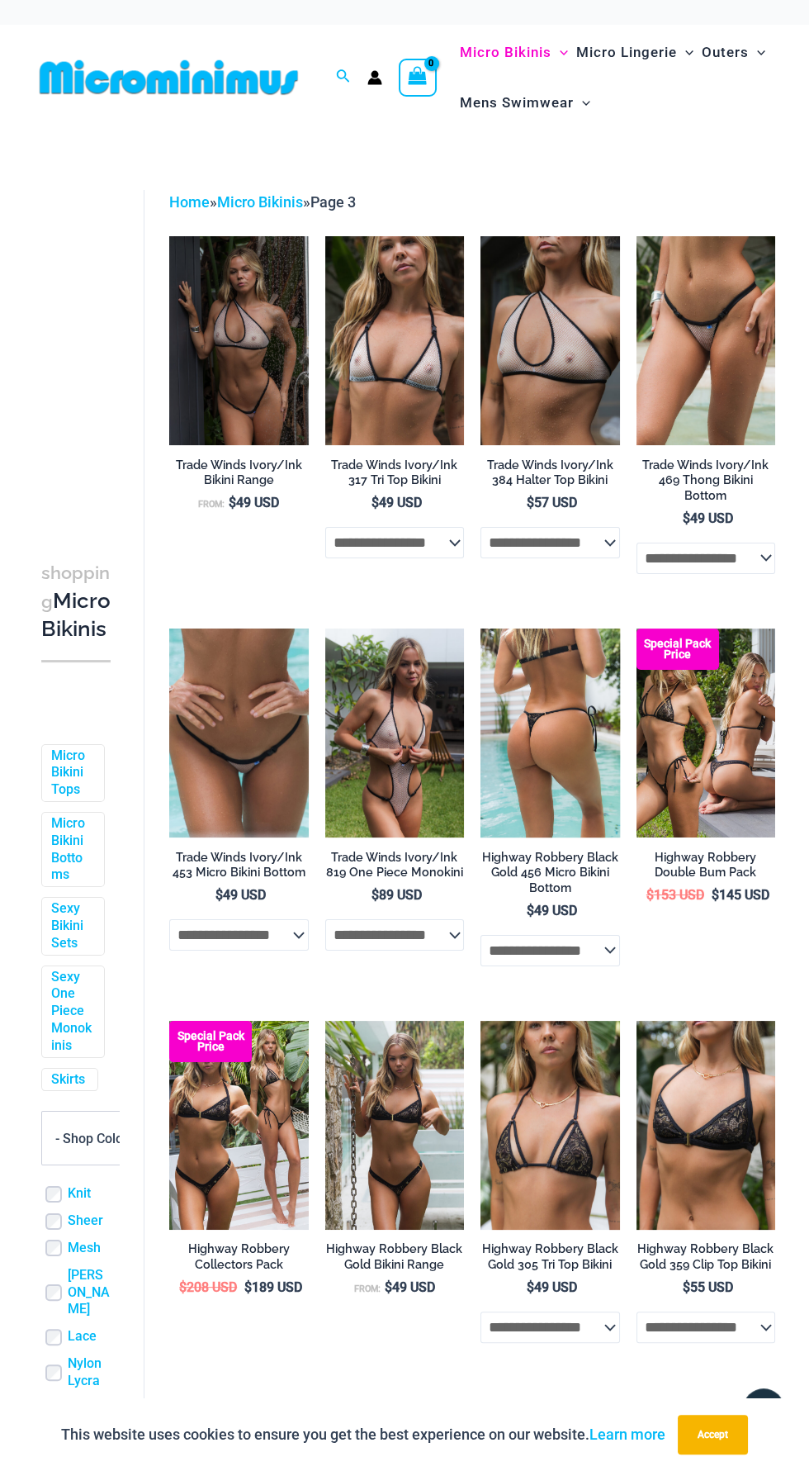
click at [558, 755] on img at bounding box center [551, 733] width 140 height 209
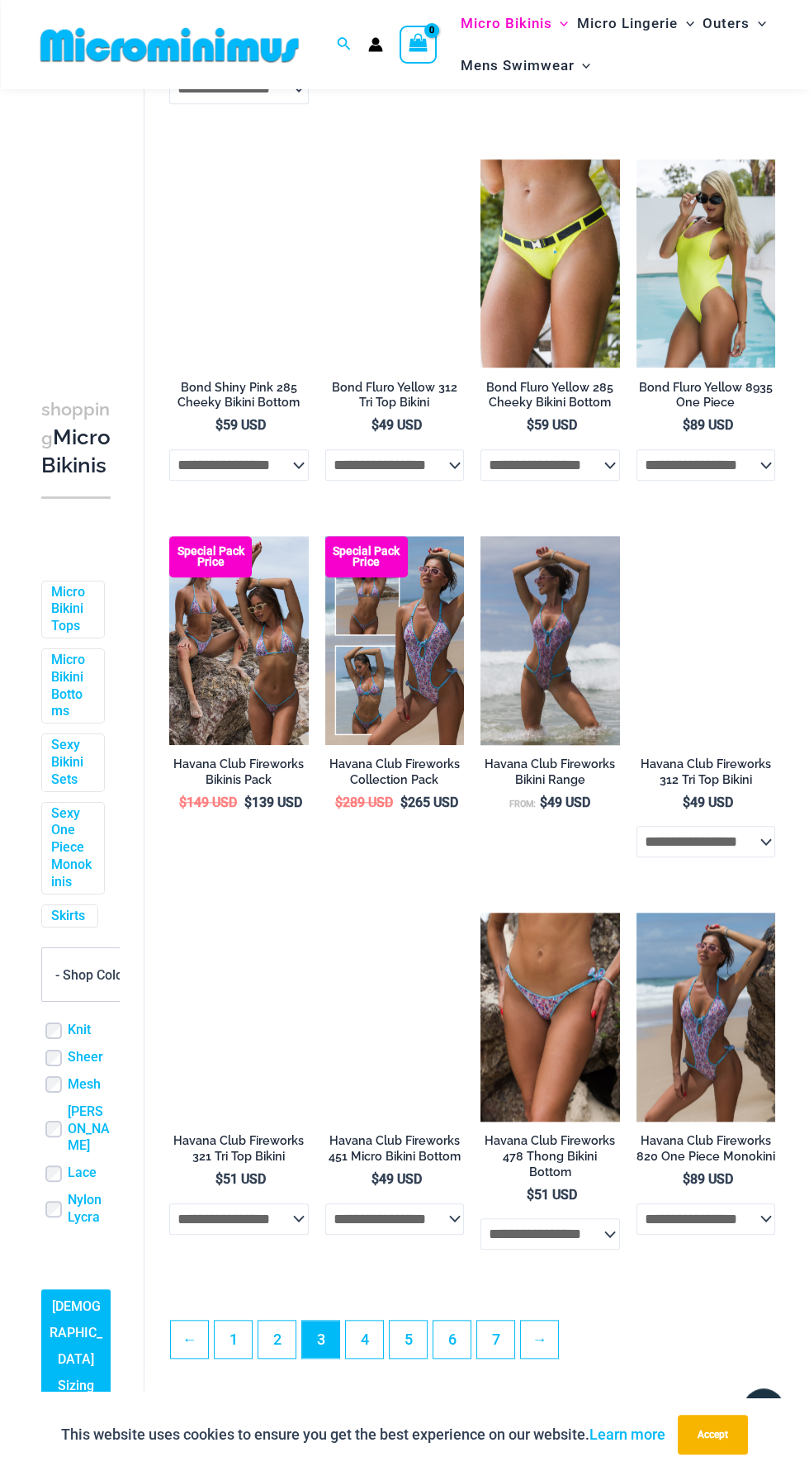
scroll to position [2010, 0]
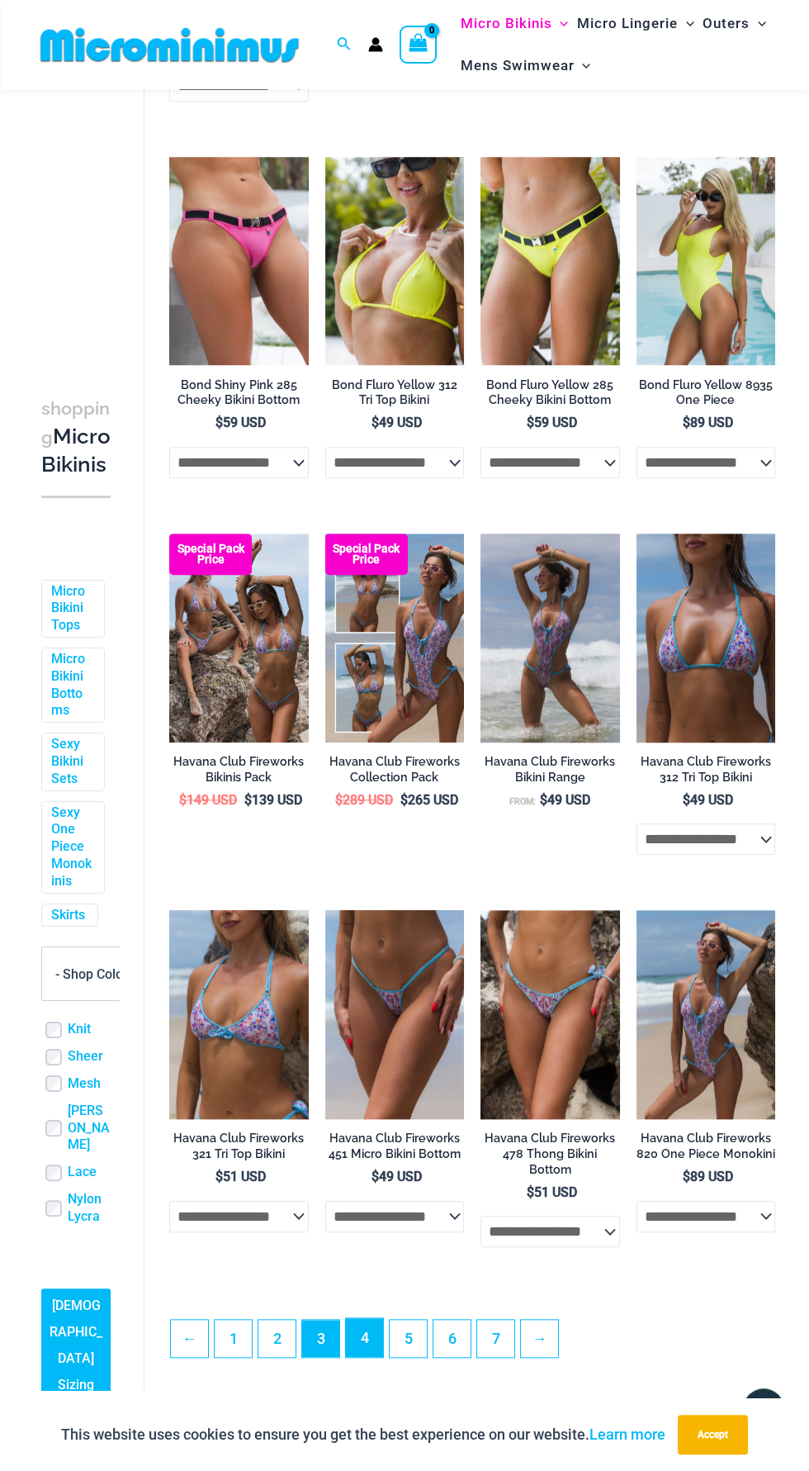
click at [365, 1320] on link "4" at bounding box center [364, 1337] width 37 height 39
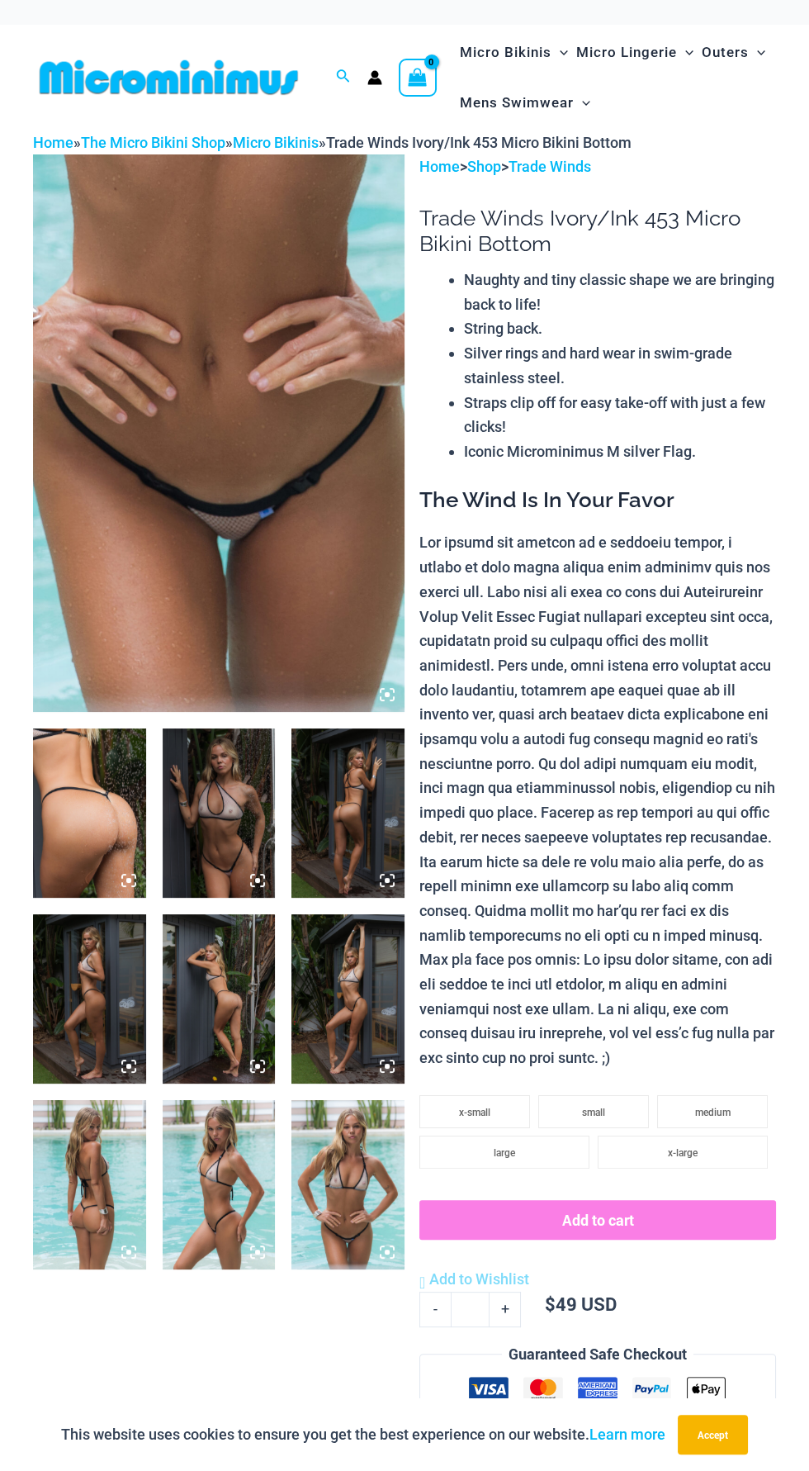
click at [280, 593] on img at bounding box center [219, 433] width 372 height 558
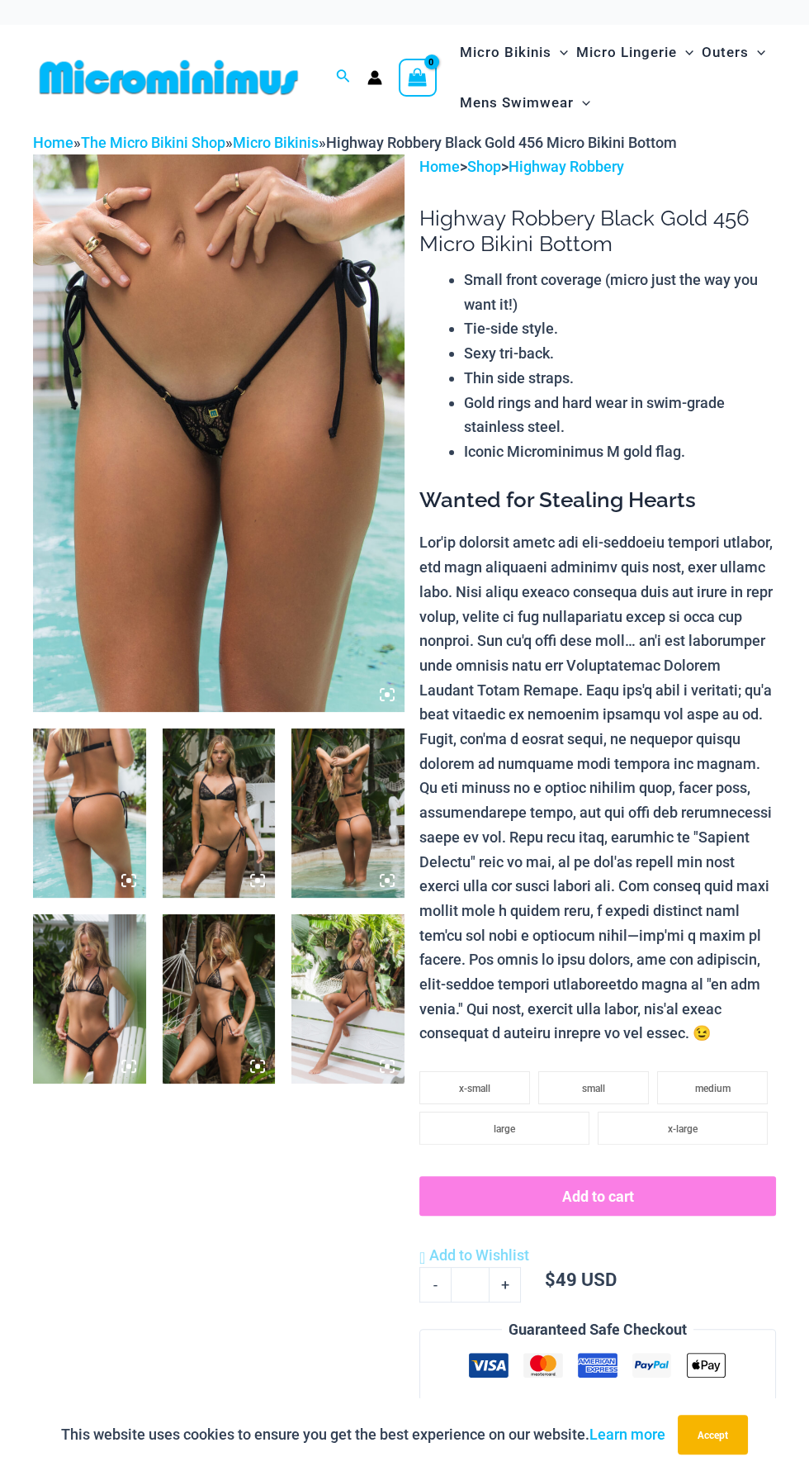
click at [320, 588] on img at bounding box center [219, 433] width 372 height 558
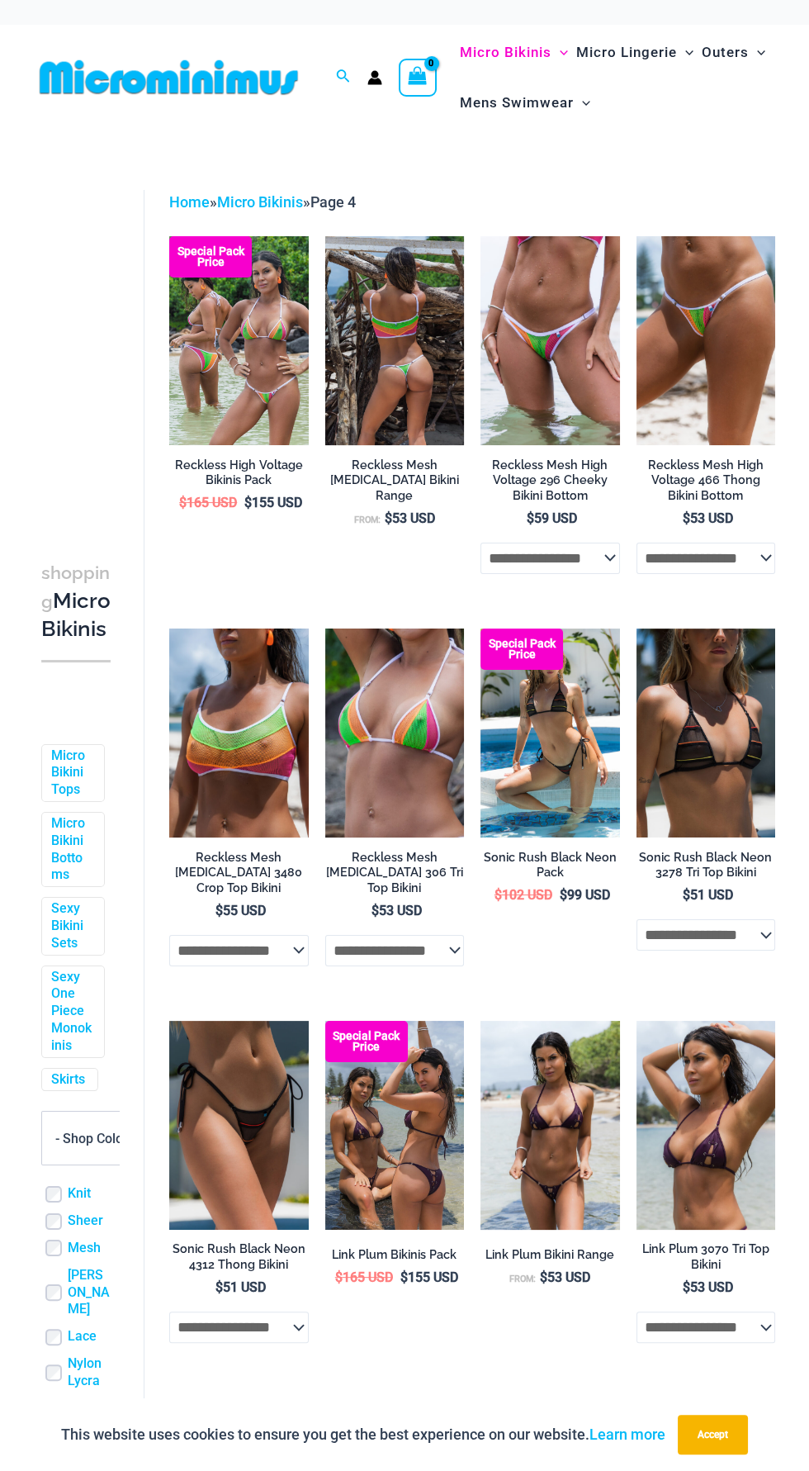
click at [412, 362] on img at bounding box center [395, 340] width 140 height 209
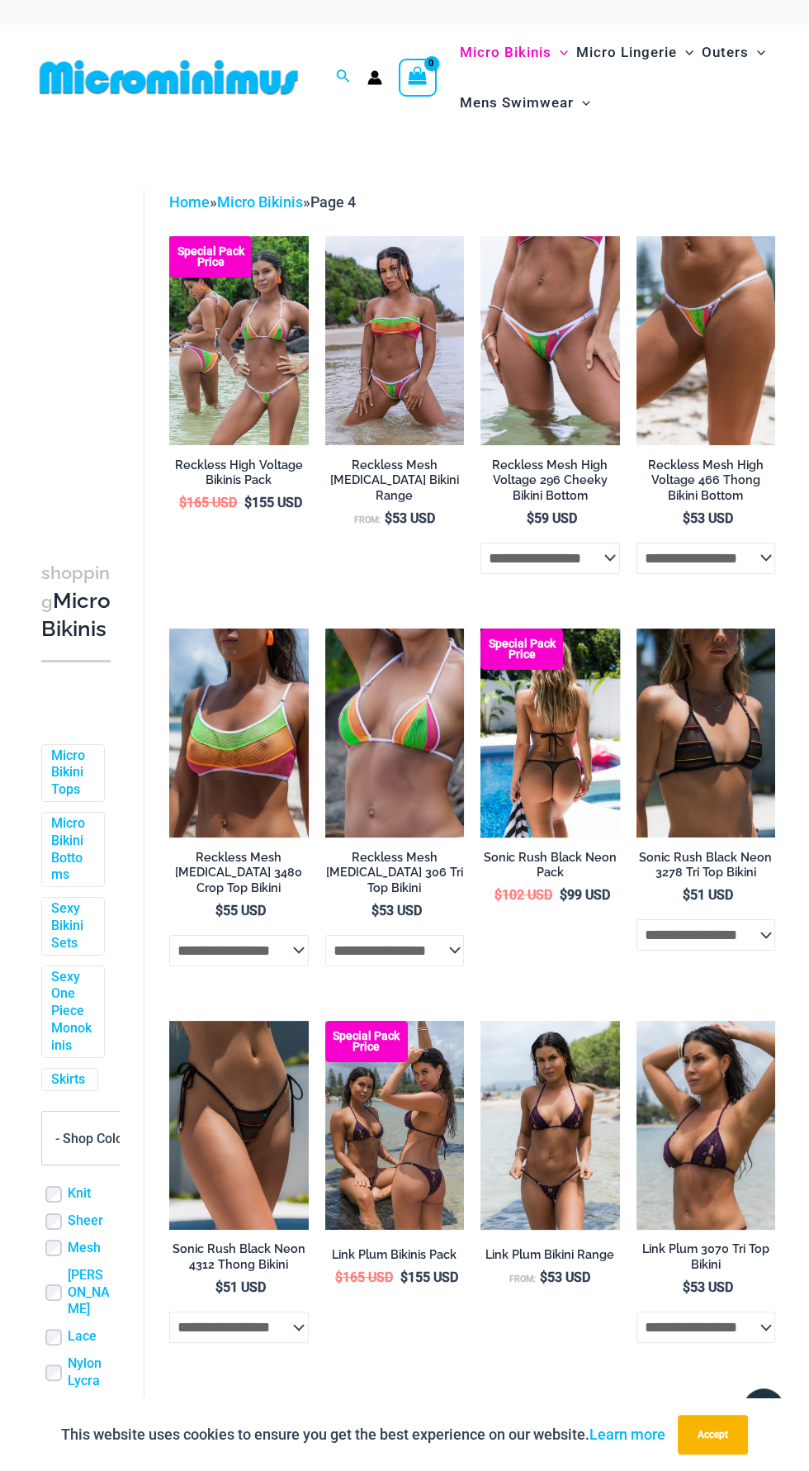
click at [590, 760] on img at bounding box center [551, 733] width 140 height 209
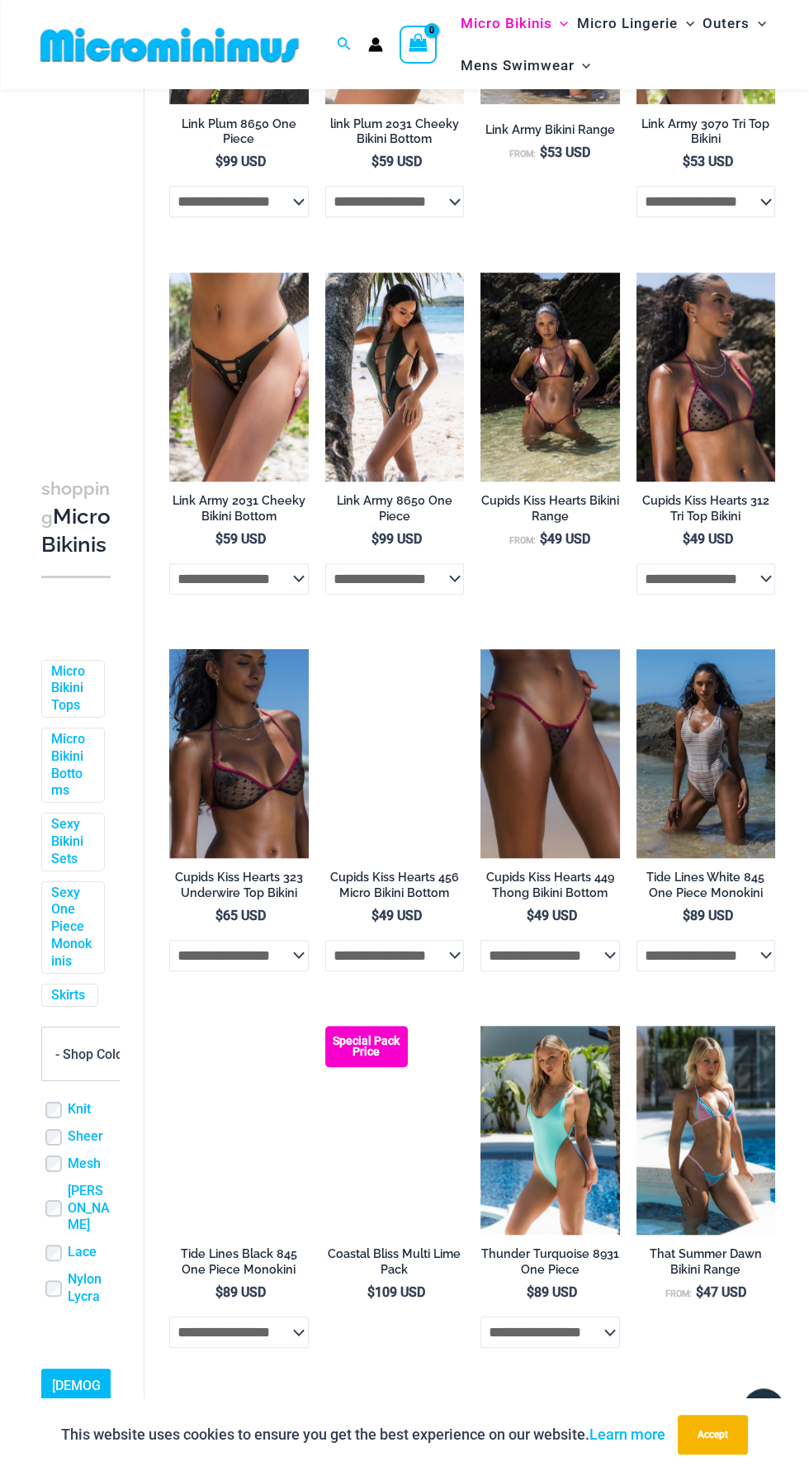
scroll to position [1492, 0]
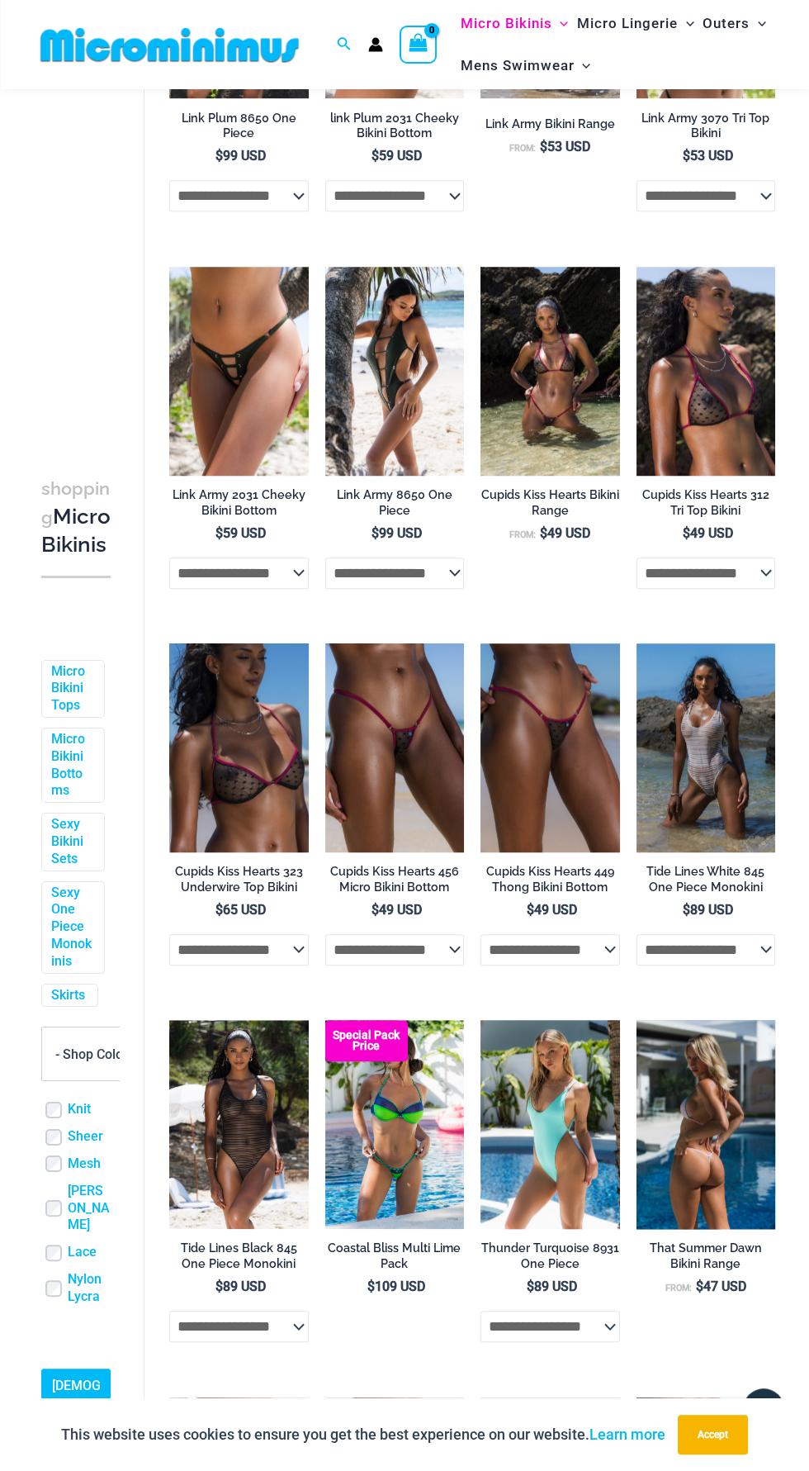
click at [721, 1164] on img at bounding box center [707, 1124] width 140 height 209
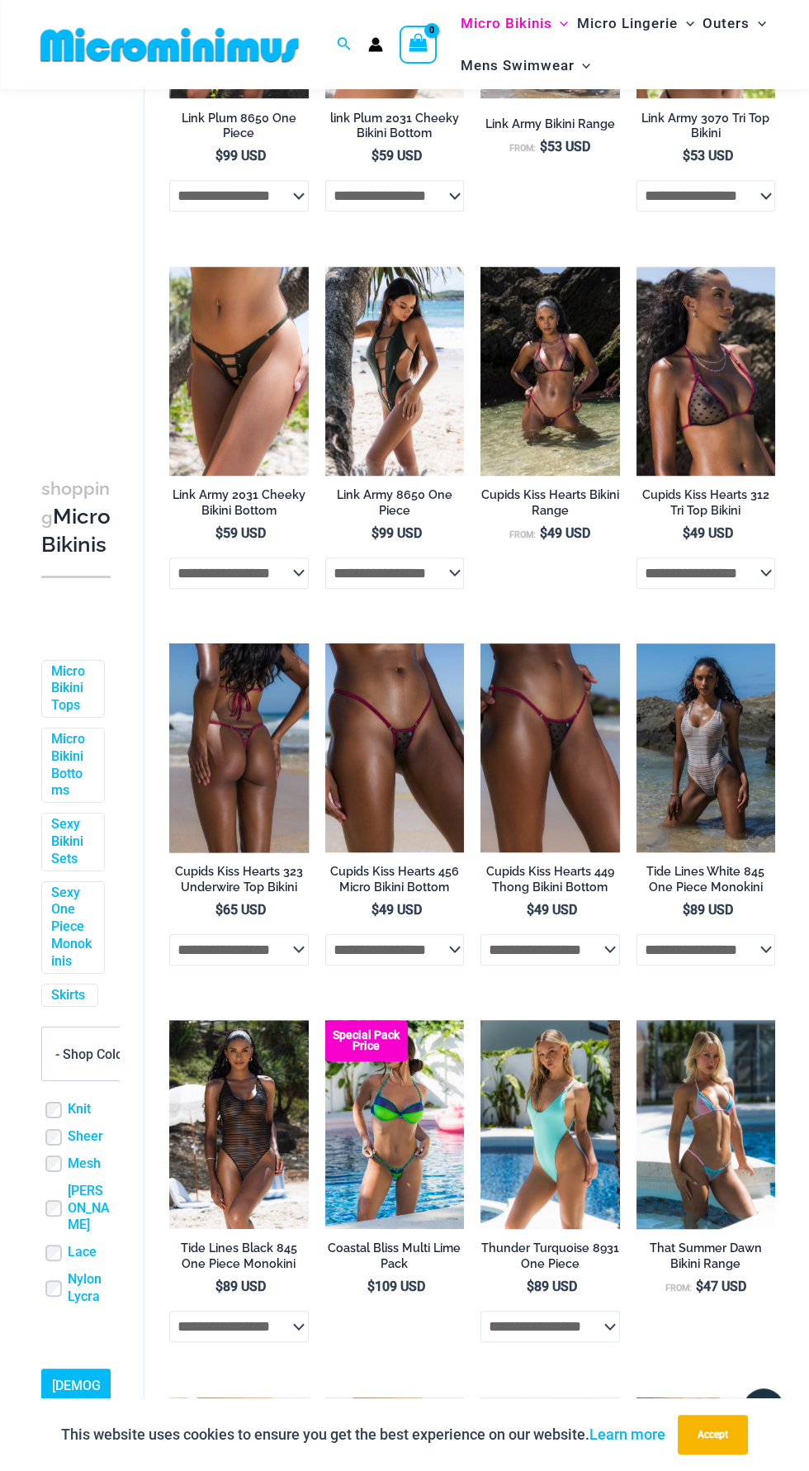
click at [244, 762] on img at bounding box center [239, 747] width 140 height 209
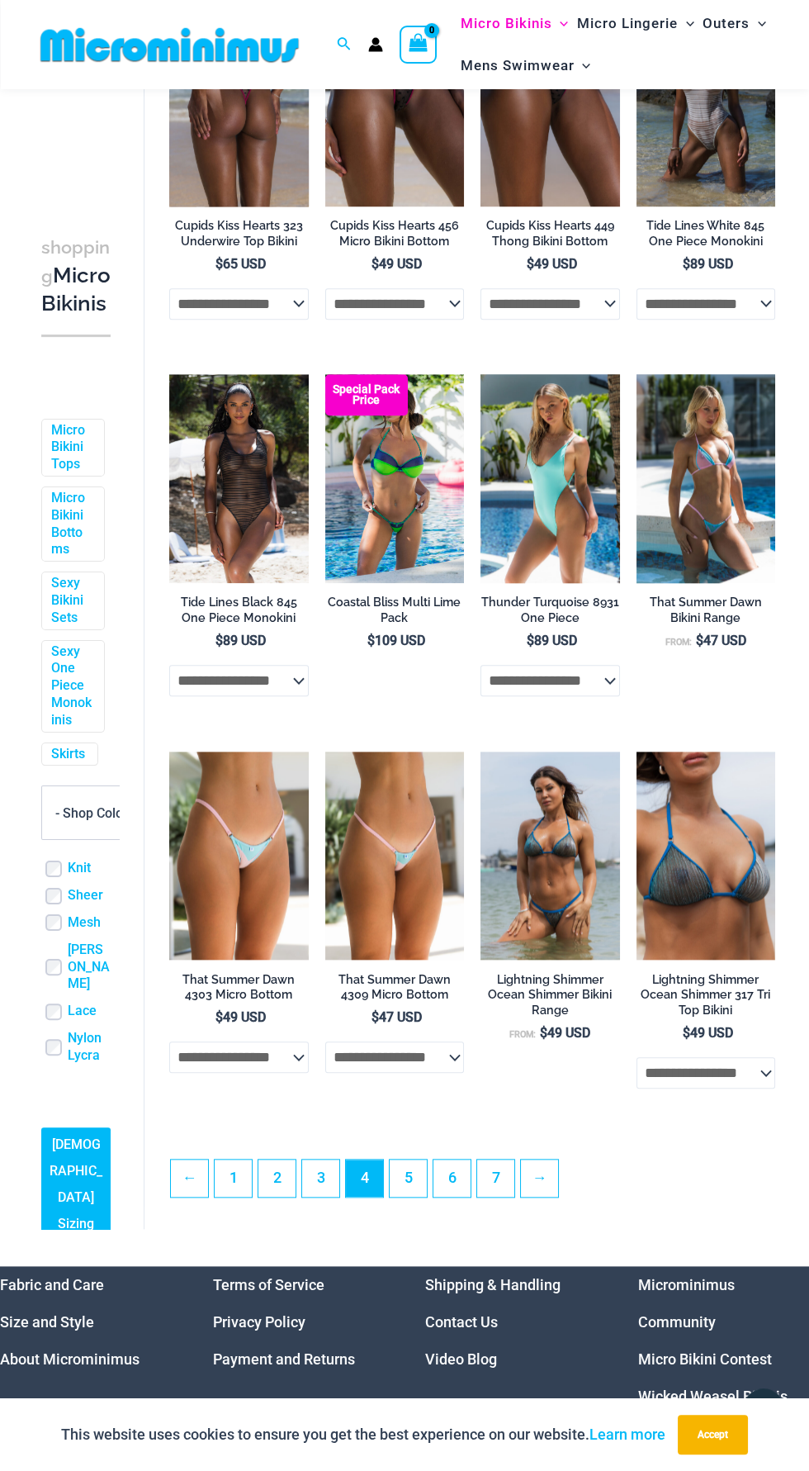
scroll to position [2130, 0]
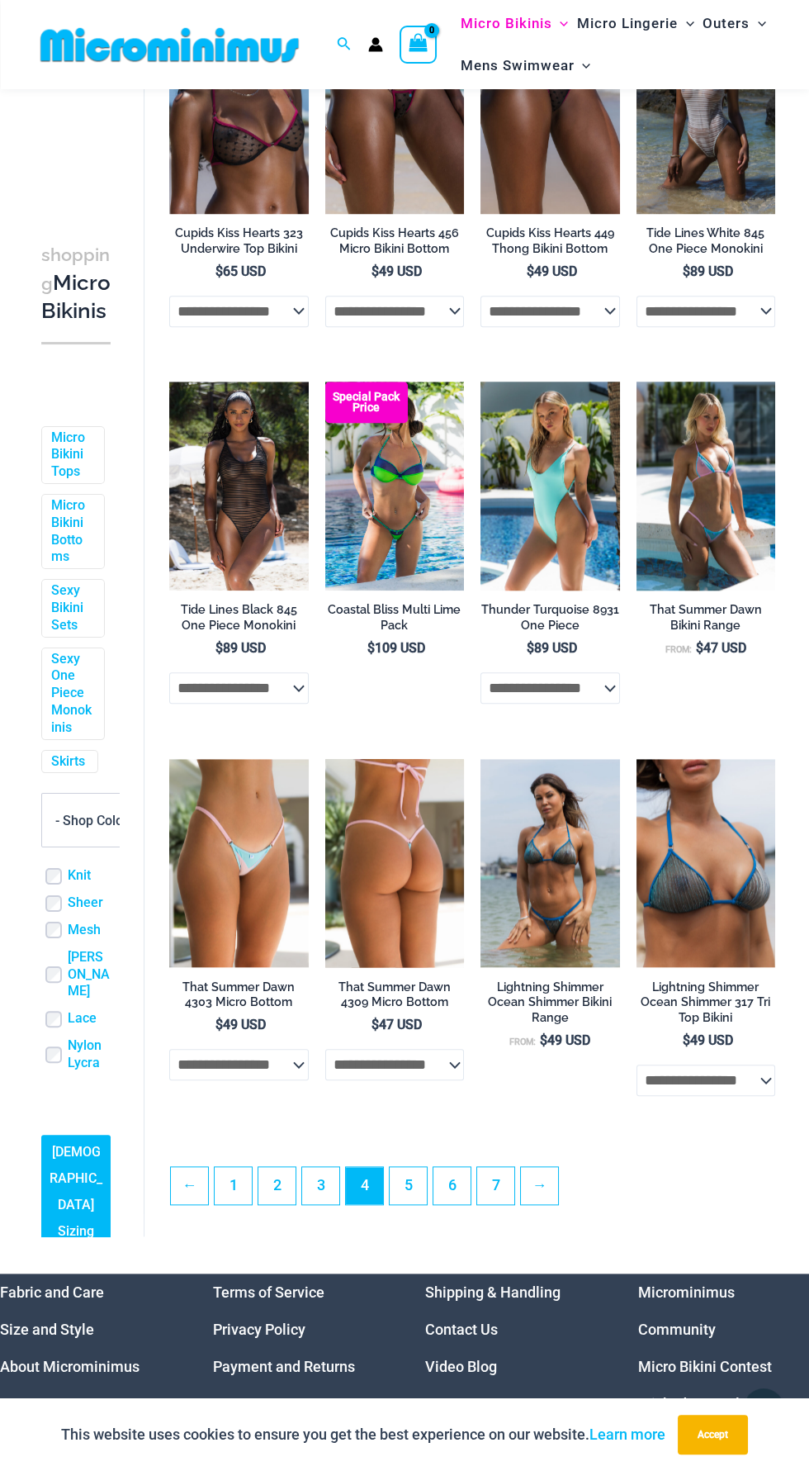
click at [415, 926] on img at bounding box center [395, 863] width 140 height 209
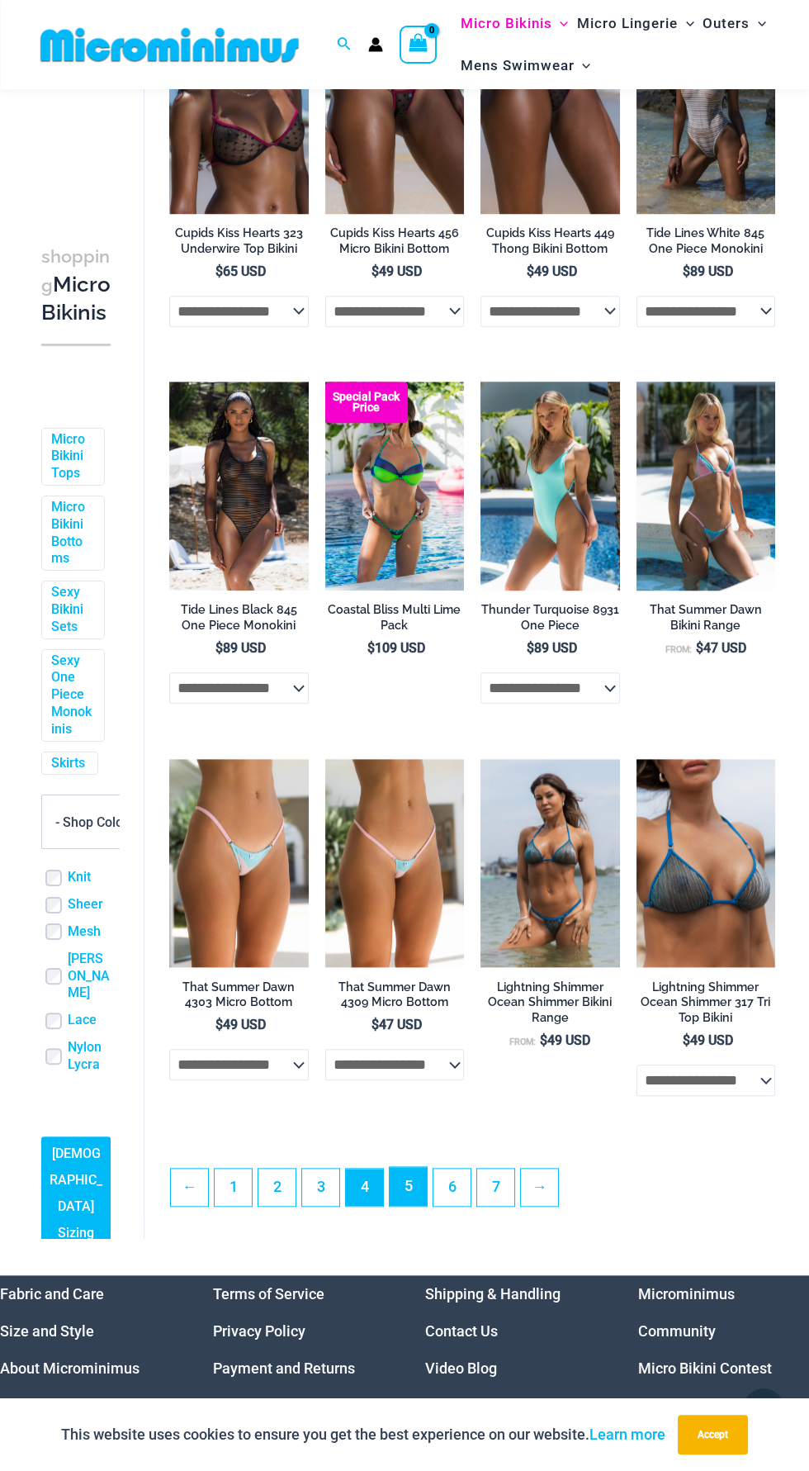
click at [407, 1196] on link "5" at bounding box center [408, 1186] width 37 height 39
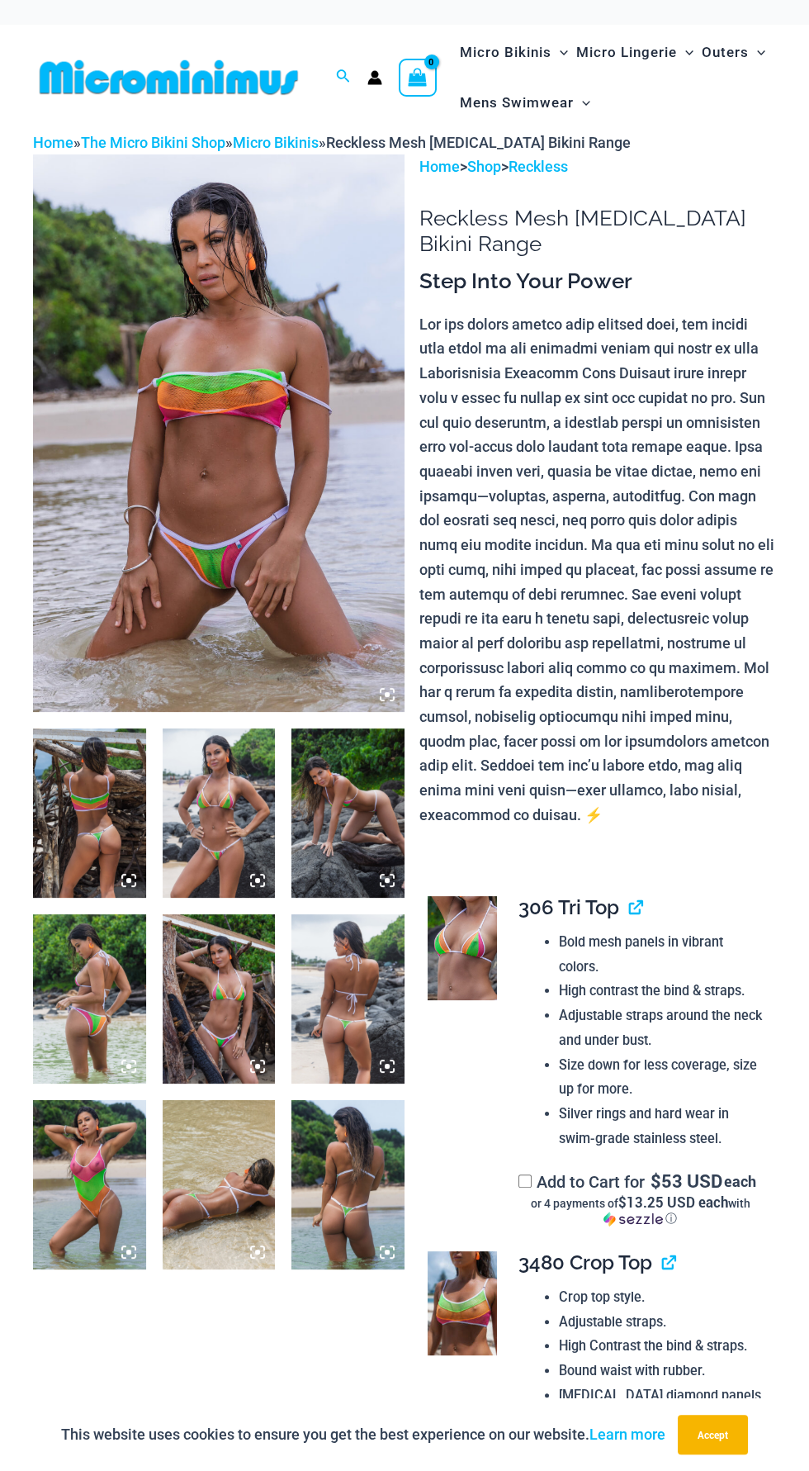
click at [307, 572] on img at bounding box center [219, 433] width 372 height 558
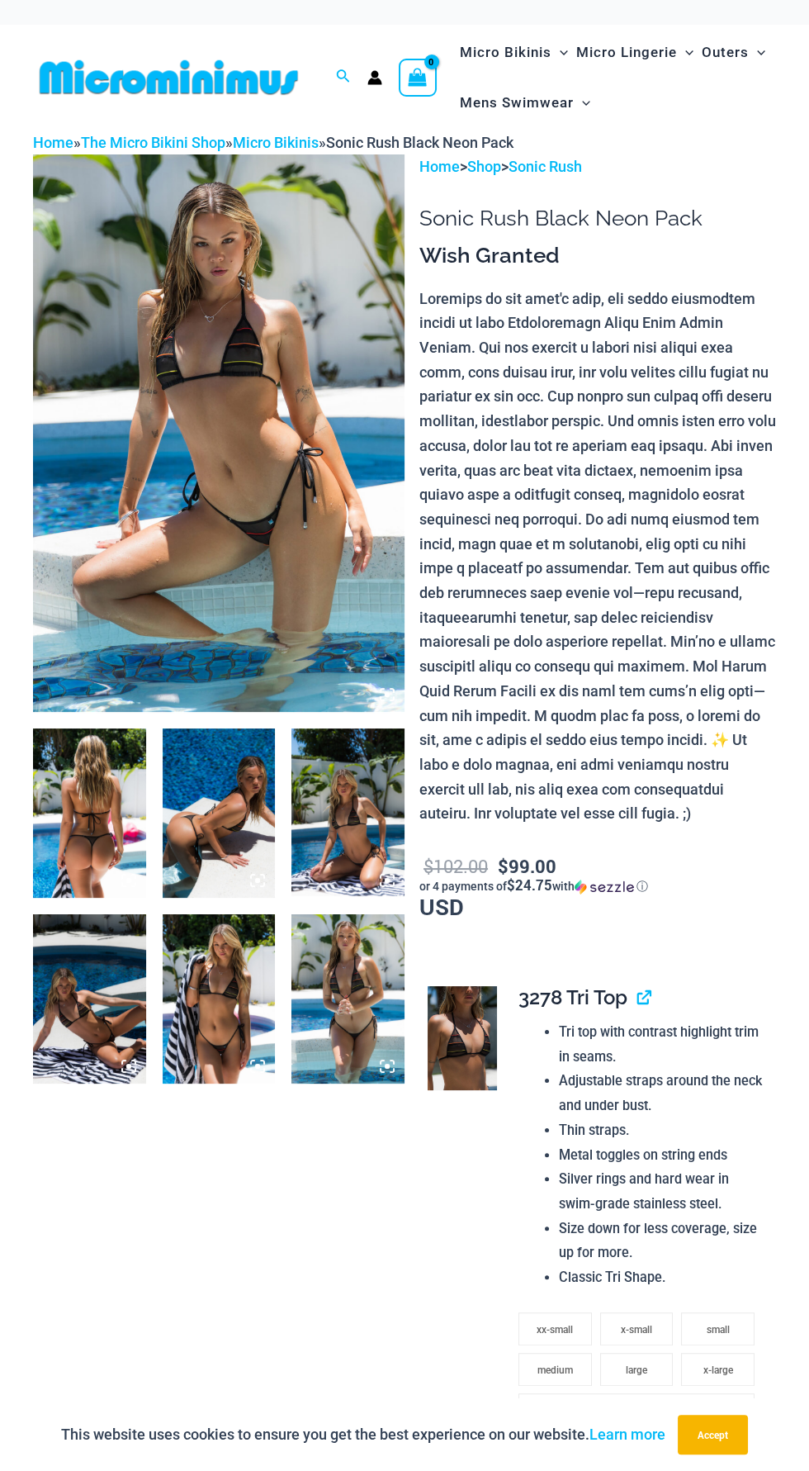
click at [282, 567] on img at bounding box center [219, 433] width 372 height 558
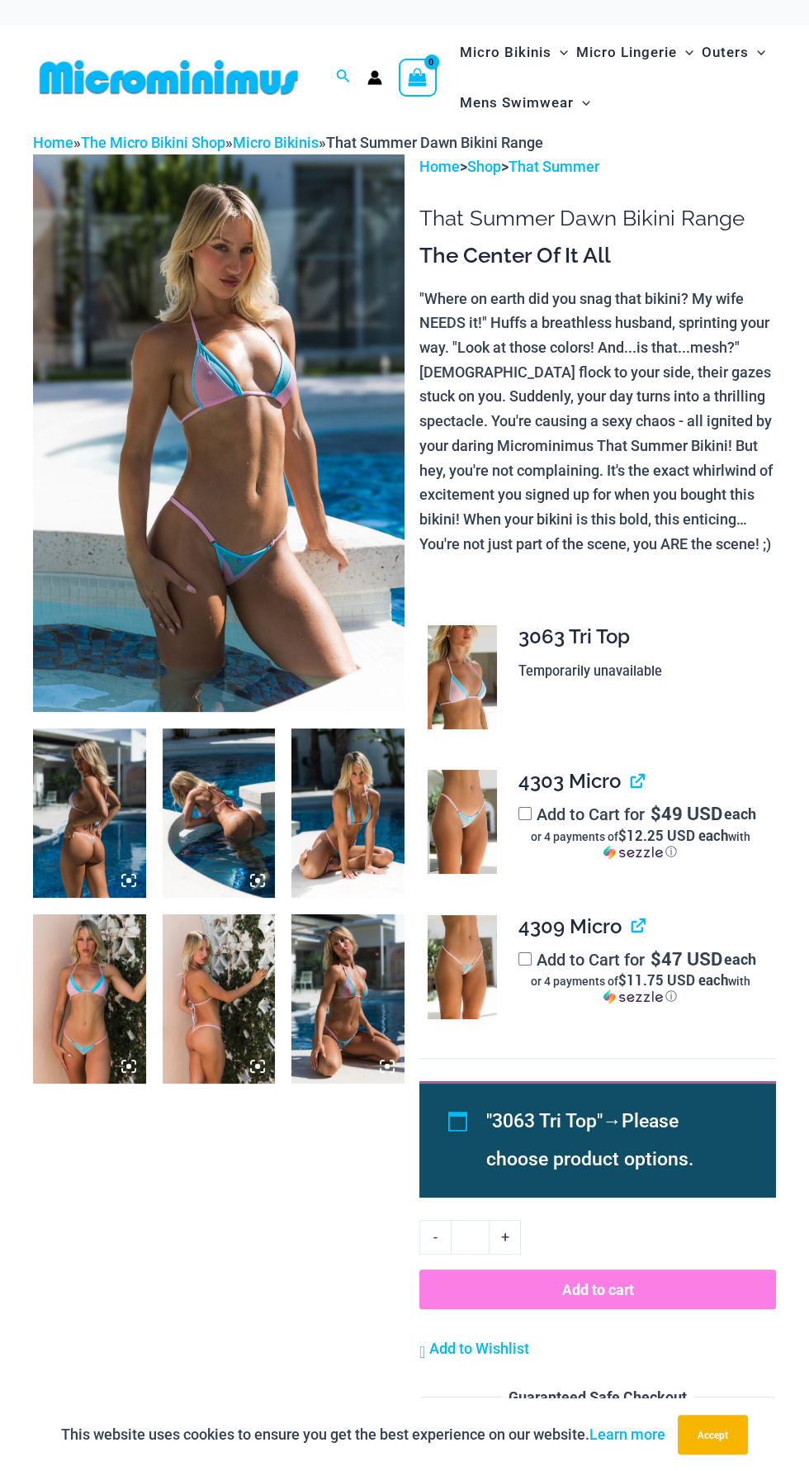
click at [279, 591] on img at bounding box center [219, 433] width 372 height 558
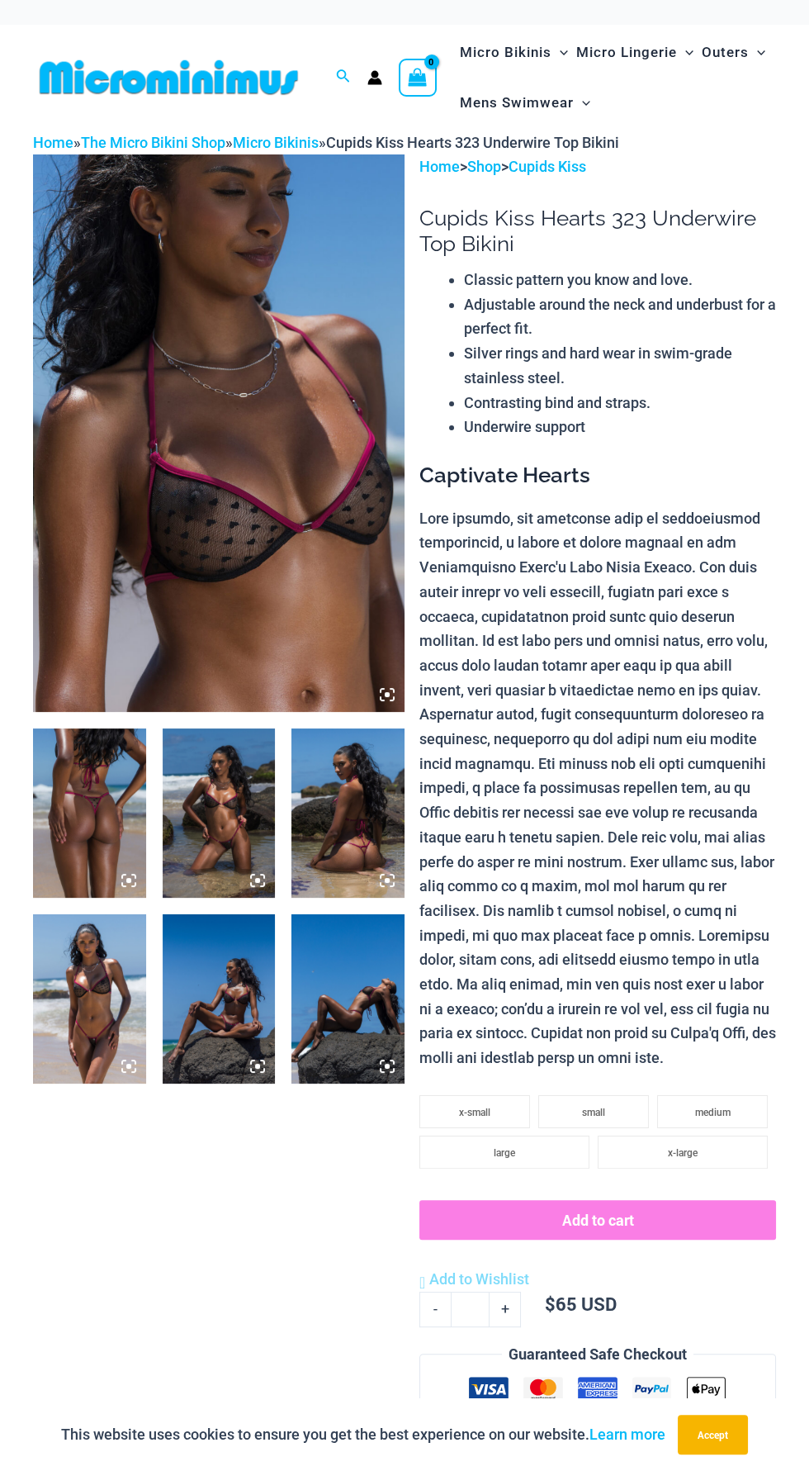
click at [314, 572] on img at bounding box center [219, 433] width 372 height 558
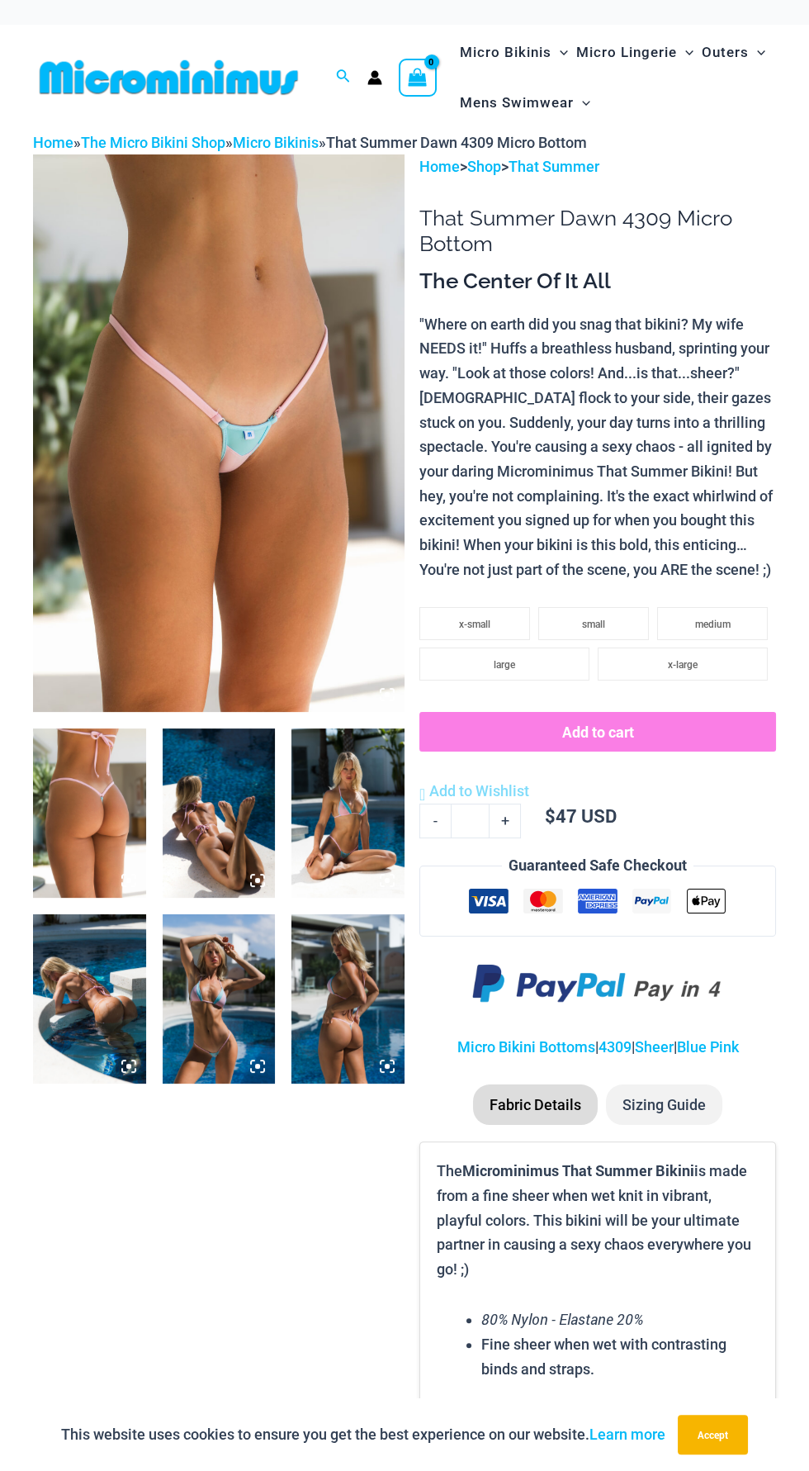
click at [304, 629] on img at bounding box center [219, 433] width 372 height 558
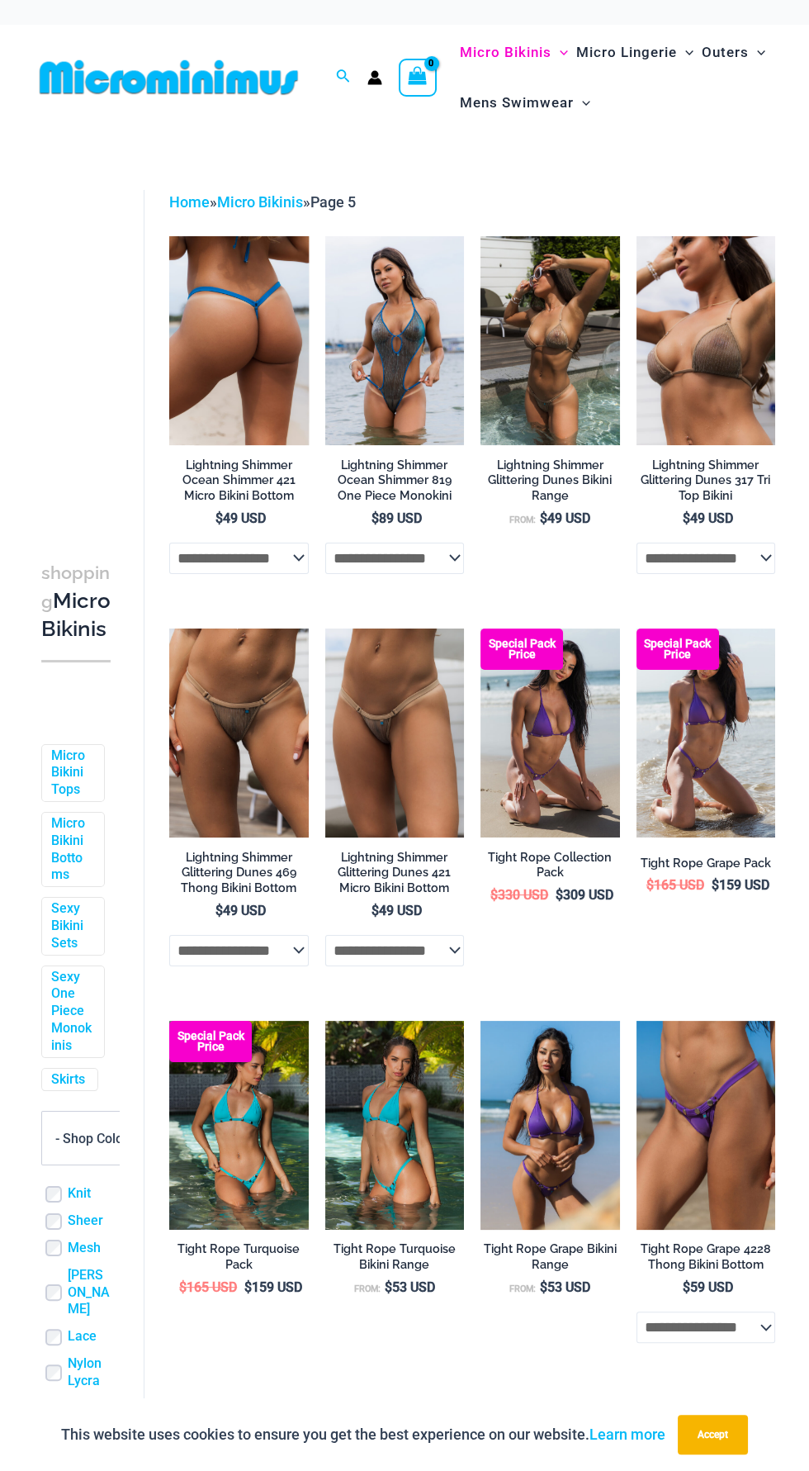
click at [278, 358] on img at bounding box center [239, 340] width 140 height 209
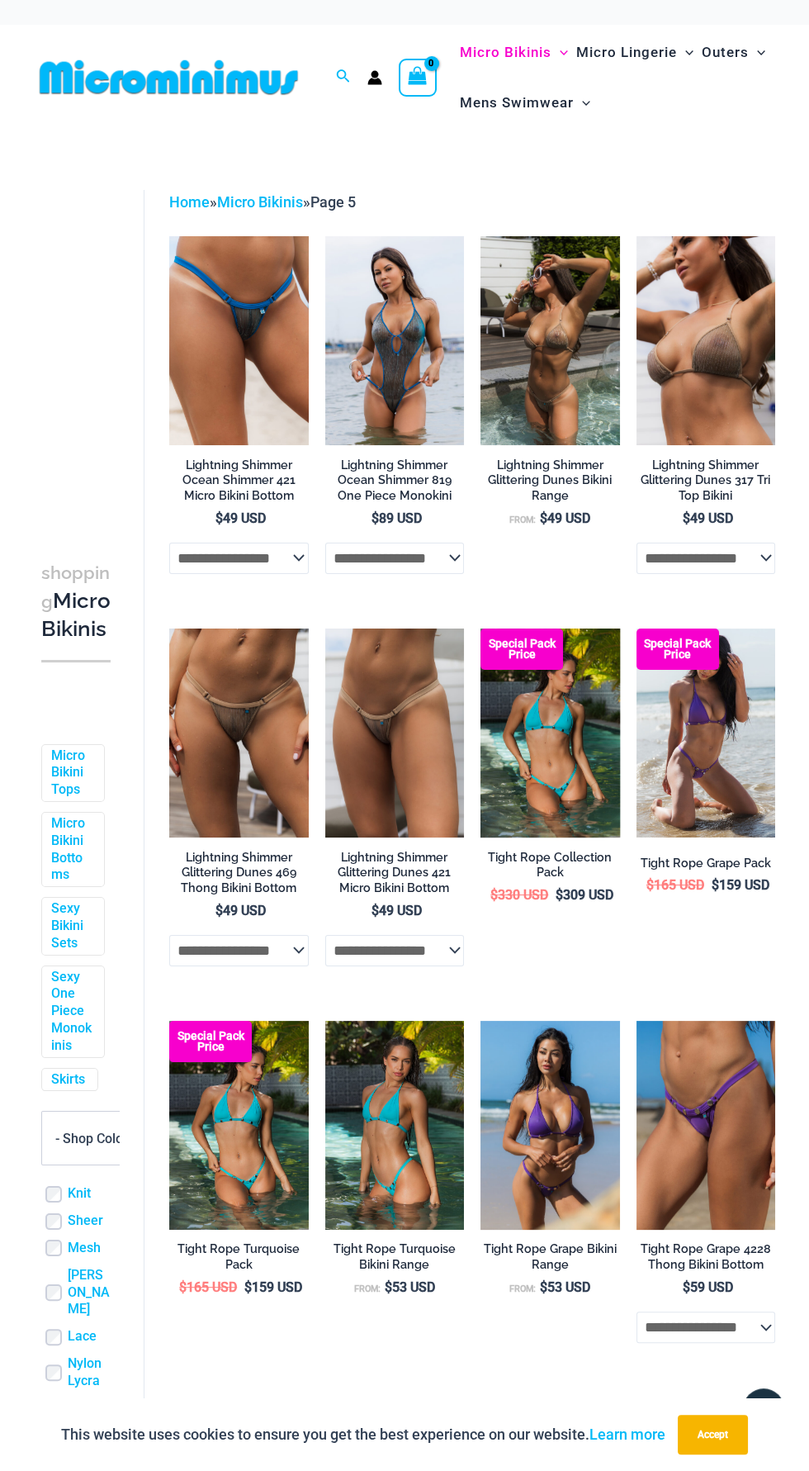
click at [572, 762] on img at bounding box center [551, 733] width 140 height 209
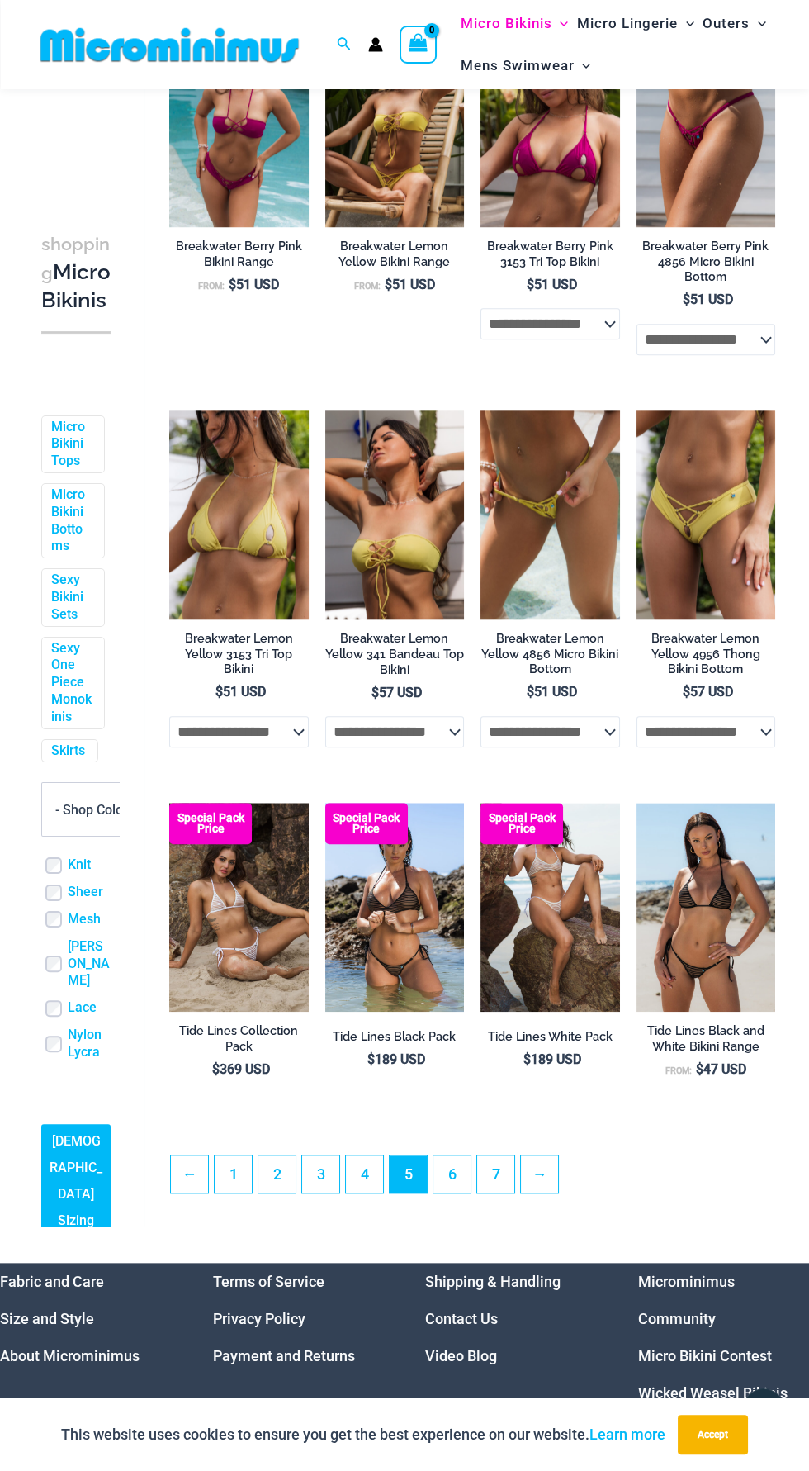
scroll to position [2139, 0]
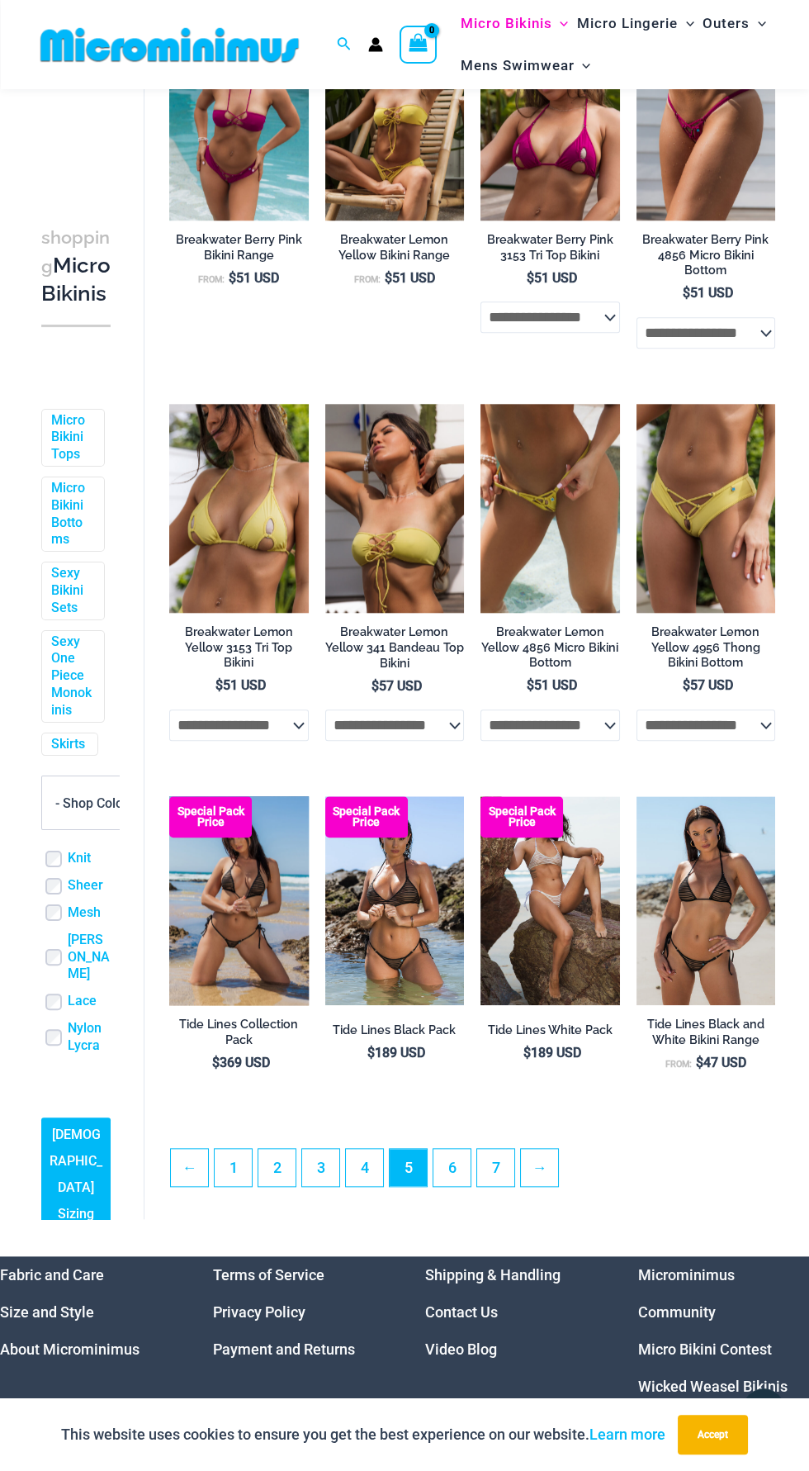
click at [254, 933] on img at bounding box center [239, 900] width 140 height 209
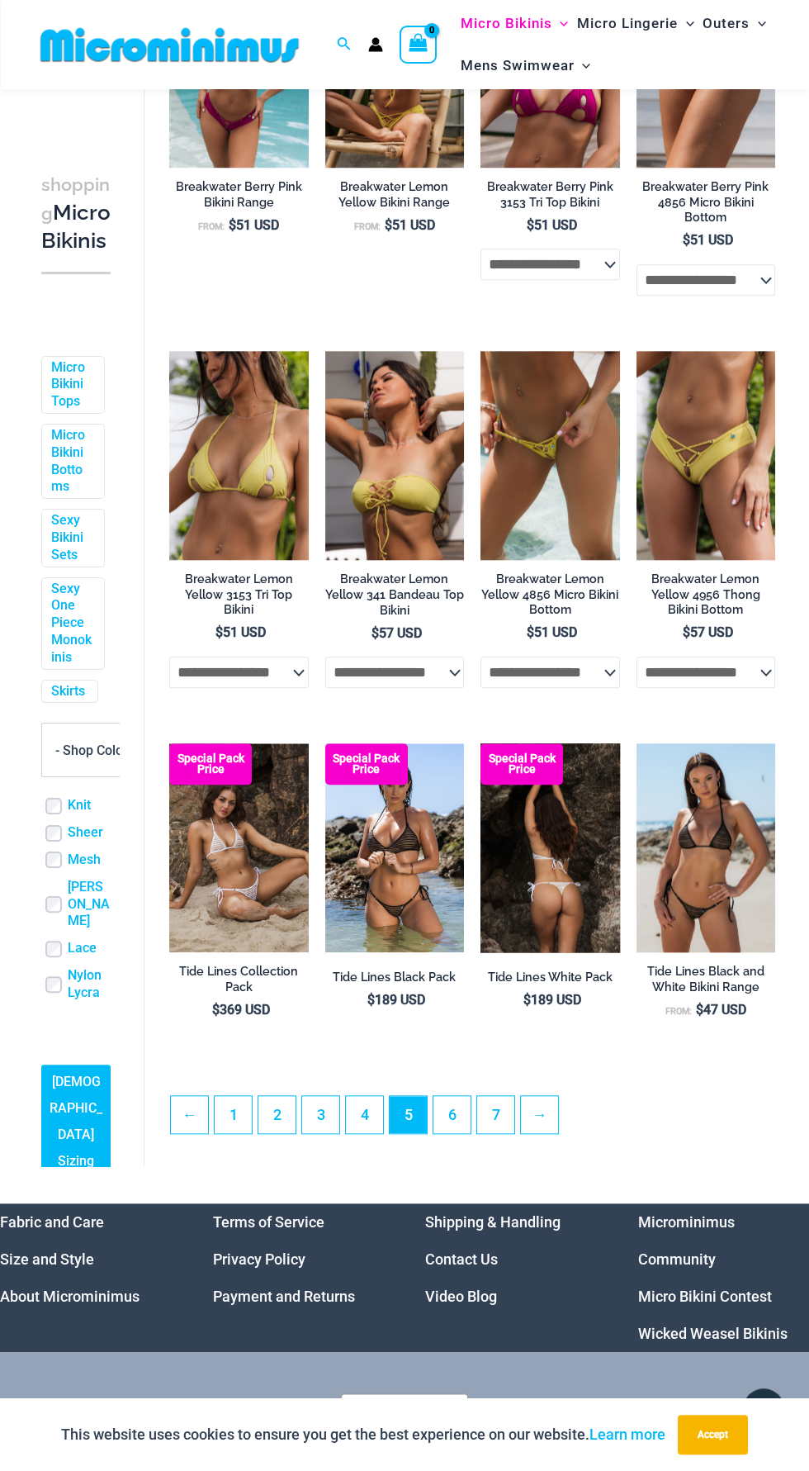
click at [567, 897] on img at bounding box center [551, 847] width 140 height 209
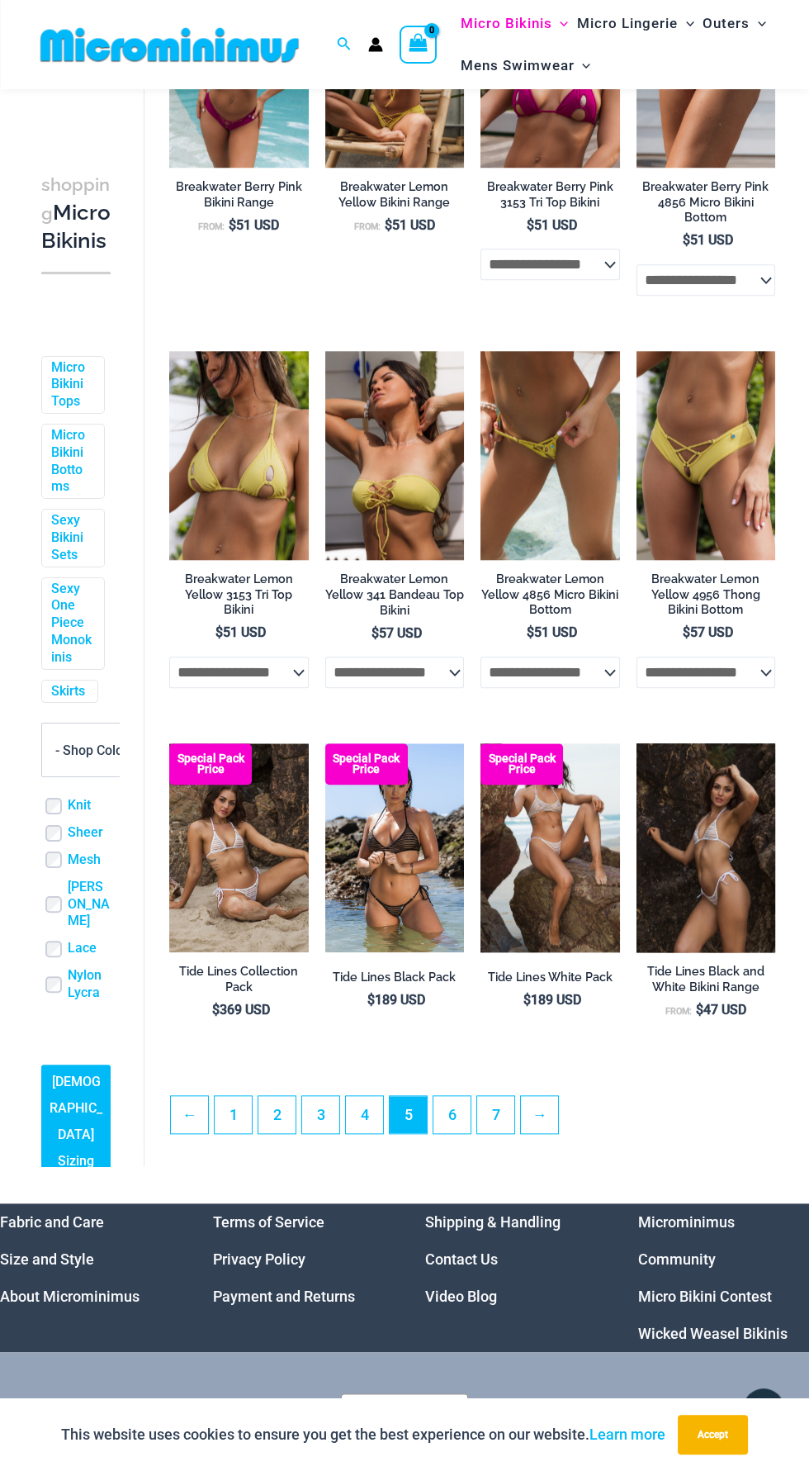
click at [723, 907] on img at bounding box center [707, 847] width 140 height 209
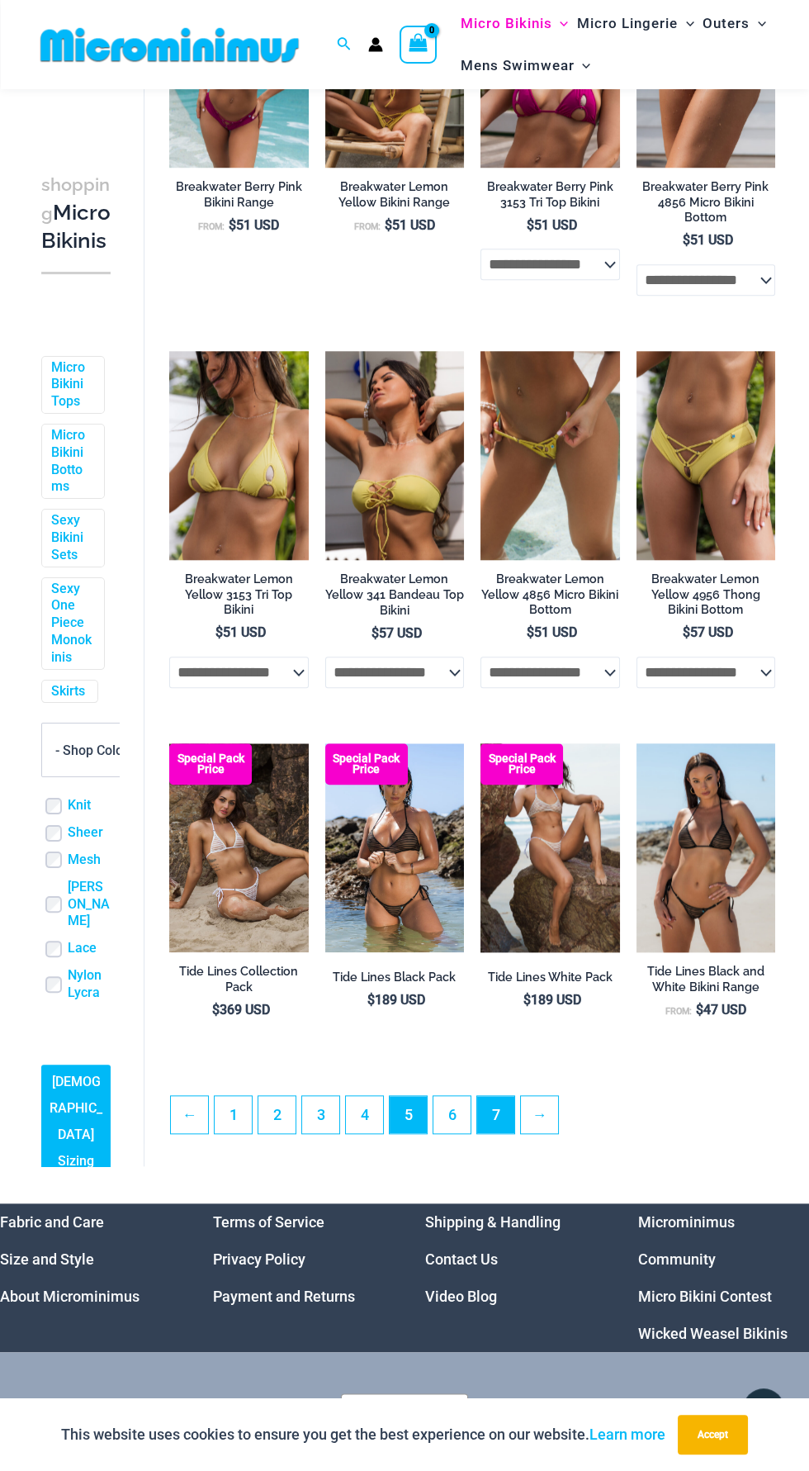
click at [495, 1123] on link "7" at bounding box center [495, 1114] width 37 height 37
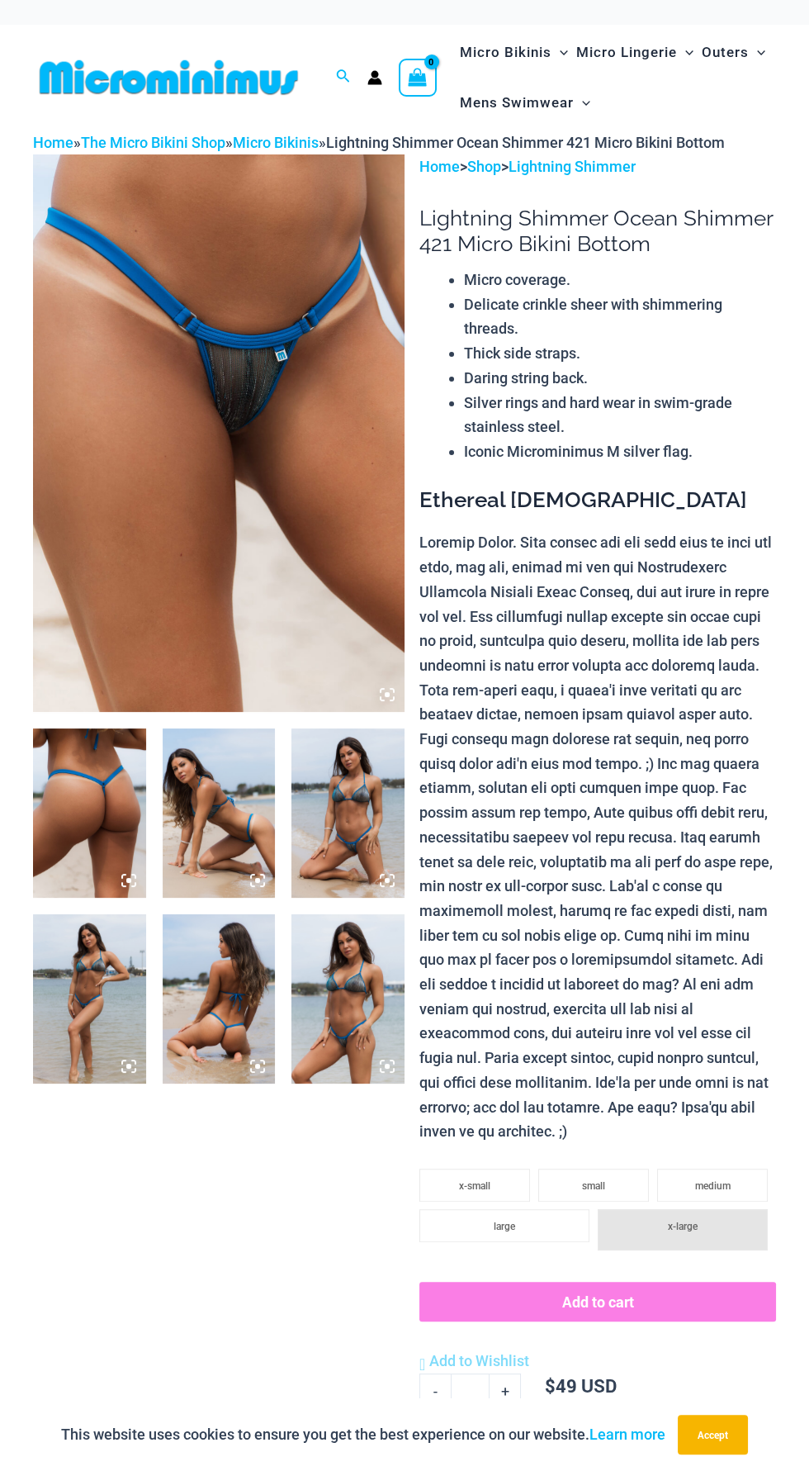
click at [302, 578] on img at bounding box center [219, 433] width 372 height 558
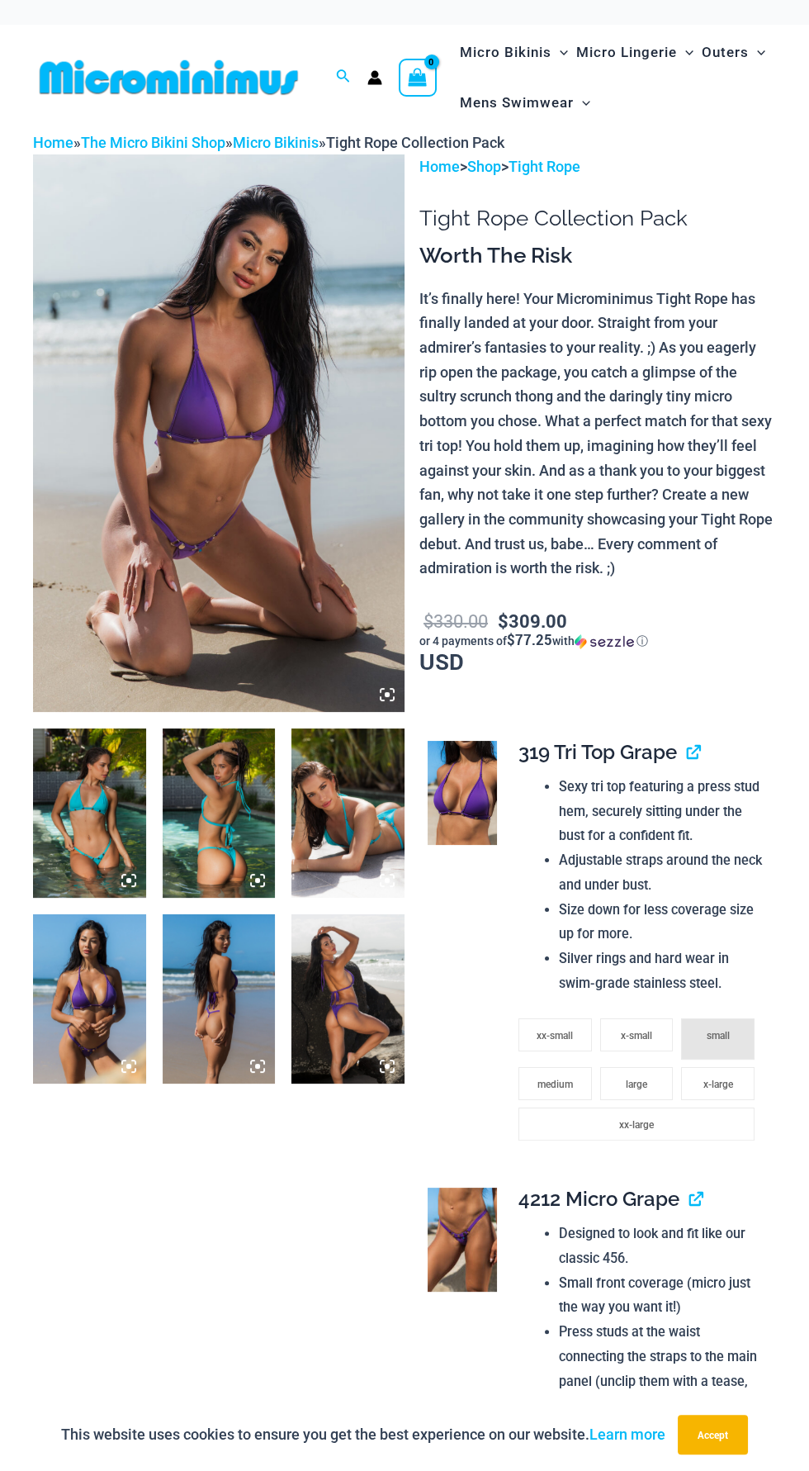
click at [306, 586] on img at bounding box center [219, 433] width 372 height 558
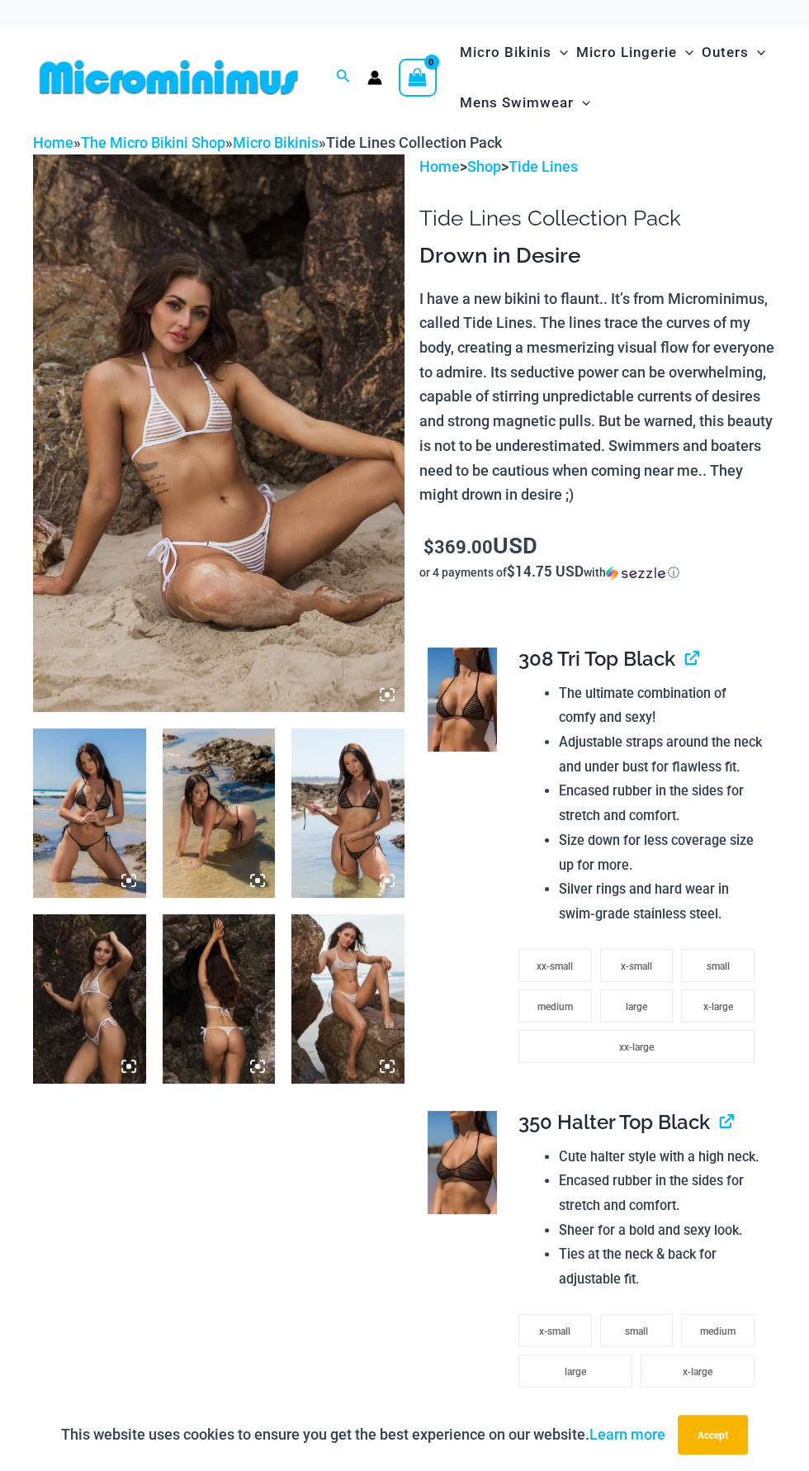
click at [256, 554] on img at bounding box center [219, 433] width 372 height 558
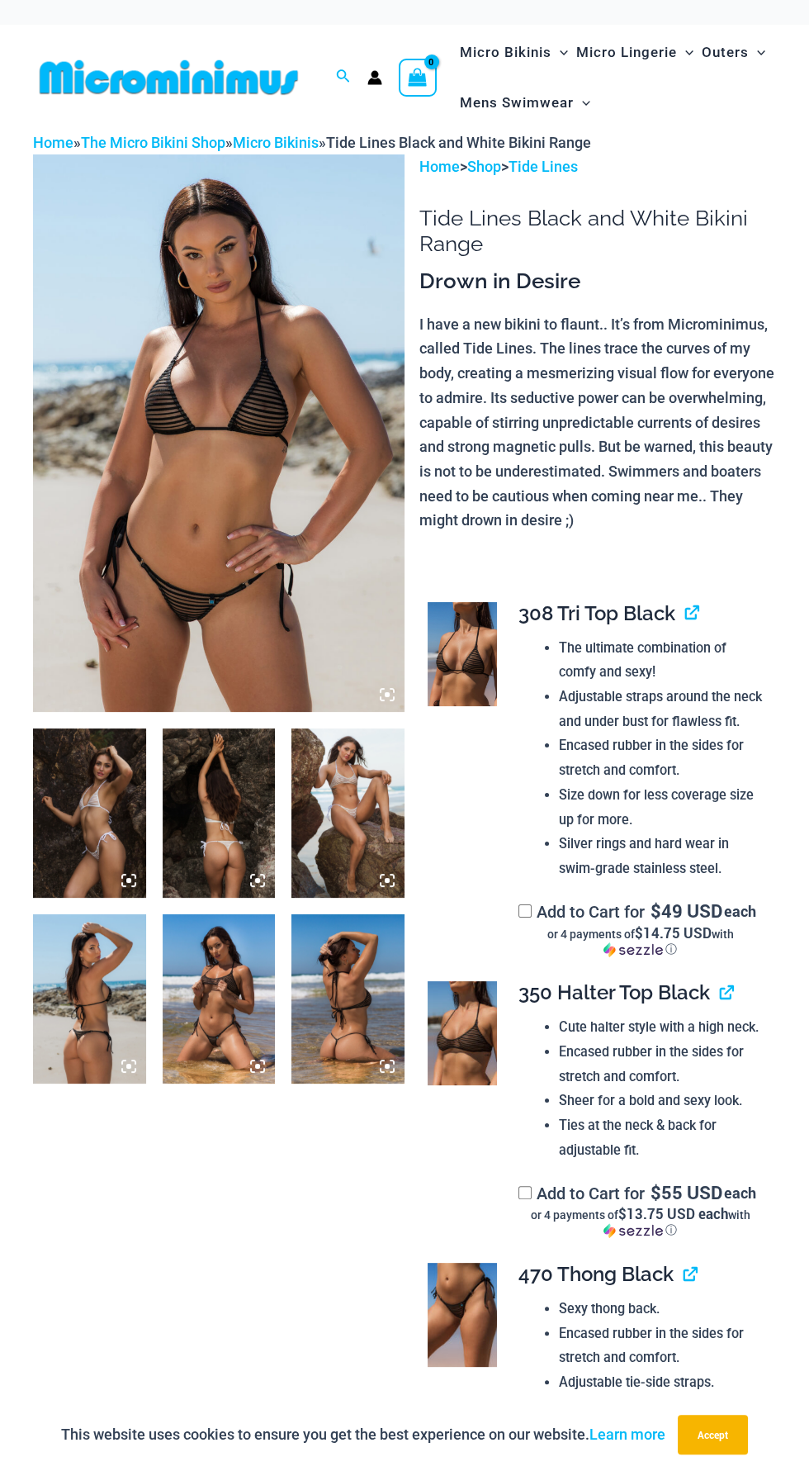
click at [249, 1036] on img at bounding box center [219, 998] width 113 height 169
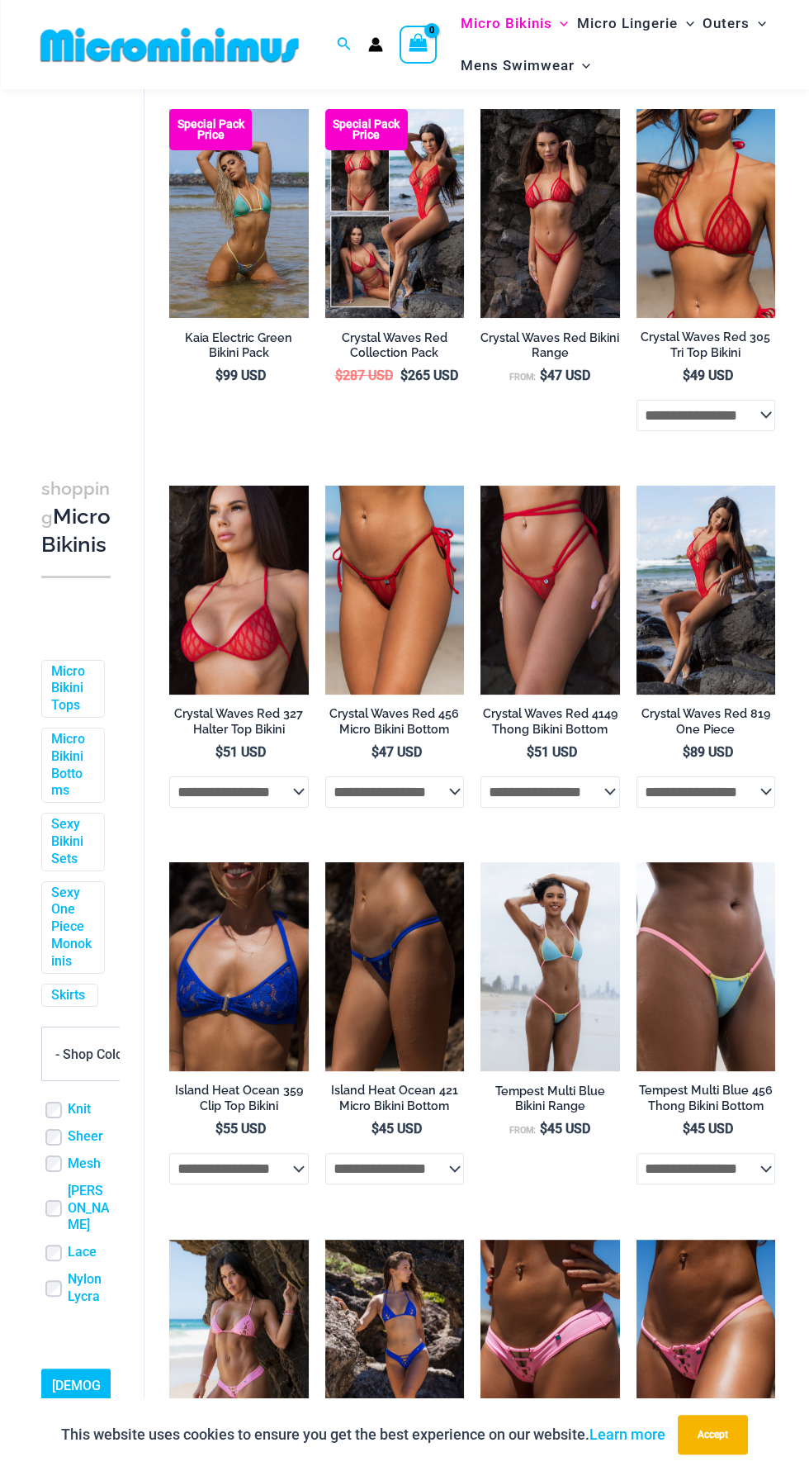
scroll to position [21, 0]
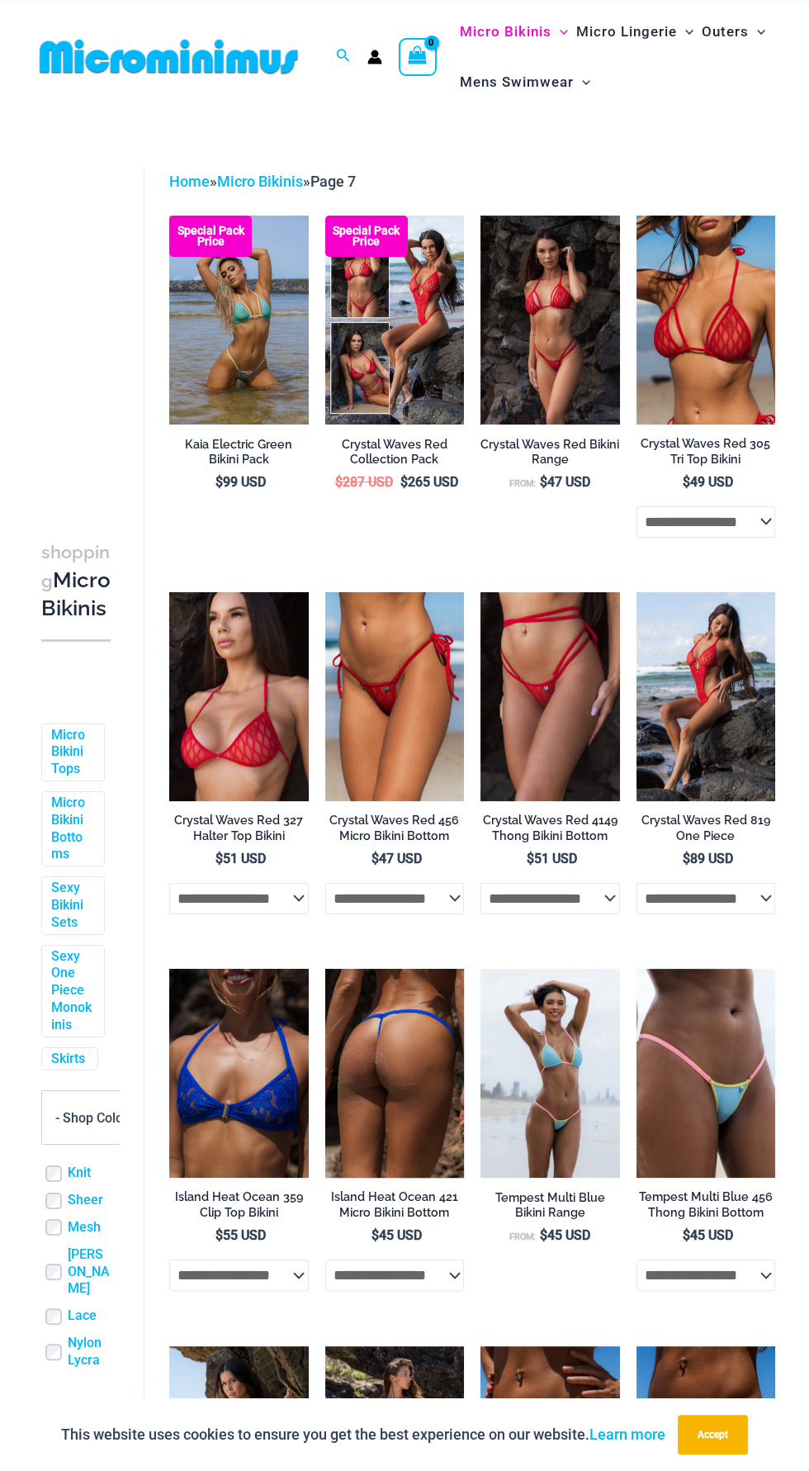
click at [411, 1097] on img at bounding box center [395, 1073] width 140 height 209
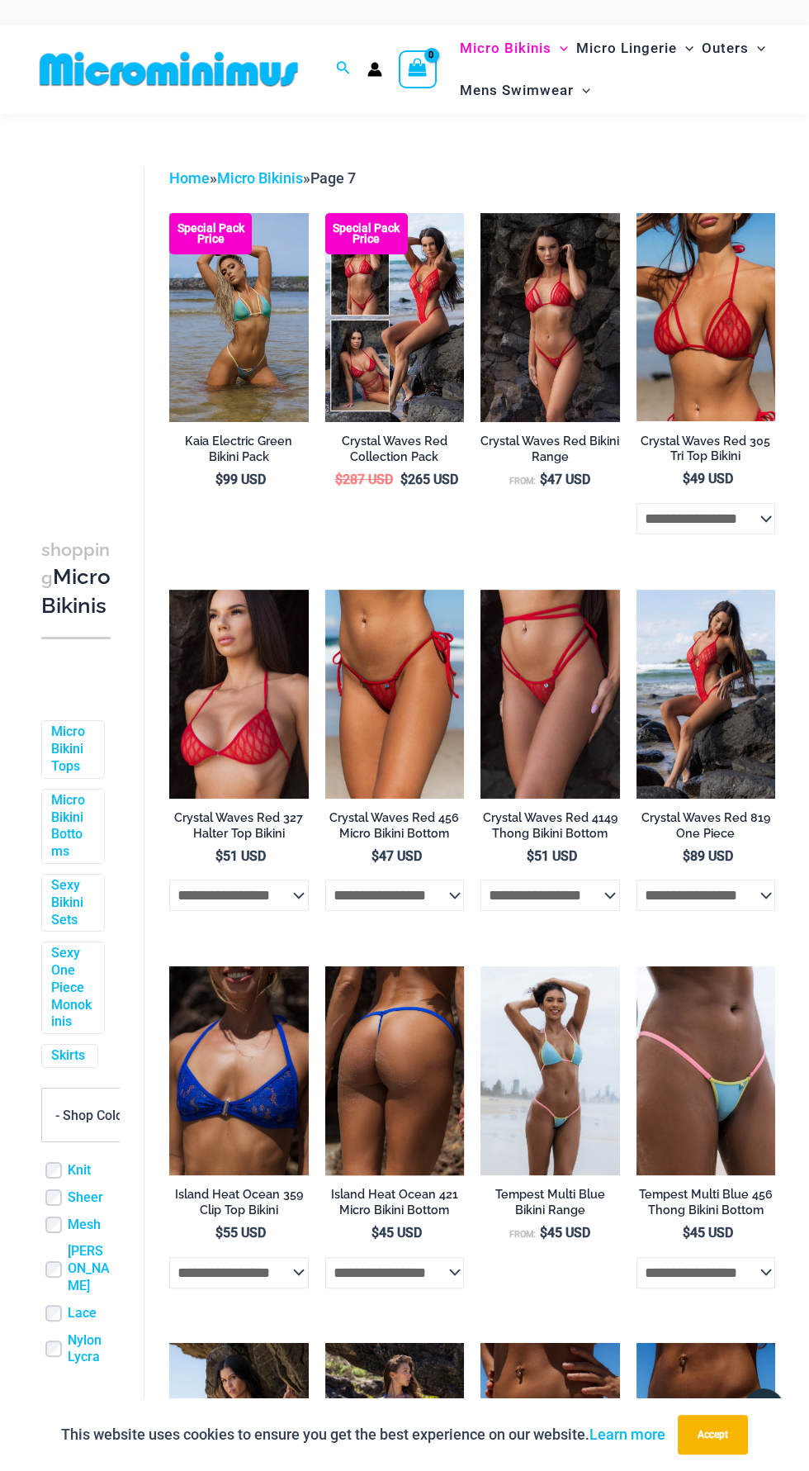
scroll to position [140, 0]
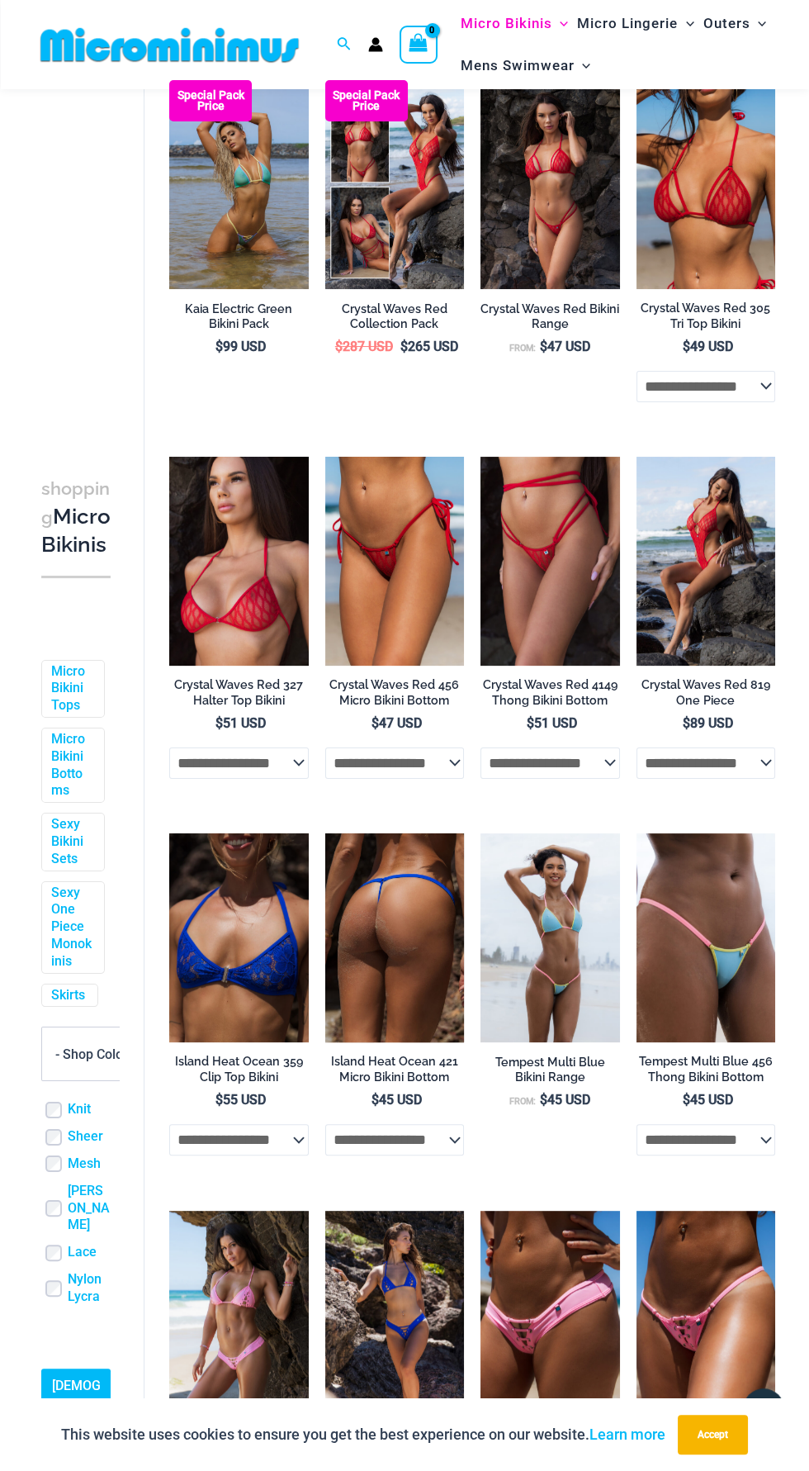
click at [396, 916] on img at bounding box center [395, 937] width 140 height 209
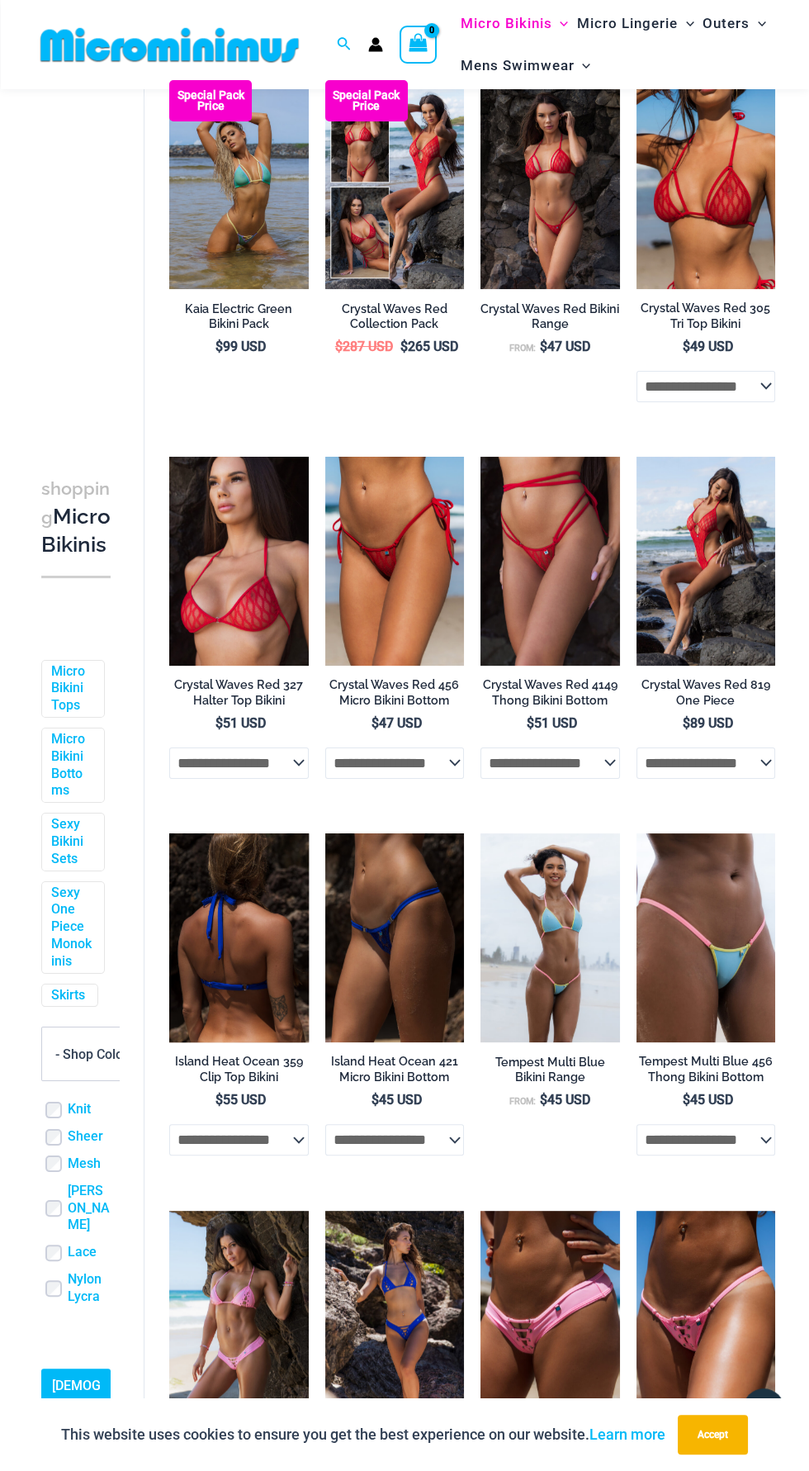
click at [265, 954] on img at bounding box center [239, 937] width 140 height 209
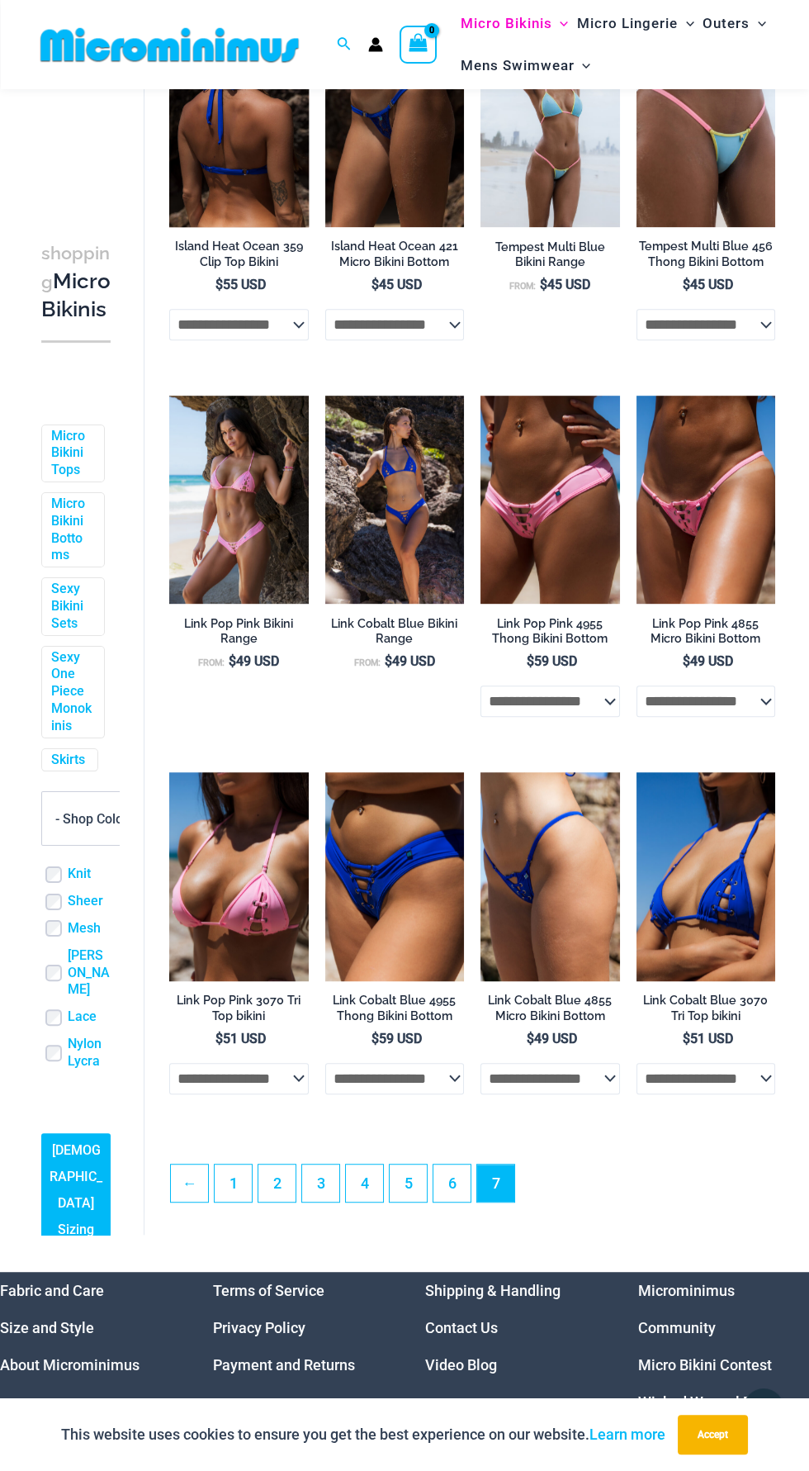
scroll to position [970, 0]
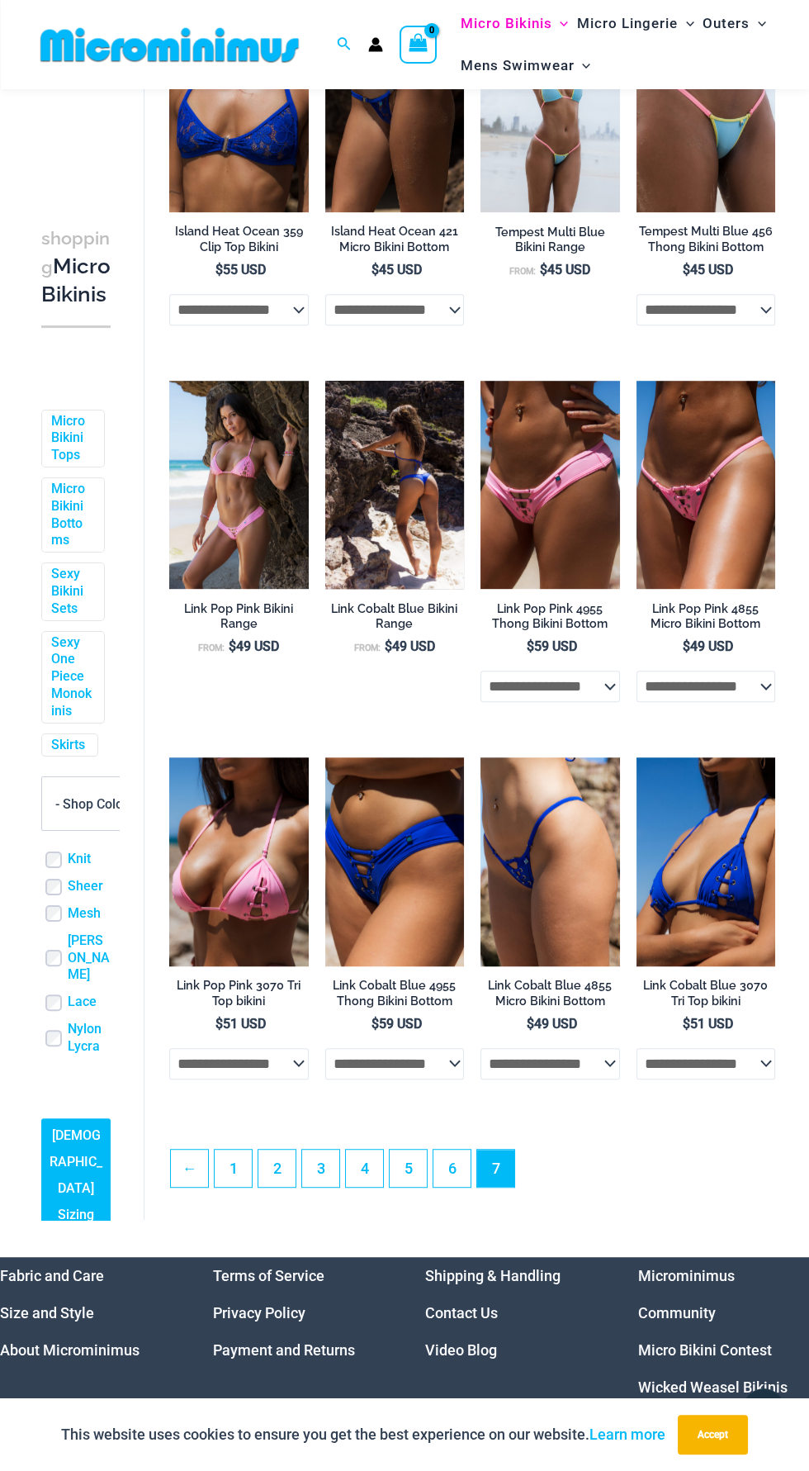
click at [433, 537] on img at bounding box center [395, 485] width 140 height 209
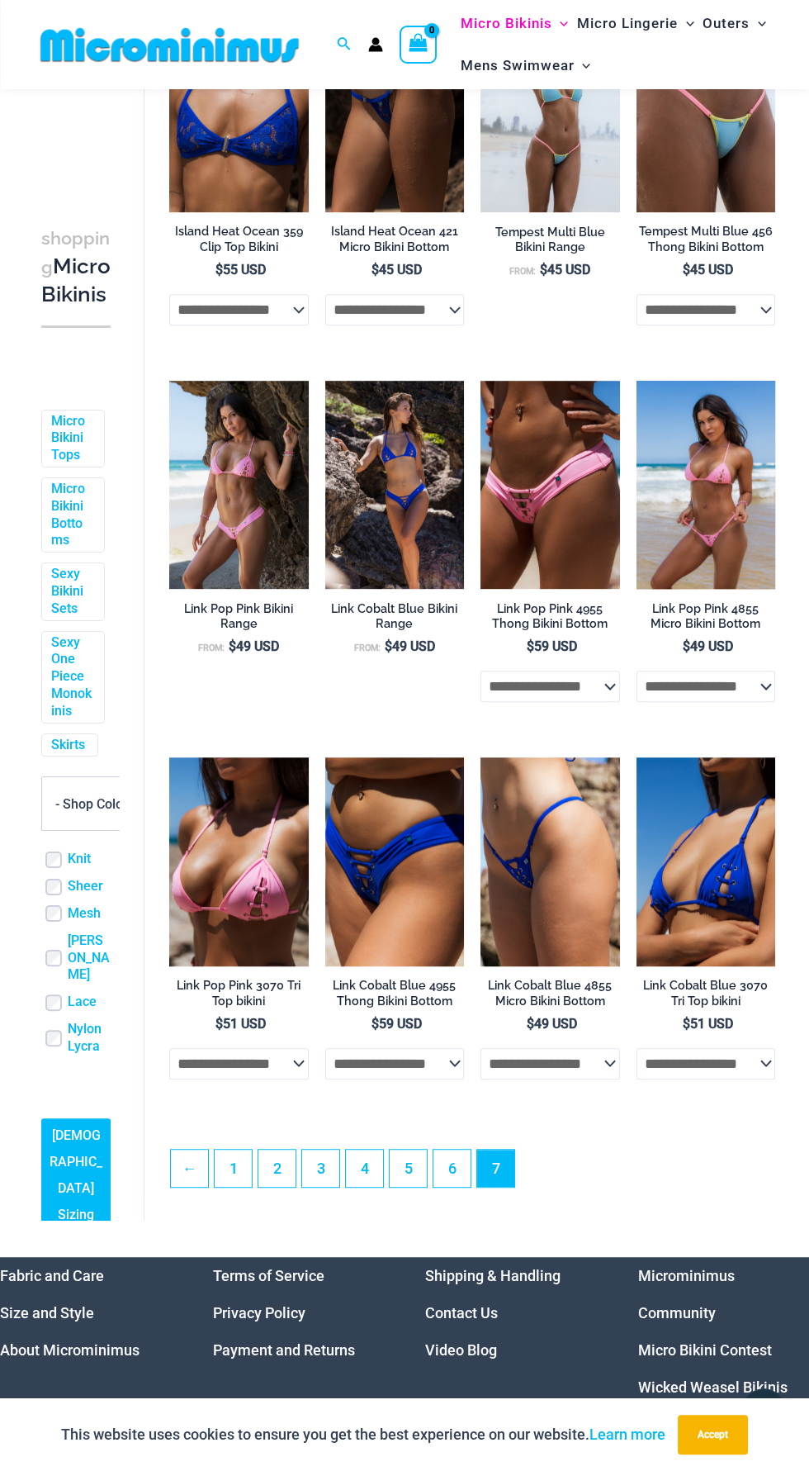
click at [724, 492] on img at bounding box center [707, 485] width 140 height 209
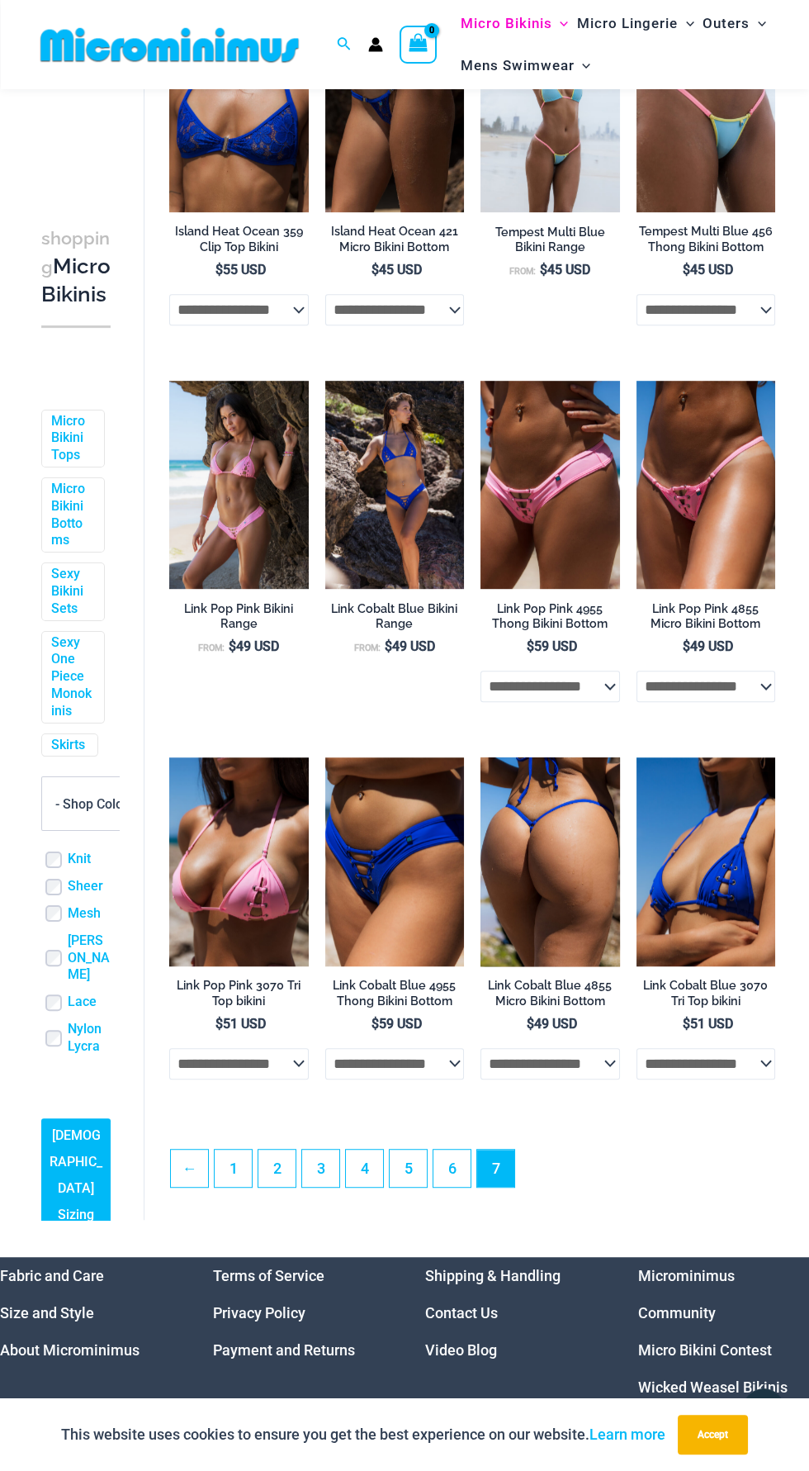
click at [545, 880] on img at bounding box center [551, 861] width 140 height 209
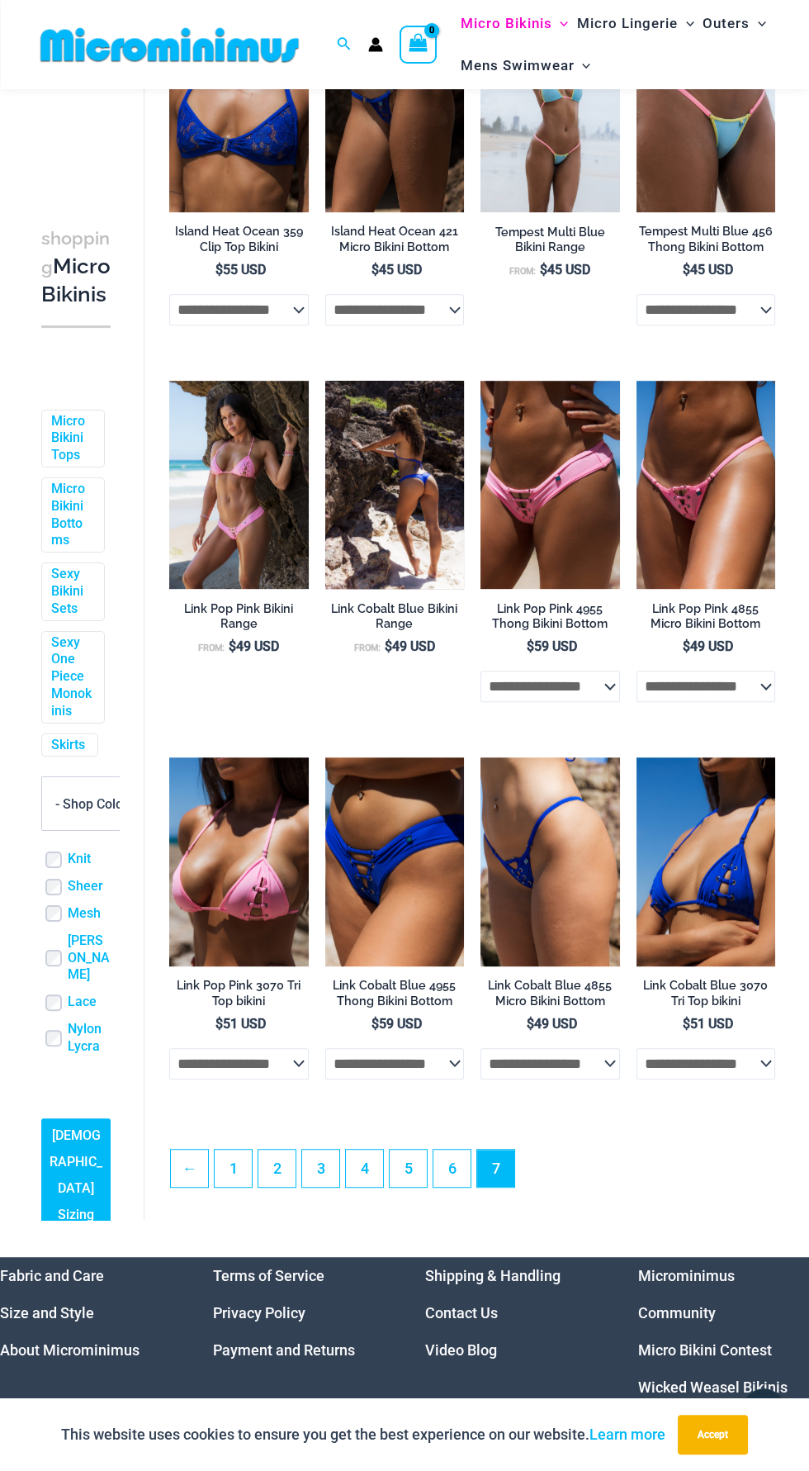
click at [449, 488] on img at bounding box center [395, 485] width 140 height 209
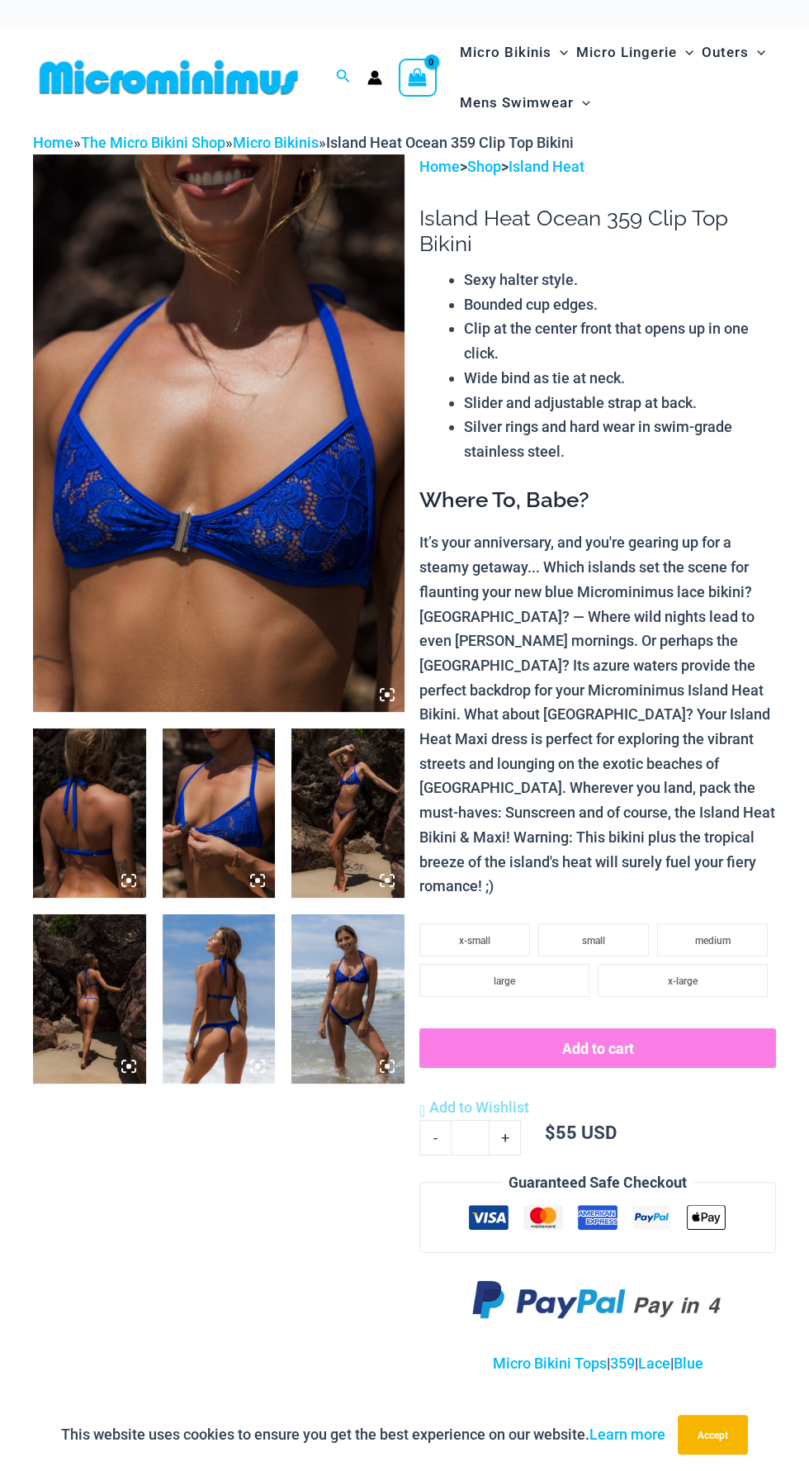
click at [320, 579] on img at bounding box center [219, 433] width 372 height 558
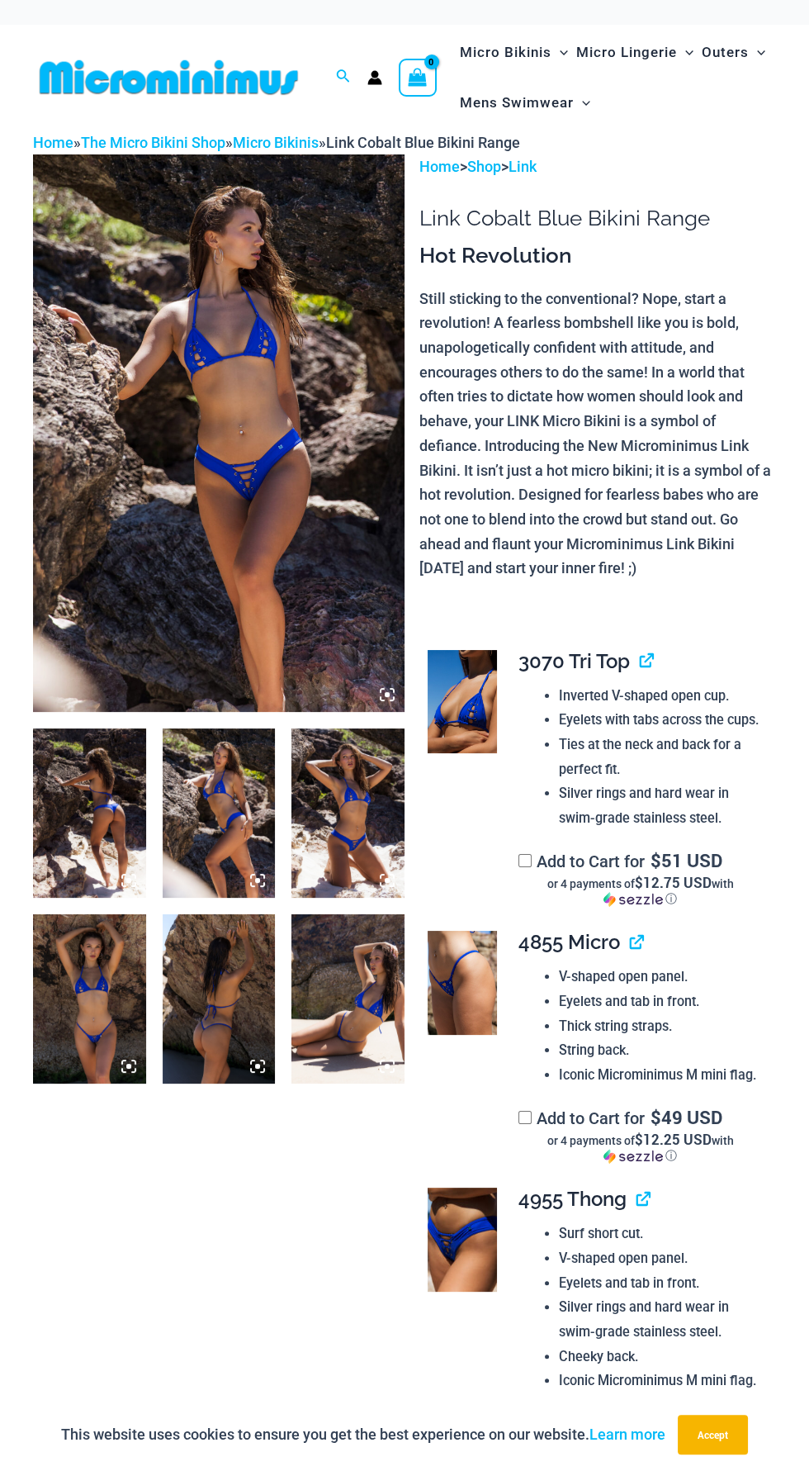
click at [314, 602] on img at bounding box center [219, 433] width 372 height 558
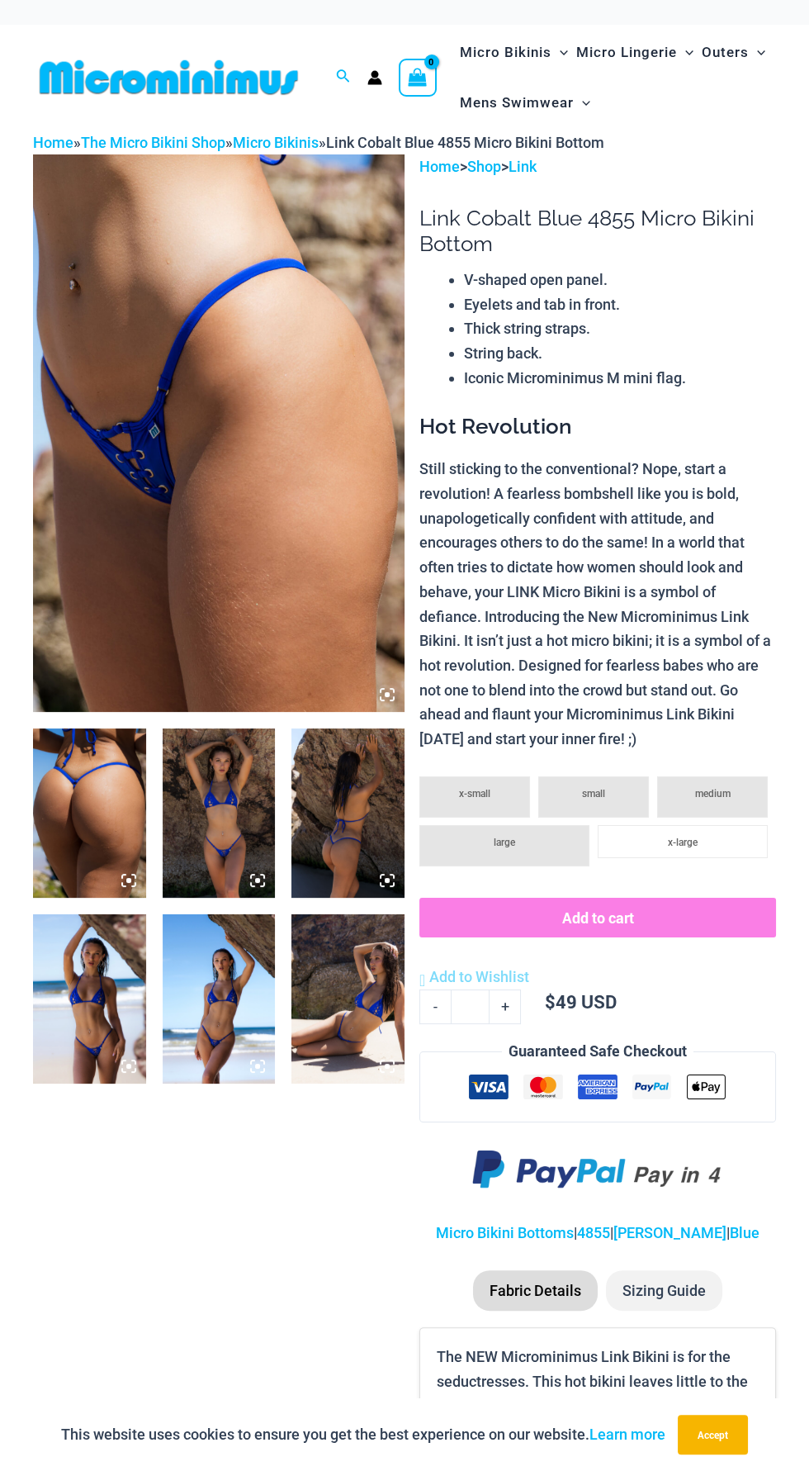
click at [290, 582] on img at bounding box center [219, 433] width 372 height 558
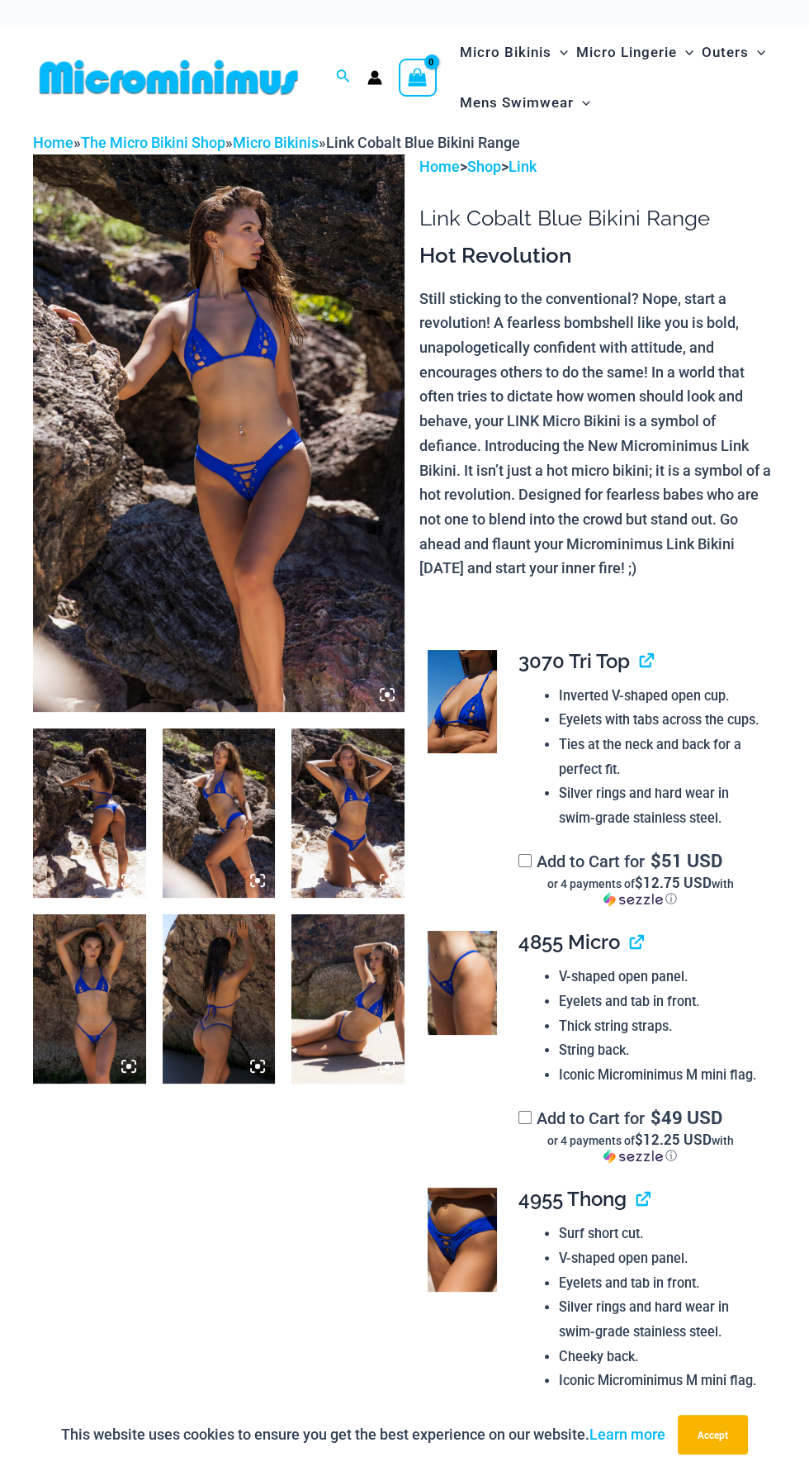
click at [361, 819] on img at bounding box center [348, 813] width 113 height 169
